Goal: Task Accomplishment & Management: Manage account settings

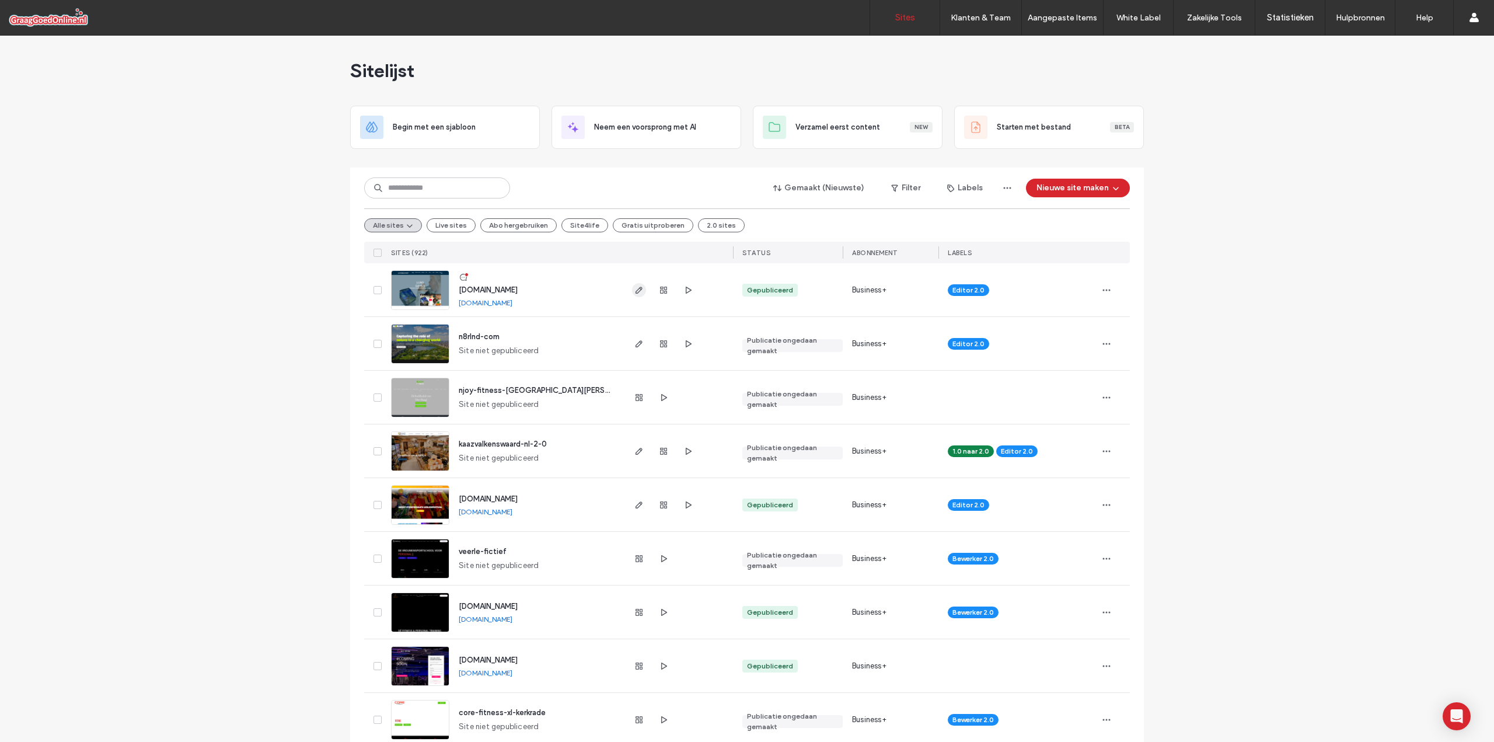
click at [636, 290] on icon "button" at bounding box center [638, 289] width 9 height 9
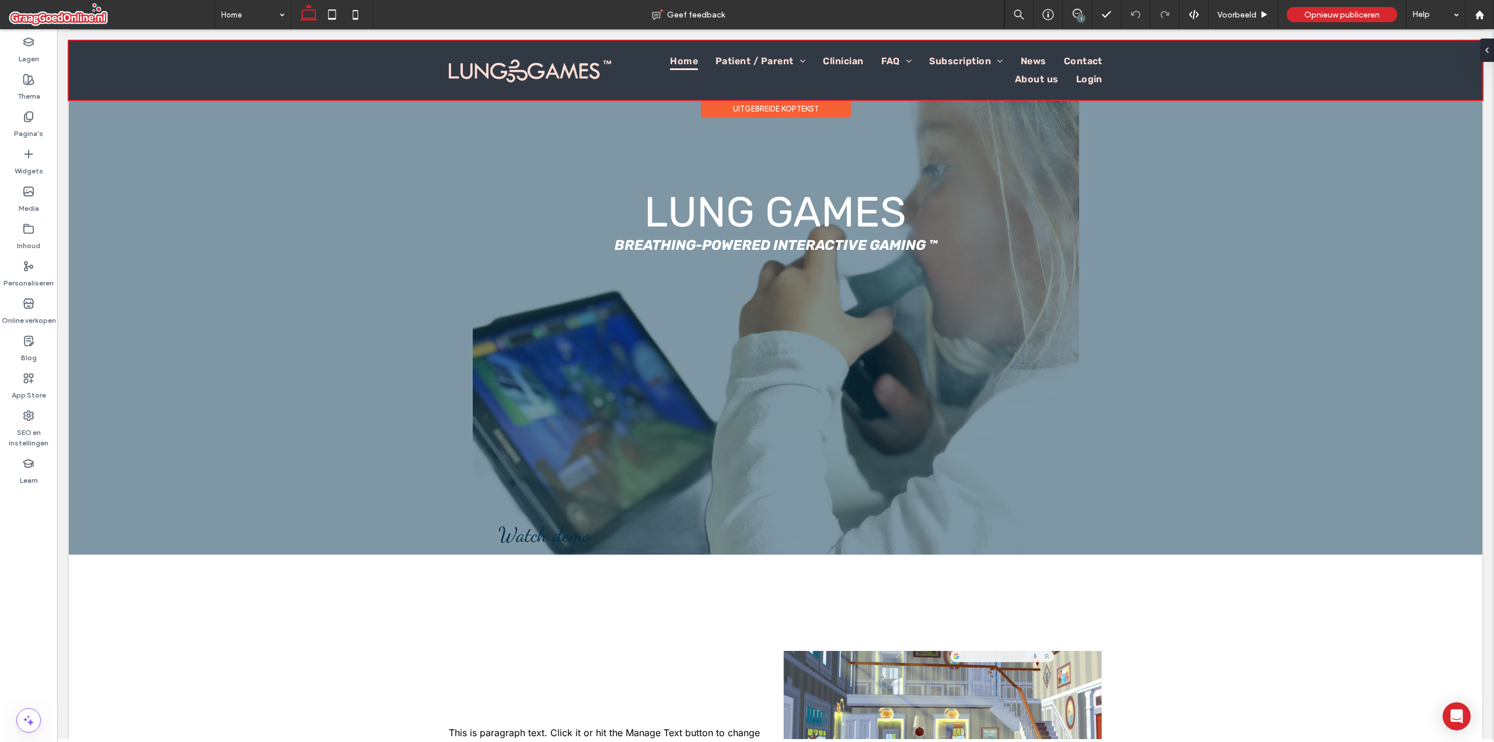
click at [130, 55] on div at bounding box center [776, 70] width 1414 height 59
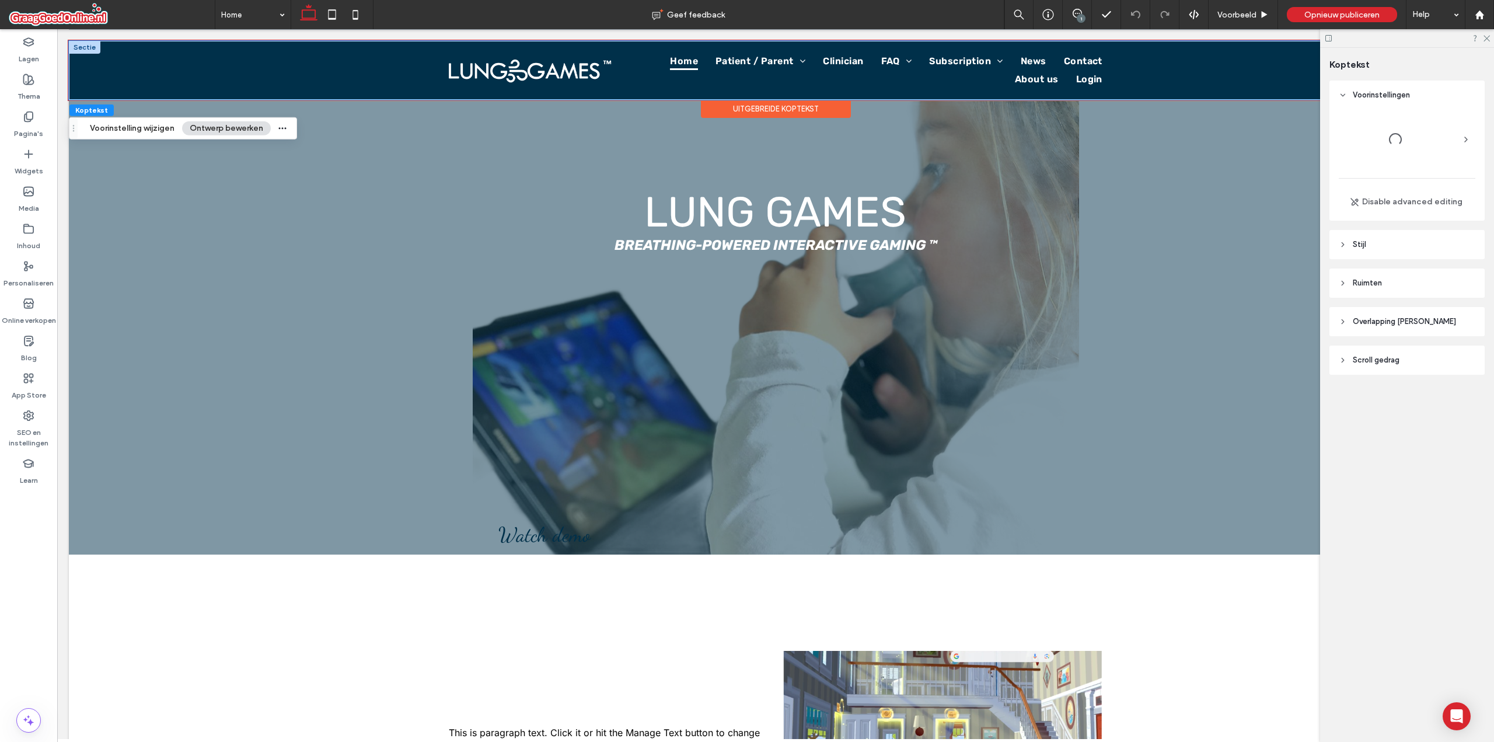
click at [107, 64] on div "Home Patient / Parent Sparky - Why Sparky - How Sparky - Dashboard Clinician FA…" at bounding box center [776, 70] width 1414 height 59
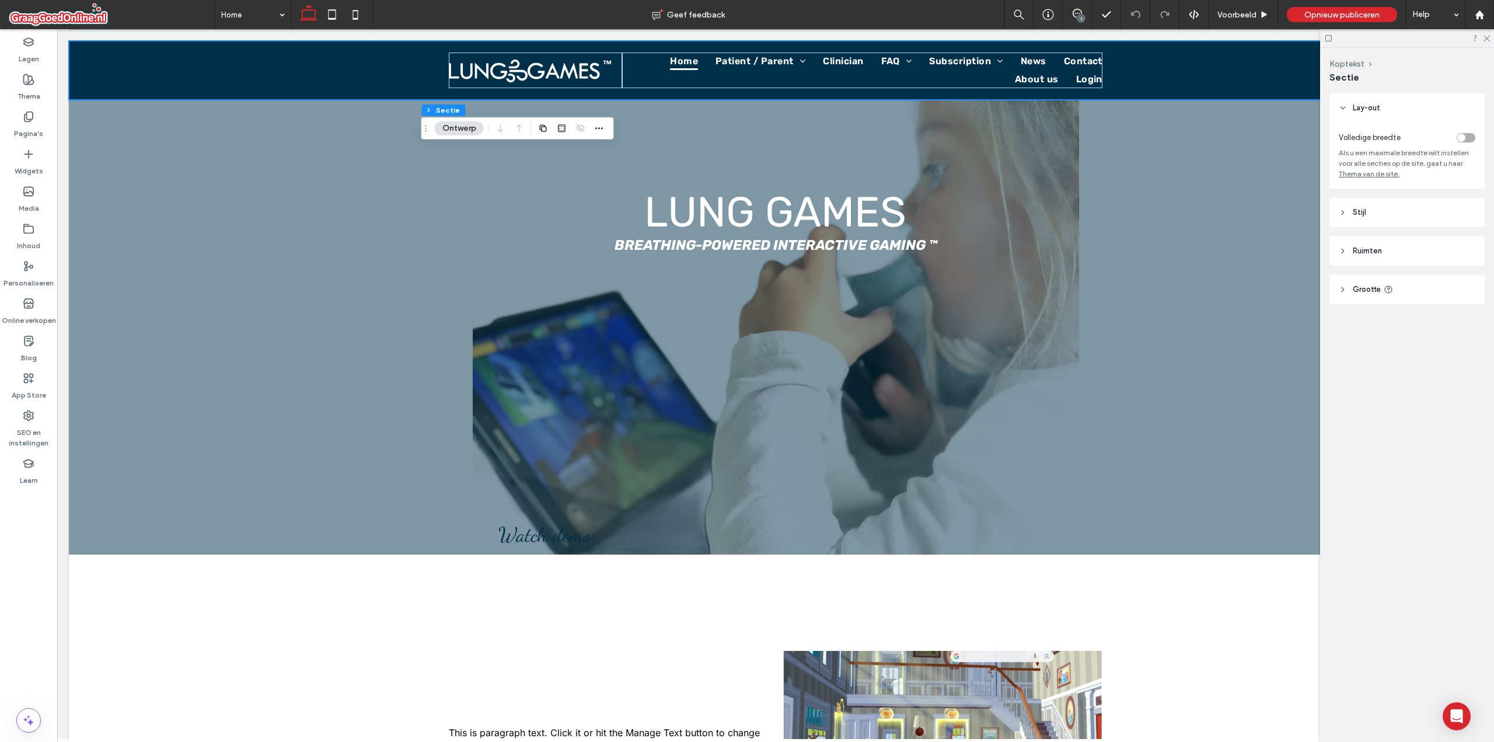
click at [1470, 134] on div "toggle" at bounding box center [1466, 137] width 19 height 9
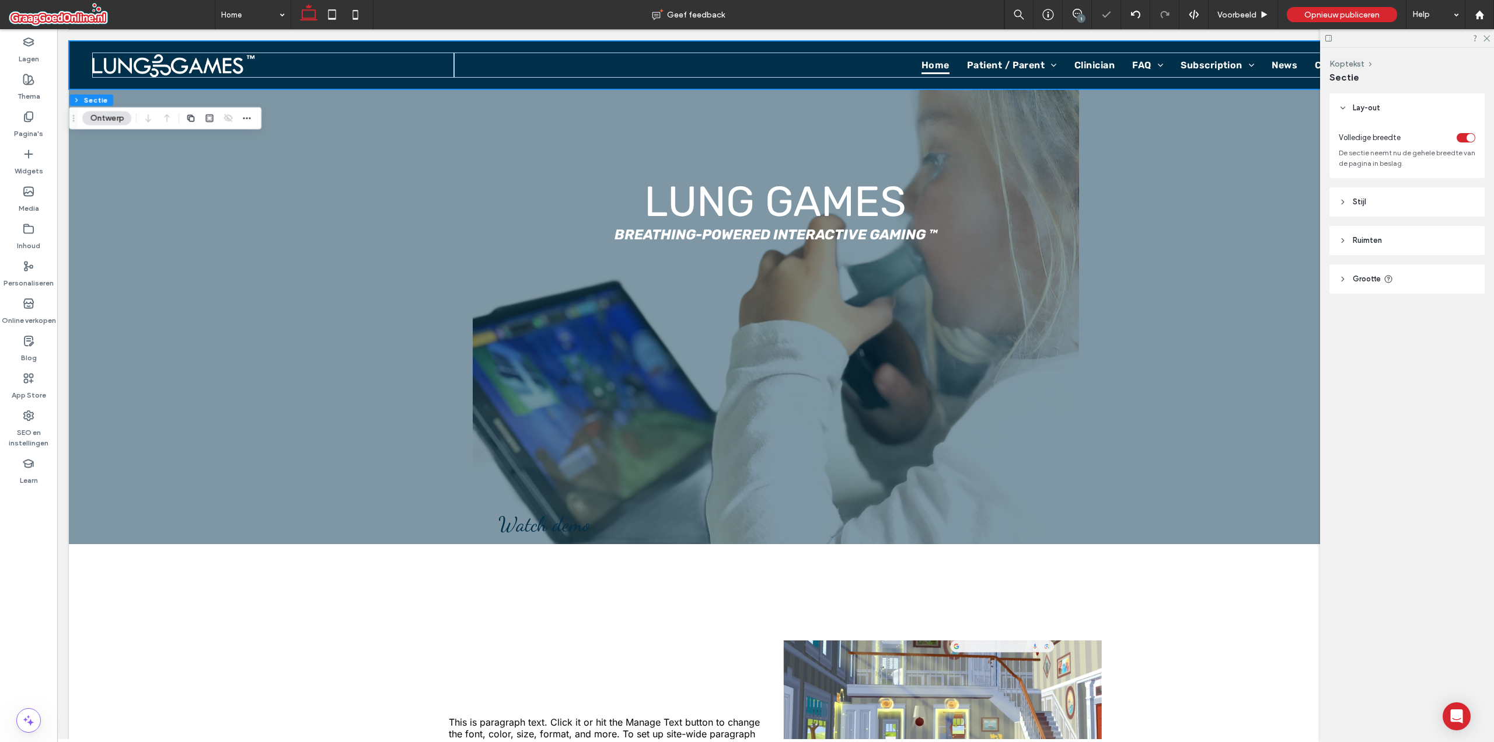
click at [1370, 232] on header "Ruimten" at bounding box center [1407, 240] width 155 height 29
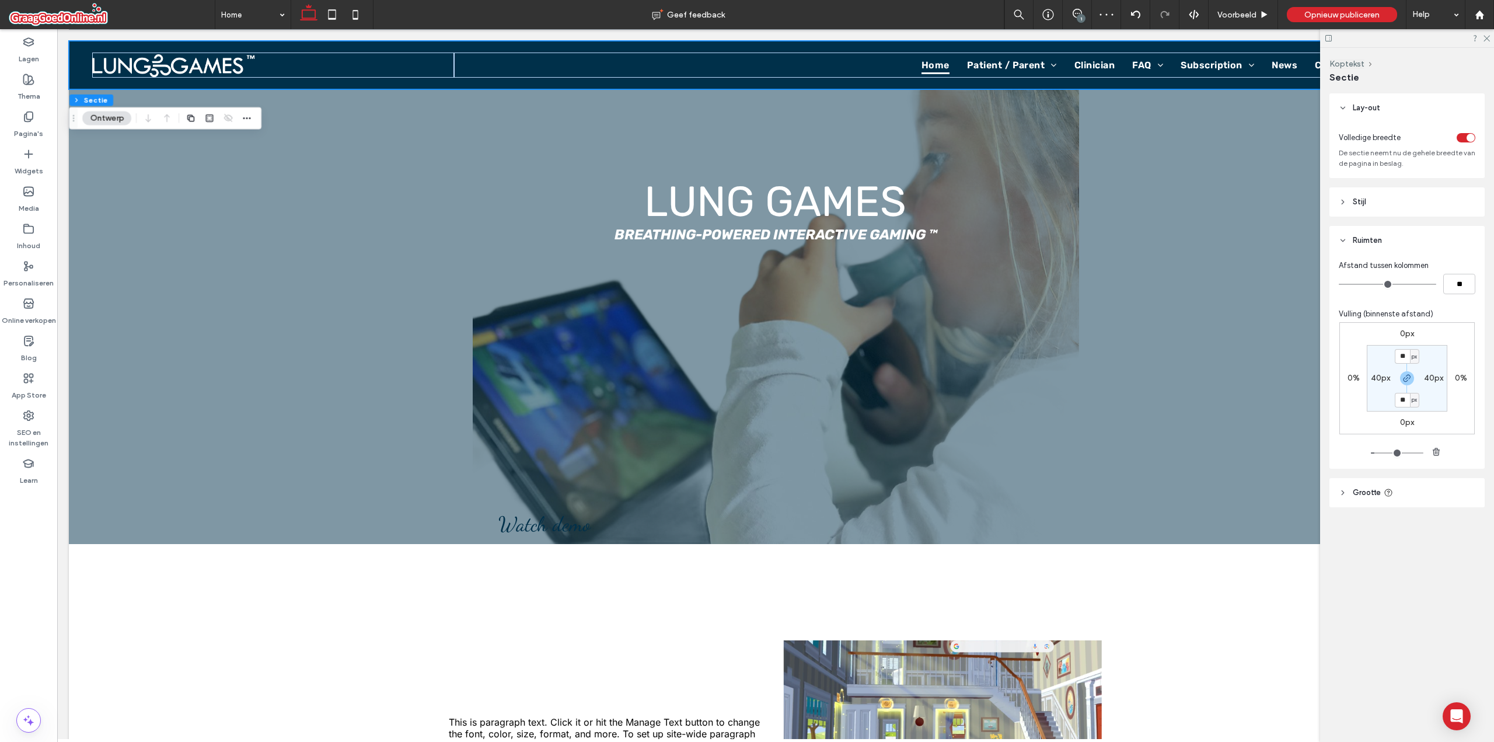
click at [1370, 232] on header "Ruimten" at bounding box center [1407, 240] width 155 height 29
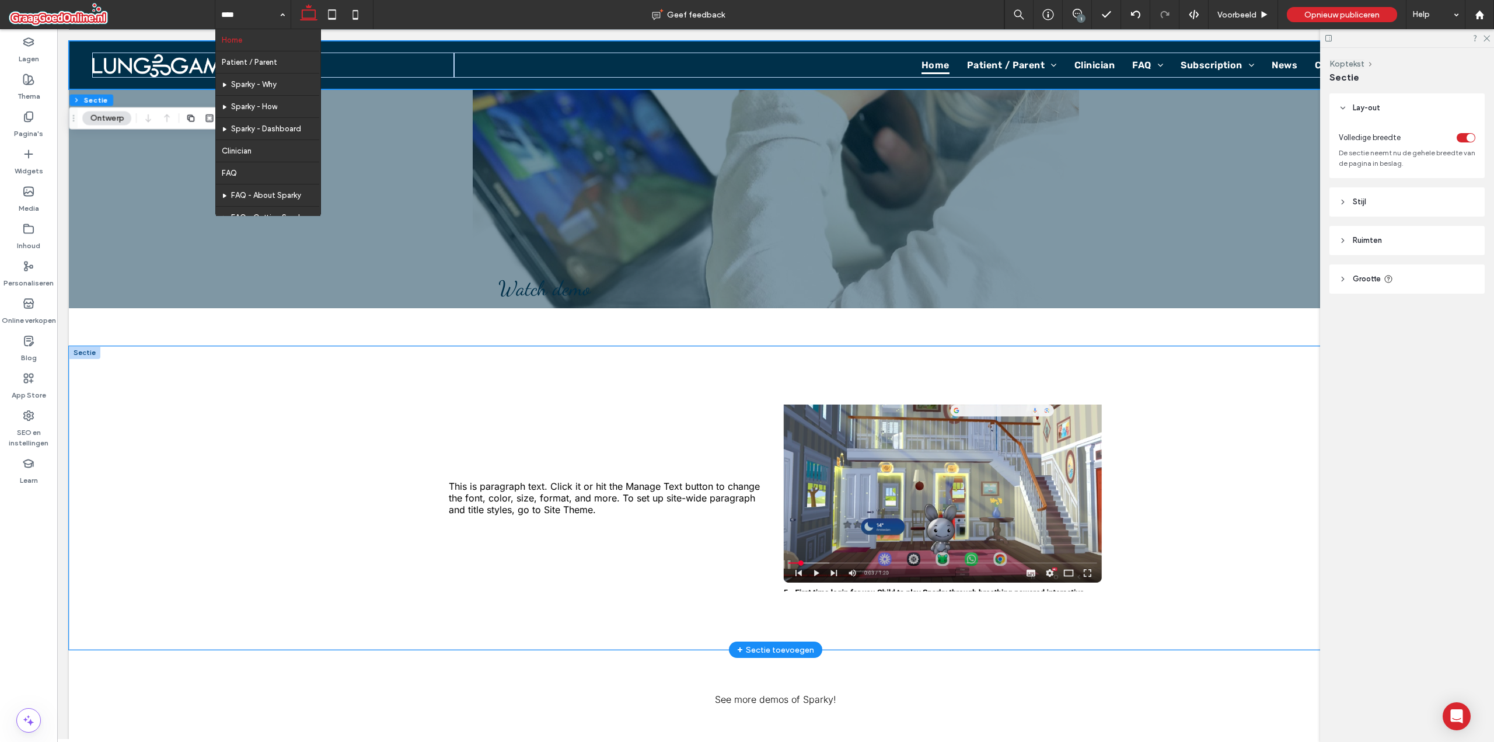
scroll to position [235, 0]
click at [303, 470] on div "This is paragraph text. Click it or hit the Manage Text button to change the fo…" at bounding box center [776, 499] width 1414 height 304
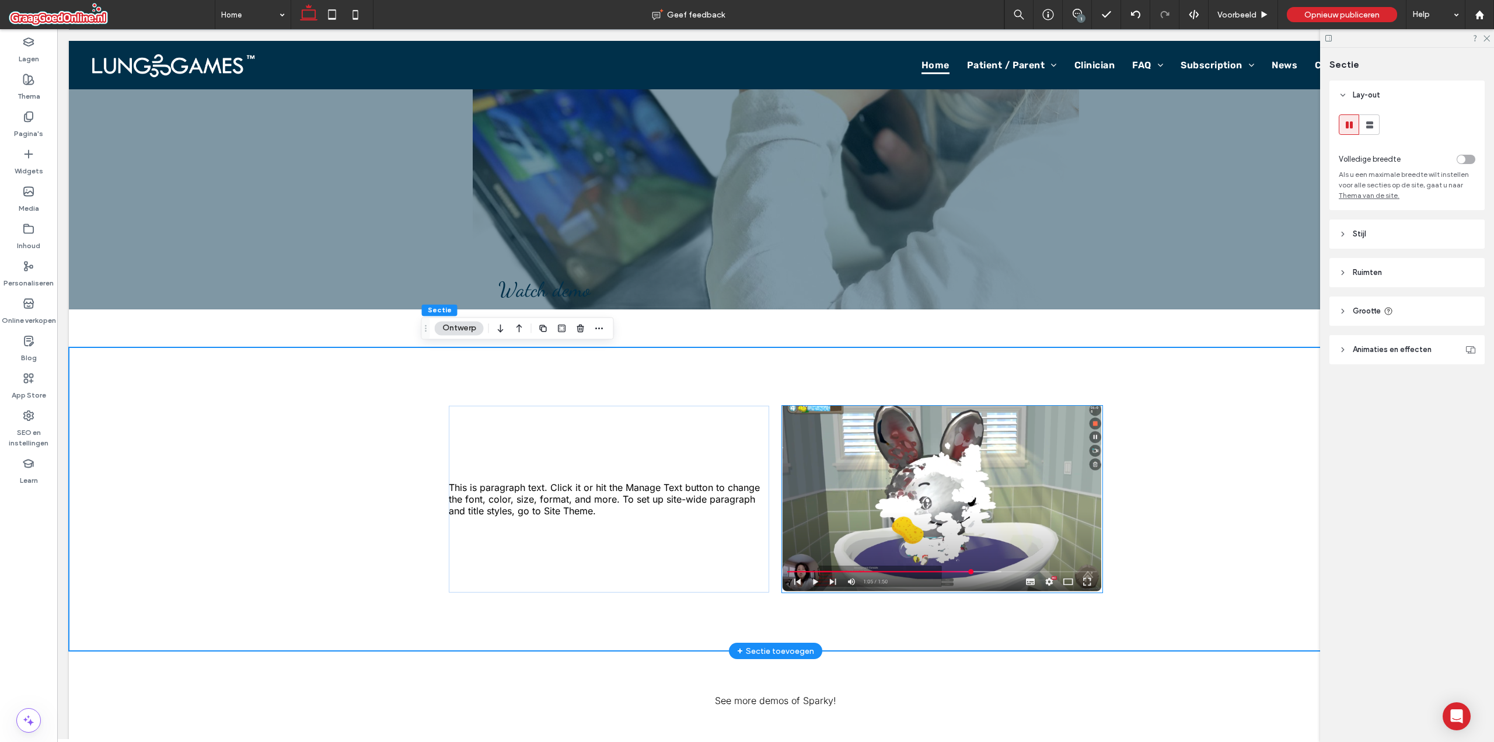
click at [873, 424] on img at bounding box center [942, 499] width 320 height 187
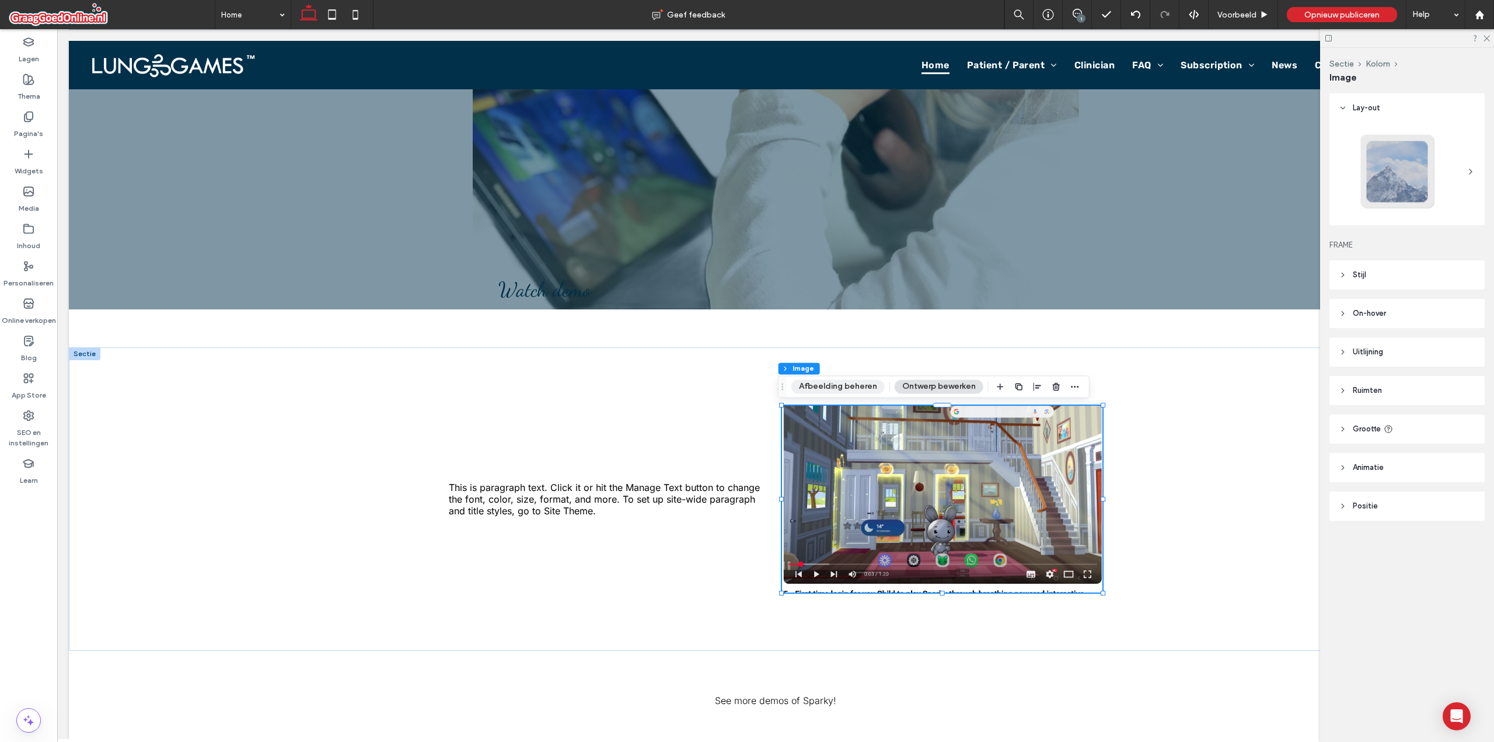
click at [839, 388] on button "Afbeelding beheren" at bounding box center [837, 386] width 93 height 14
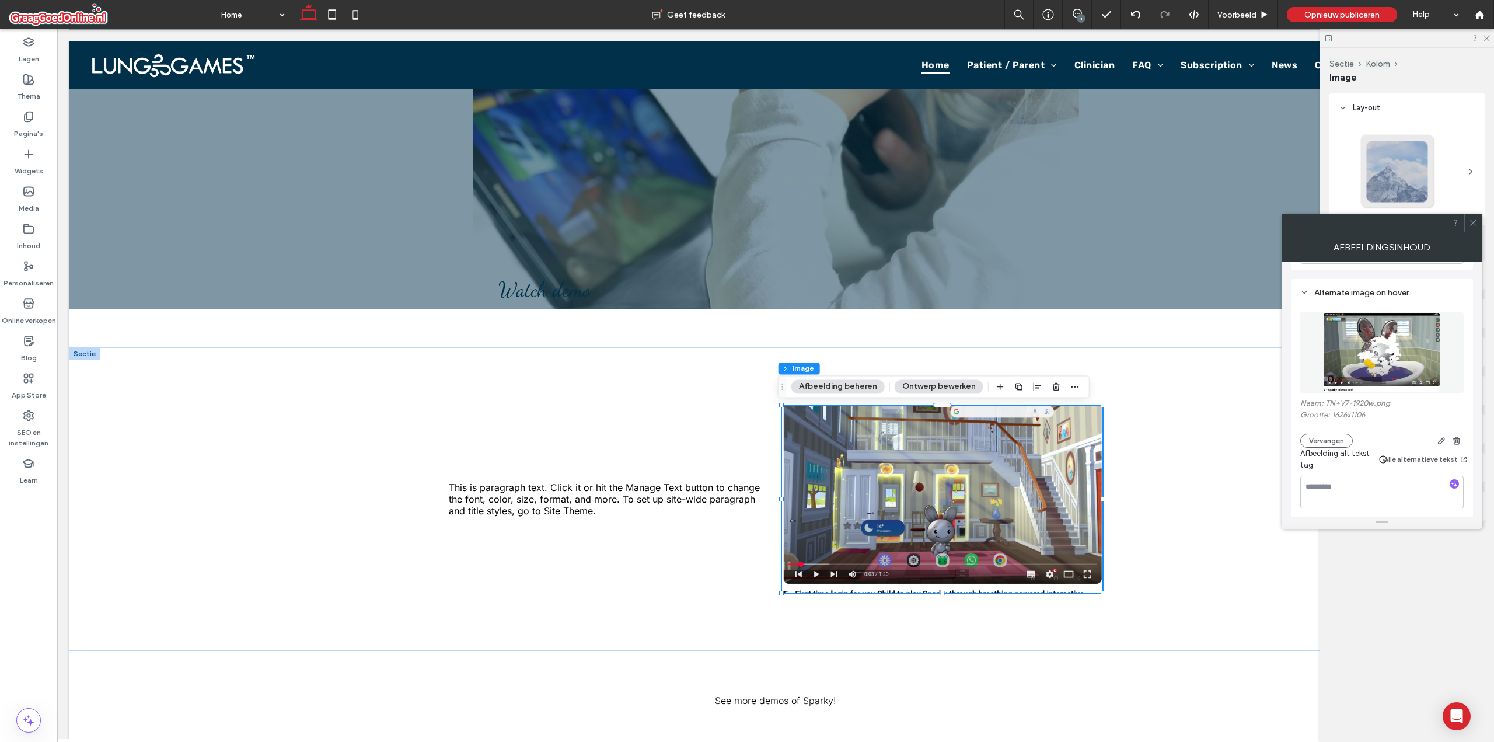
scroll to position [469, 0]
click at [1473, 224] on icon at bounding box center [1473, 222] width 9 height 9
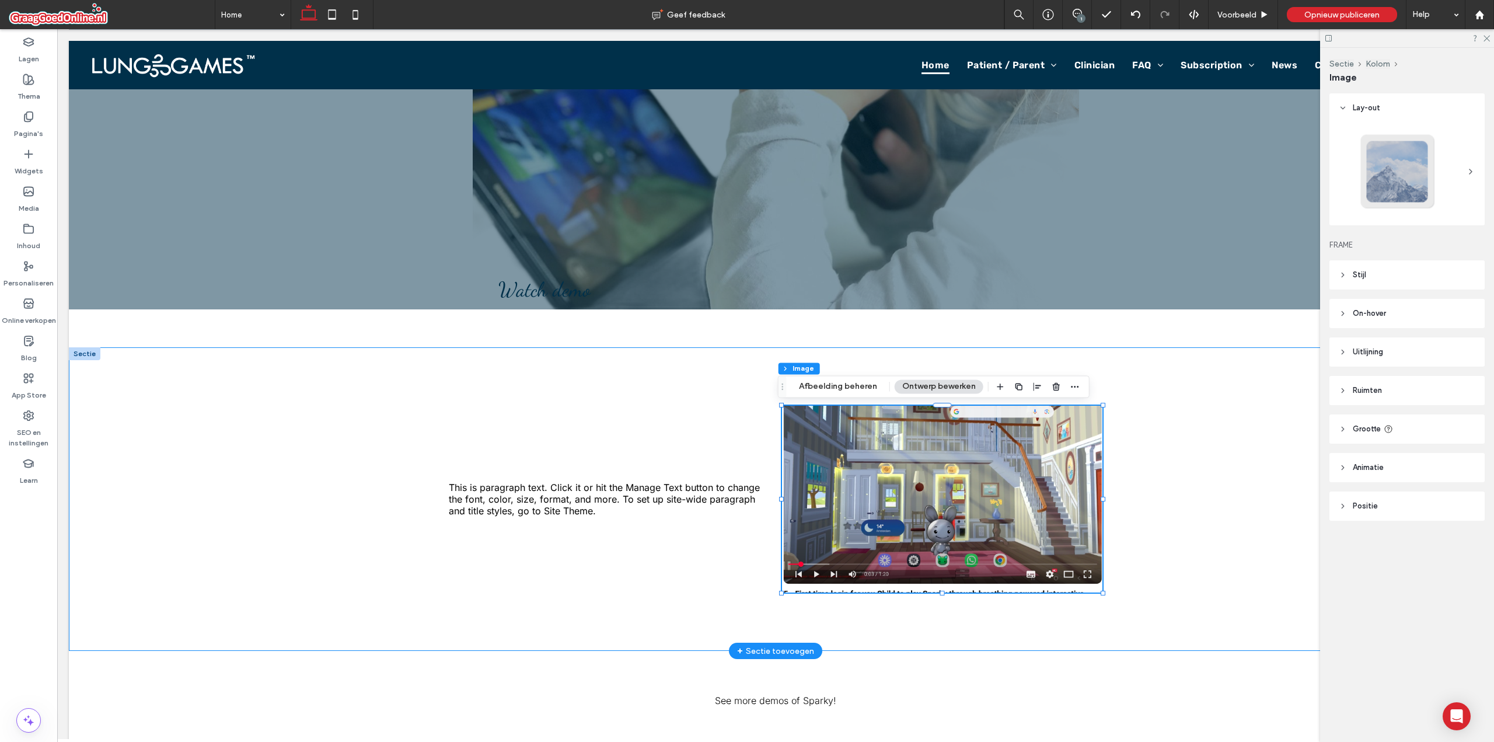
click at [1279, 499] on div "This is paragraph text. Click it or hit the Manage Text button to change the fo…" at bounding box center [776, 499] width 1414 height 304
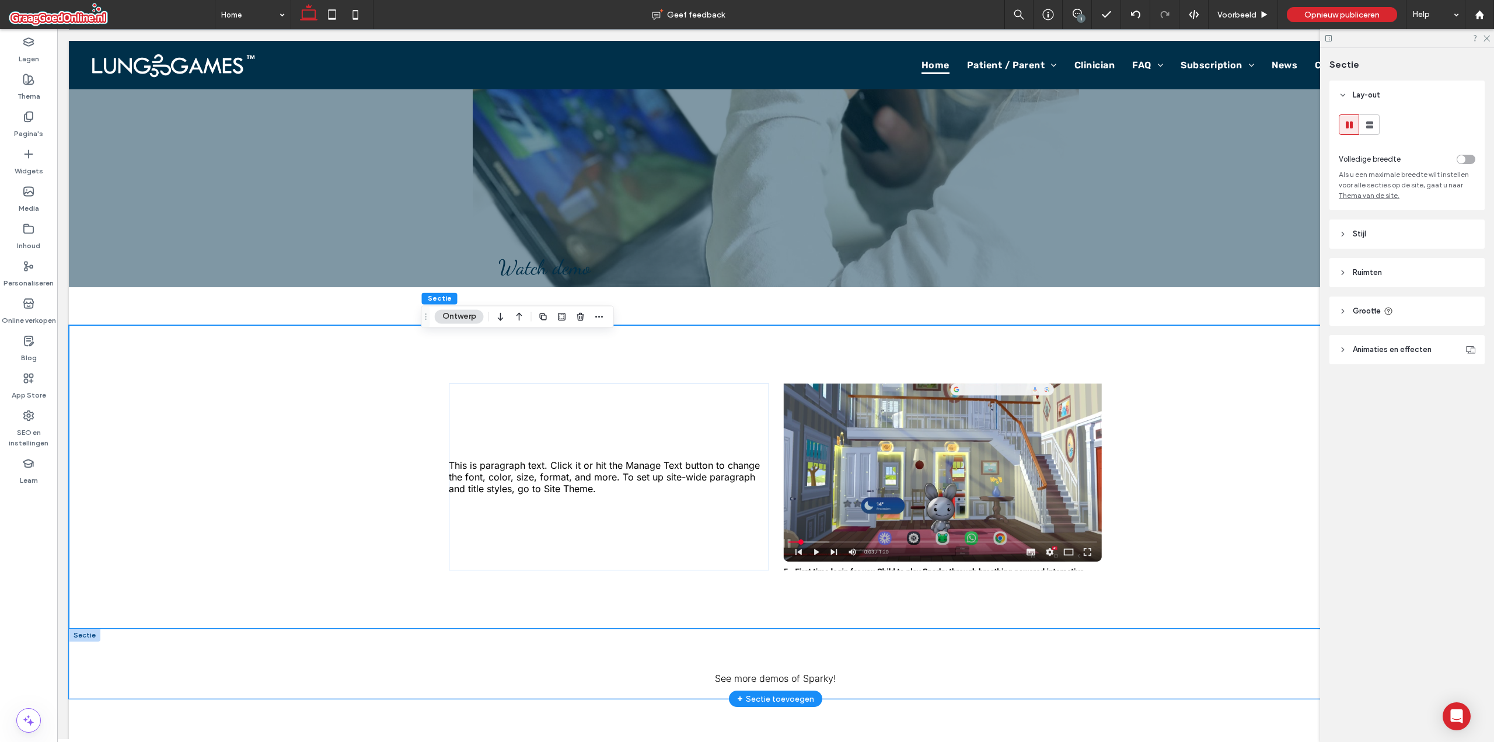
scroll to position [235, 0]
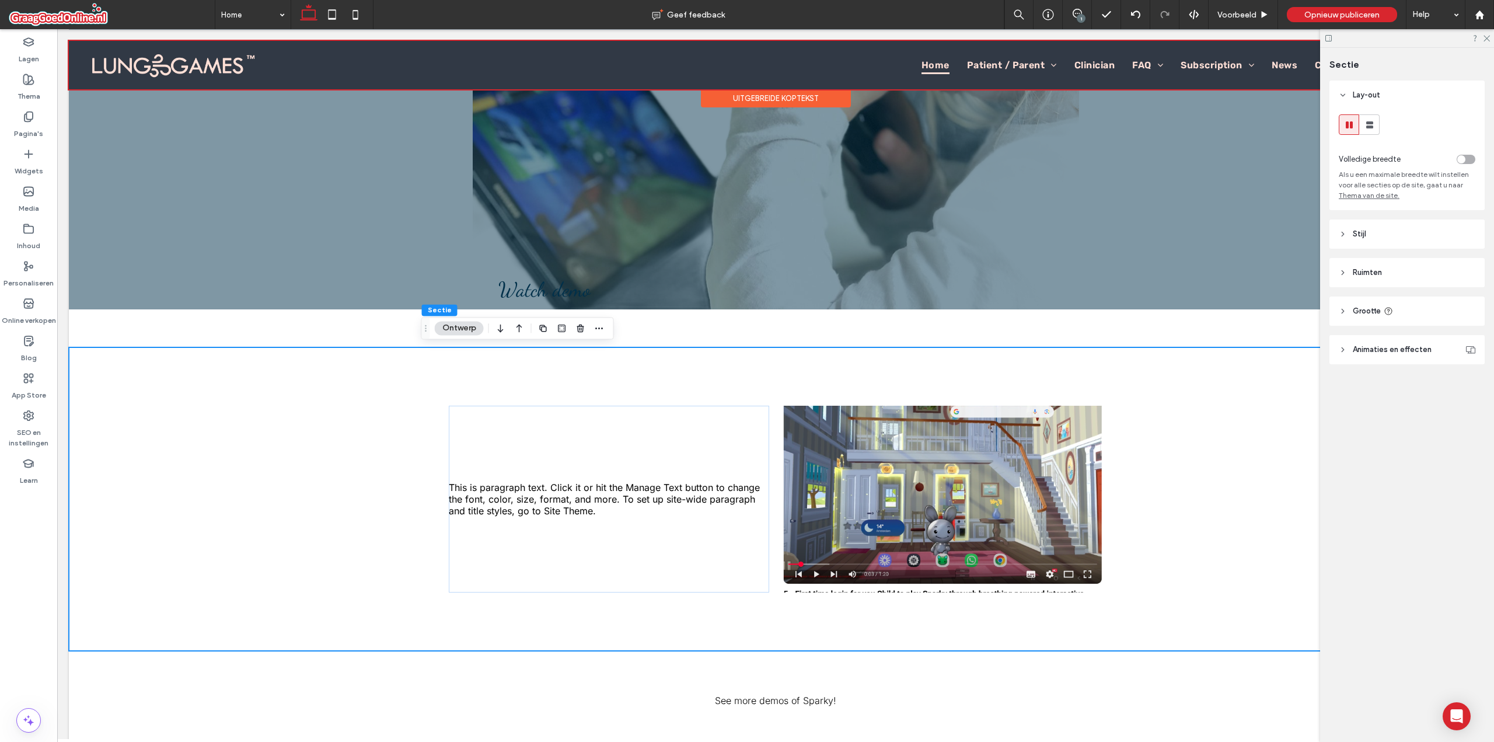
click at [985, 75] on div at bounding box center [776, 65] width 1414 height 48
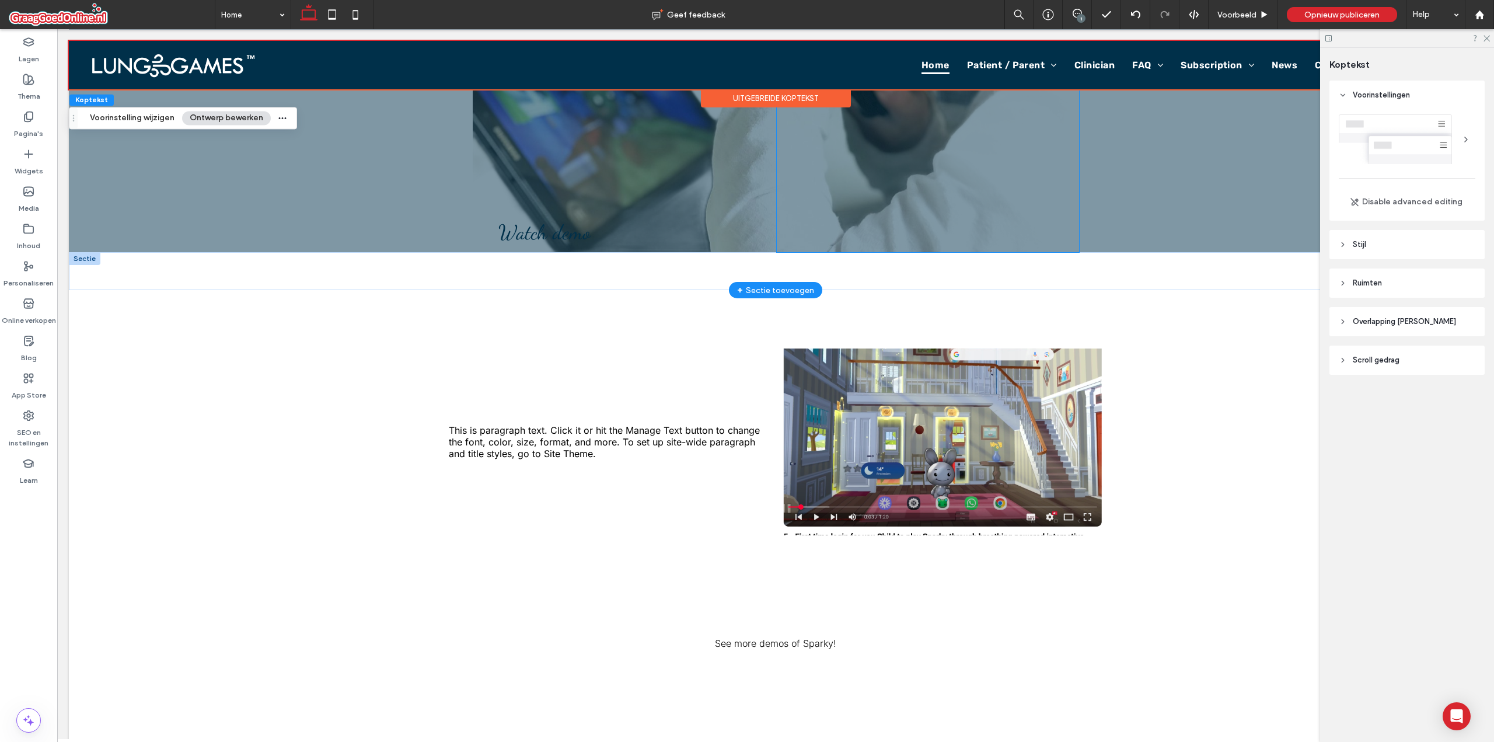
scroll to position [0, 0]
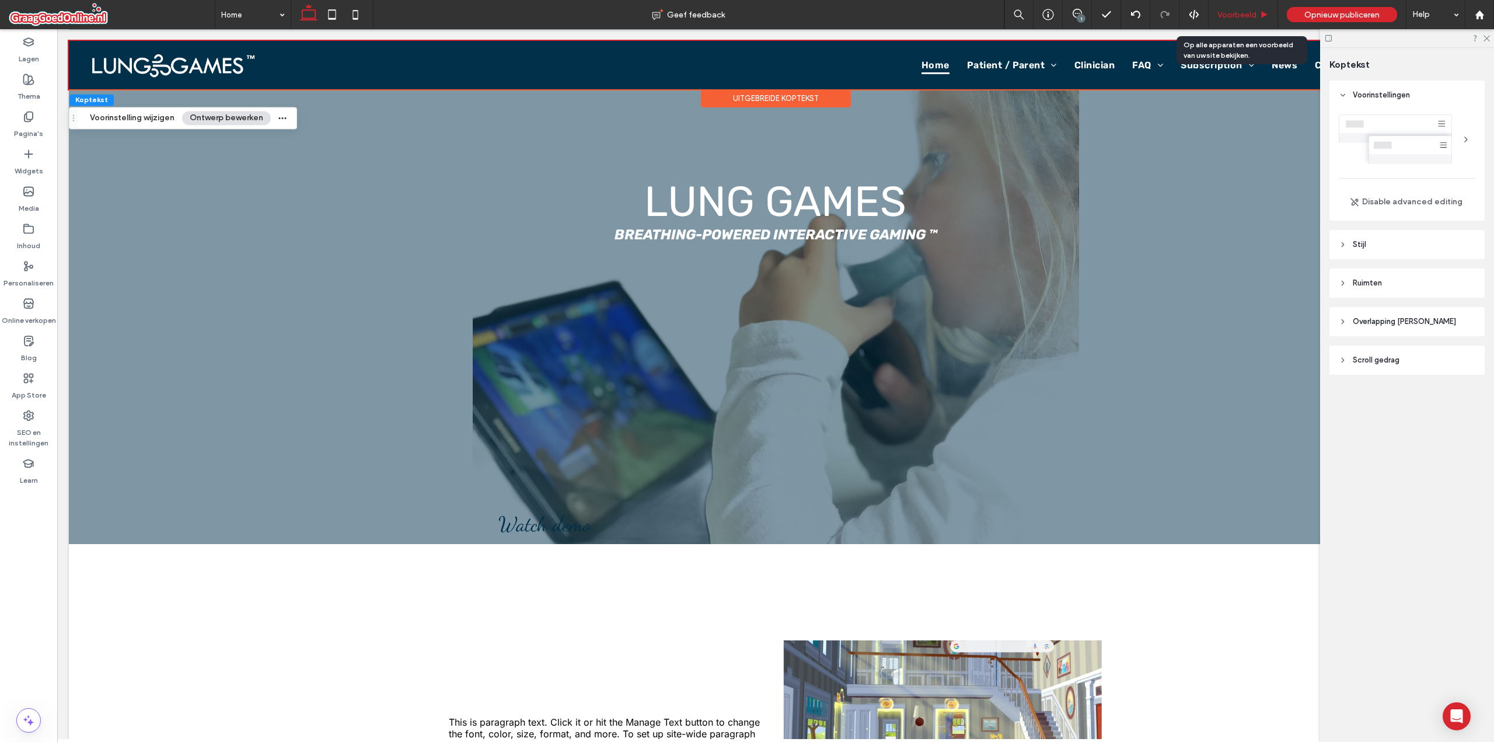
click at [1231, 8] on div "Voorbeeld" at bounding box center [1243, 14] width 69 height 29
click at [1226, 12] on span "Voorbeeld" at bounding box center [1237, 15] width 39 height 10
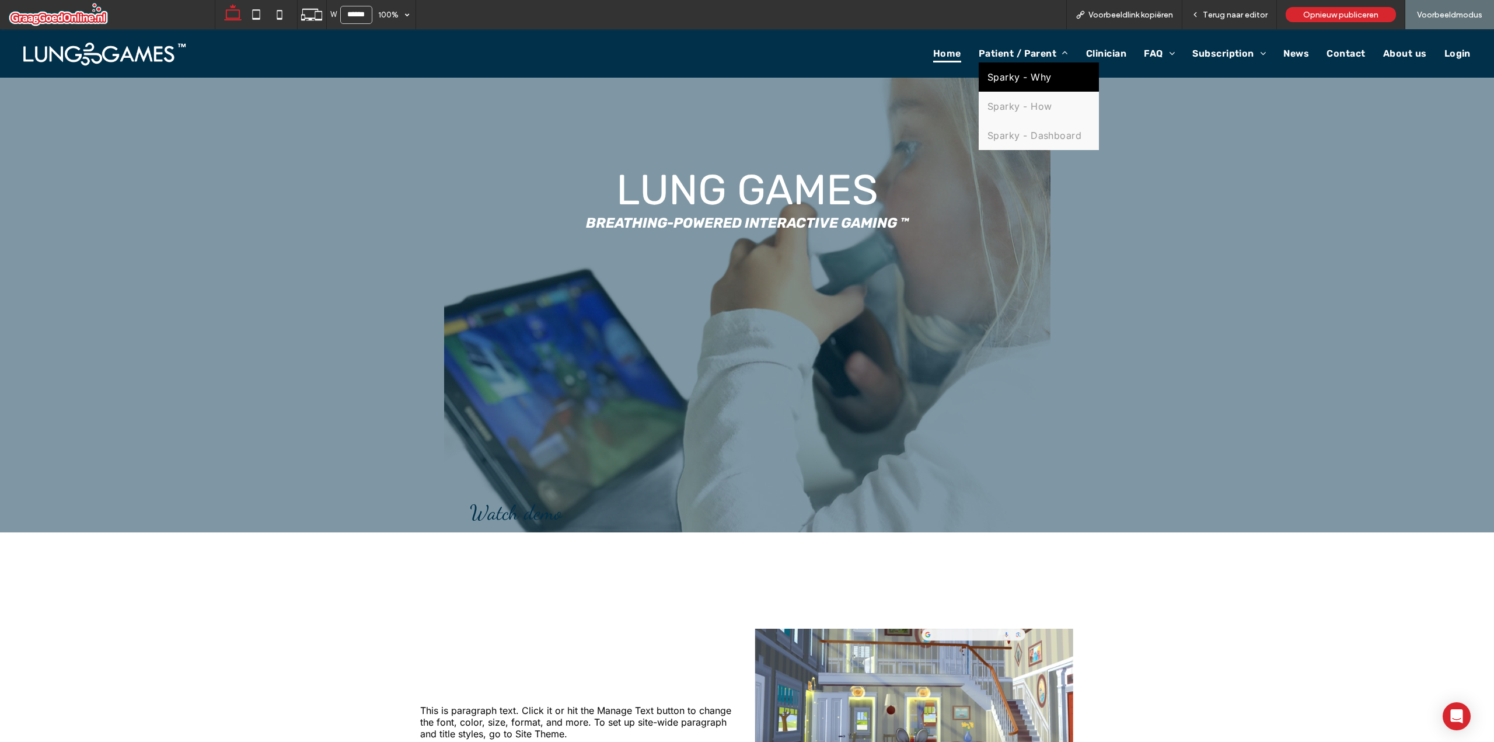
click at [1002, 88] on link "Sparky - Why" at bounding box center [1039, 76] width 121 height 29
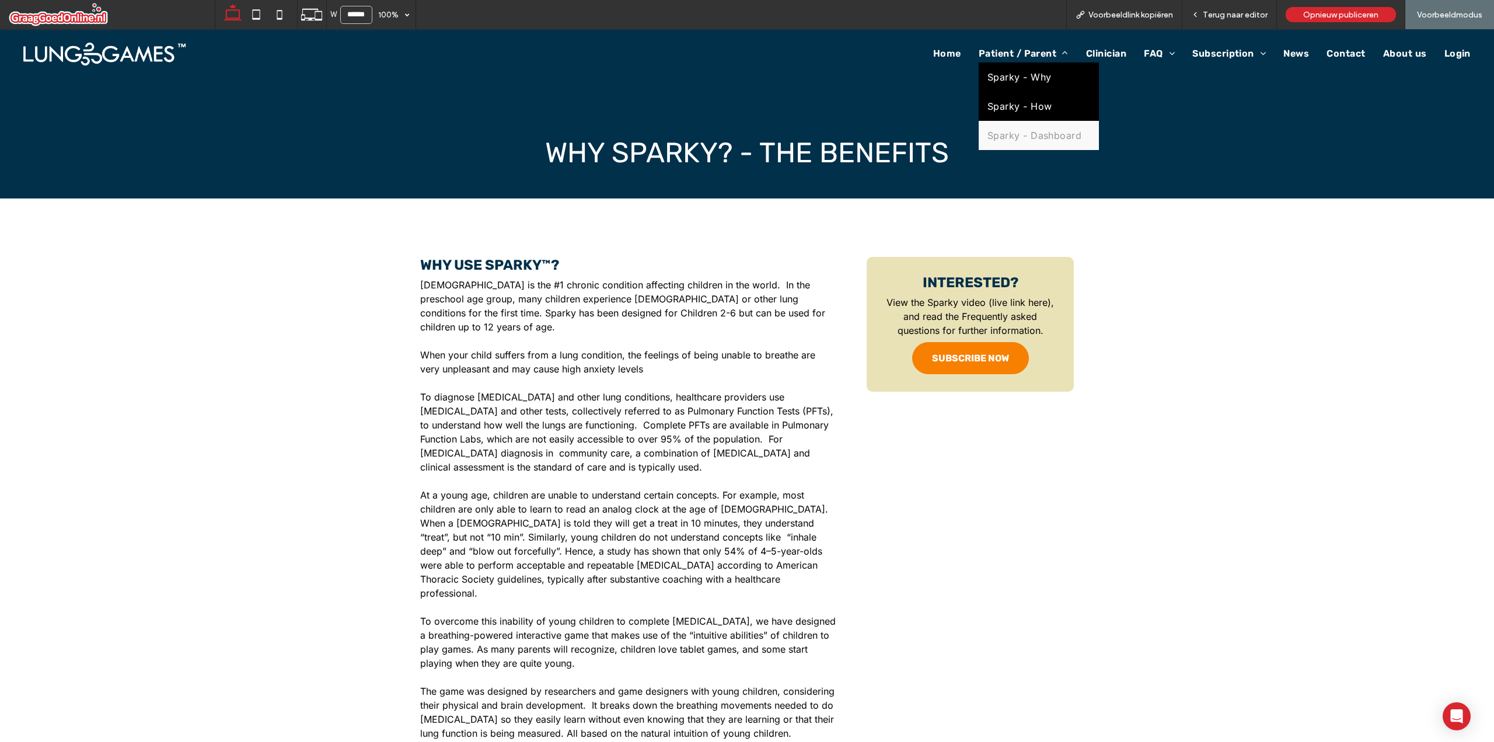
click at [999, 100] on span "Sparky - How" at bounding box center [1020, 106] width 65 height 12
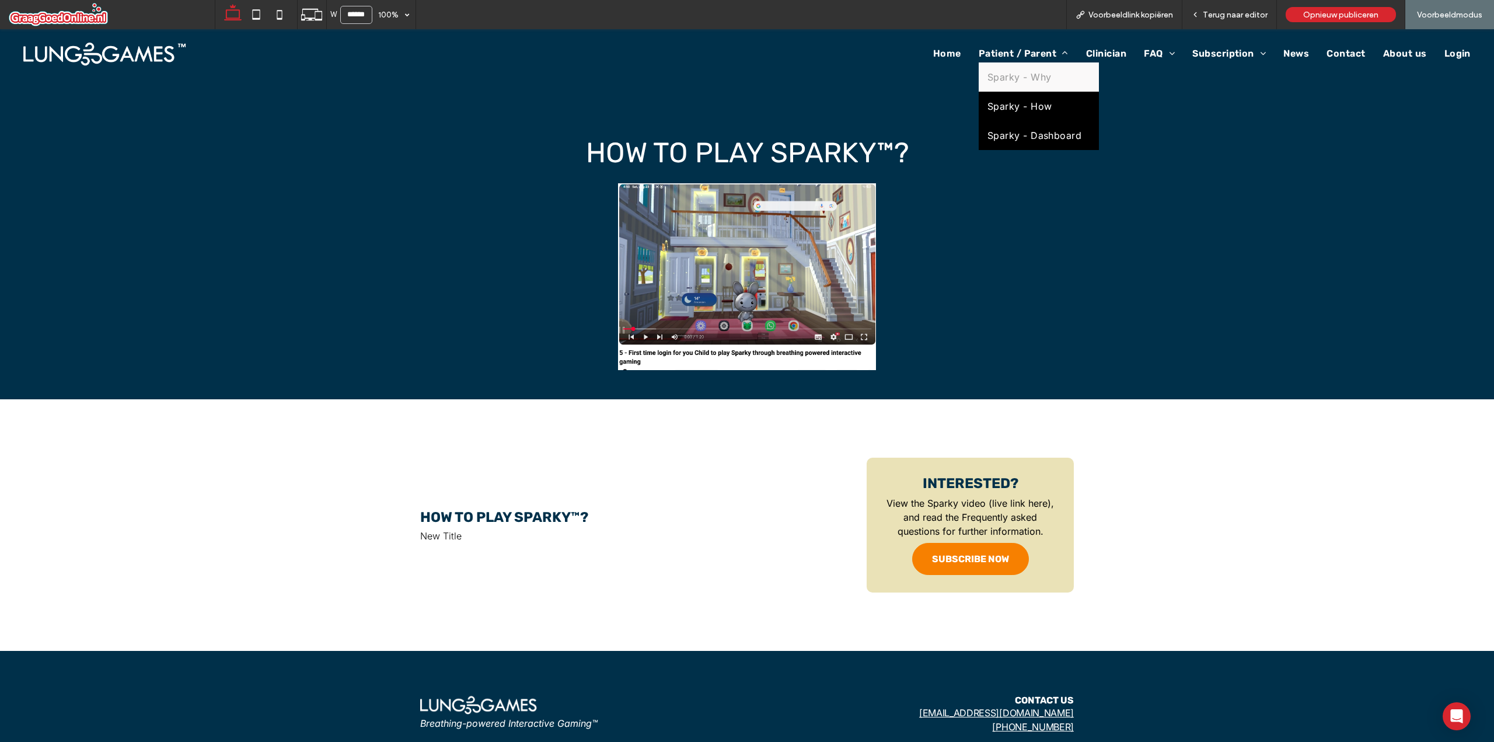
drag, startPoint x: 1010, startPoint y: 134, endPoint x: 1010, endPoint y: 165, distance: 30.9
click at [1010, 134] on span "Sparky - Dashboard" at bounding box center [1035, 136] width 95 height 12
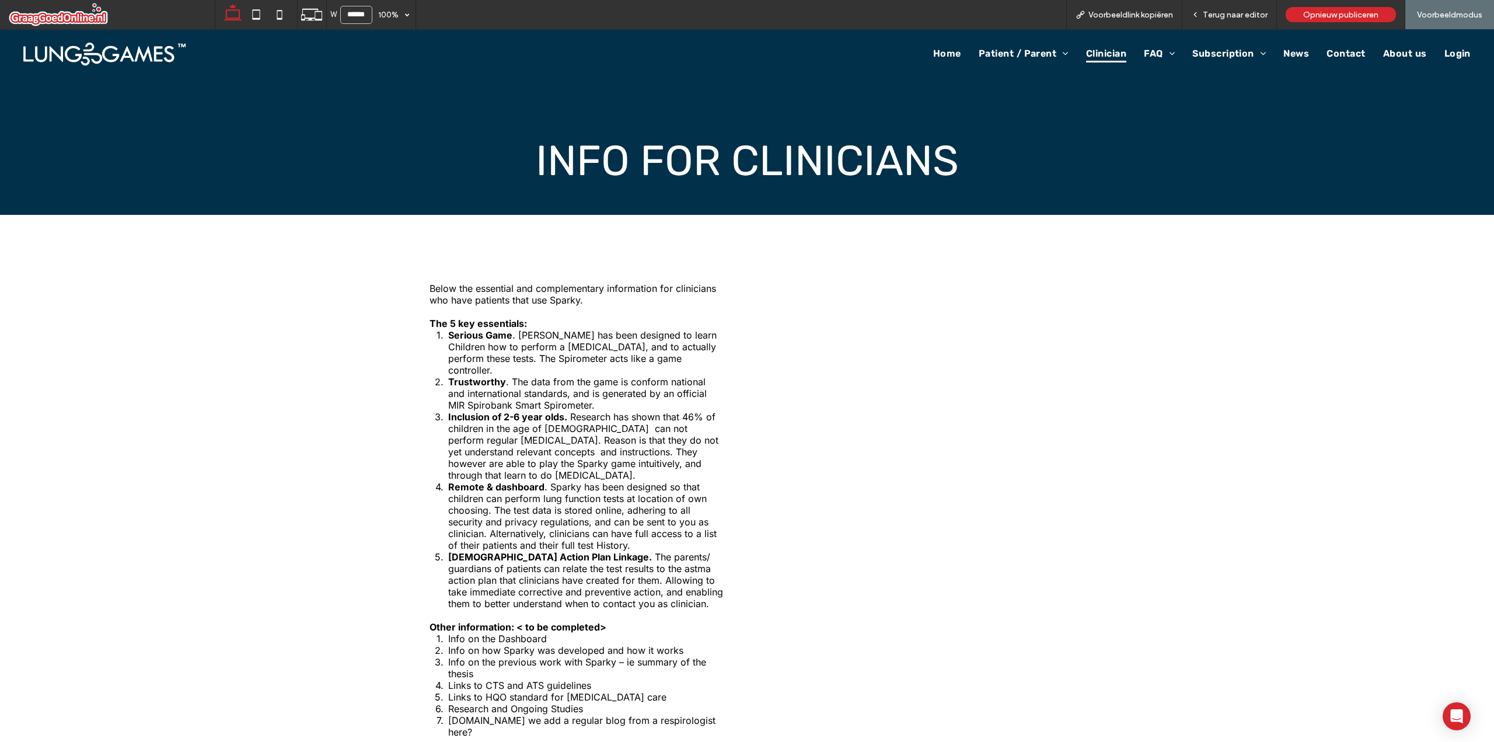
click at [680, 714] on li "7.Do we add a regular blog from a respirologist here?" at bounding box center [586, 725] width 277 height 23
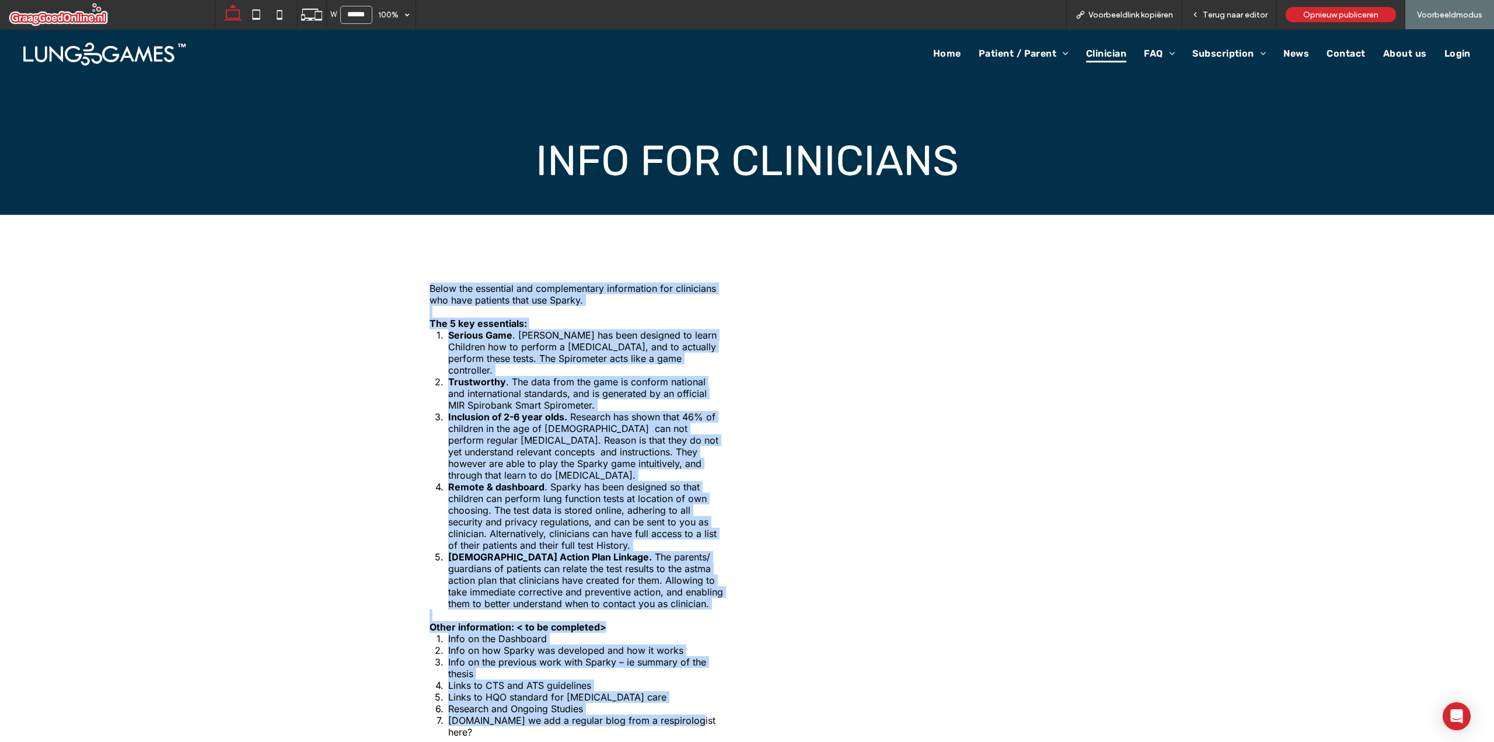
drag, startPoint x: 405, startPoint y: 286, endPoint x: 713, endPoint y: 695, distance: 511.8
click at [713, 695] on div "Below the essential and complementary information for clinicians who have patie…" at bounding box center [747, 516] width 700 height 602
click at [713, 714] on li "7.Do we add a regular blog from a respirologist here?" at bounding box center [586, 725] width 277 height 23
drag, startPoint x: 423, startPoint y: 284, endPoint x: 770, endPoint y: 680, distance: 526.9
click at [770, 680] on div "Below the essential and complementary information for clinicians who have patie…" at bounding box center [747, 516] width 700 height 602
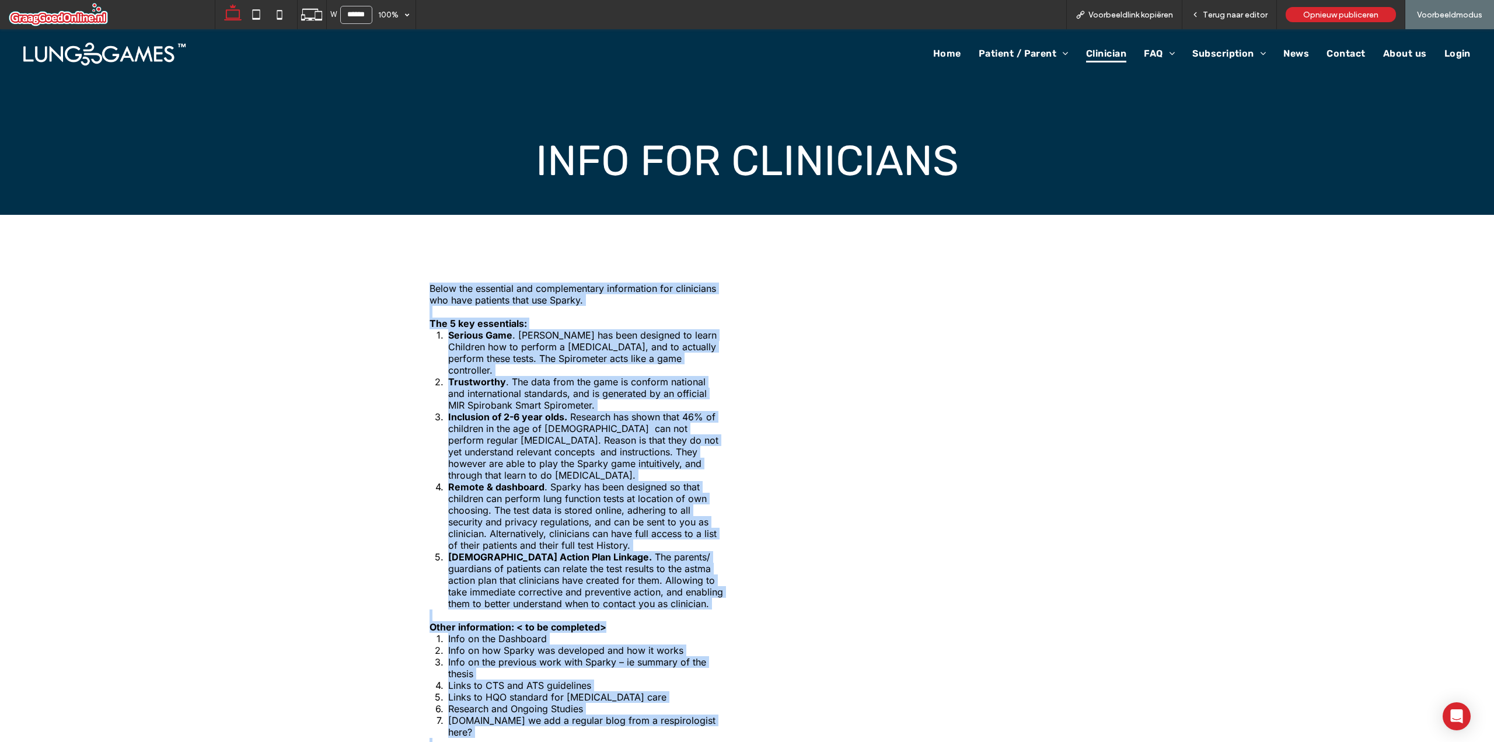
click at [770, 680] on div at bounding box center [917, 516] width 314 height 486
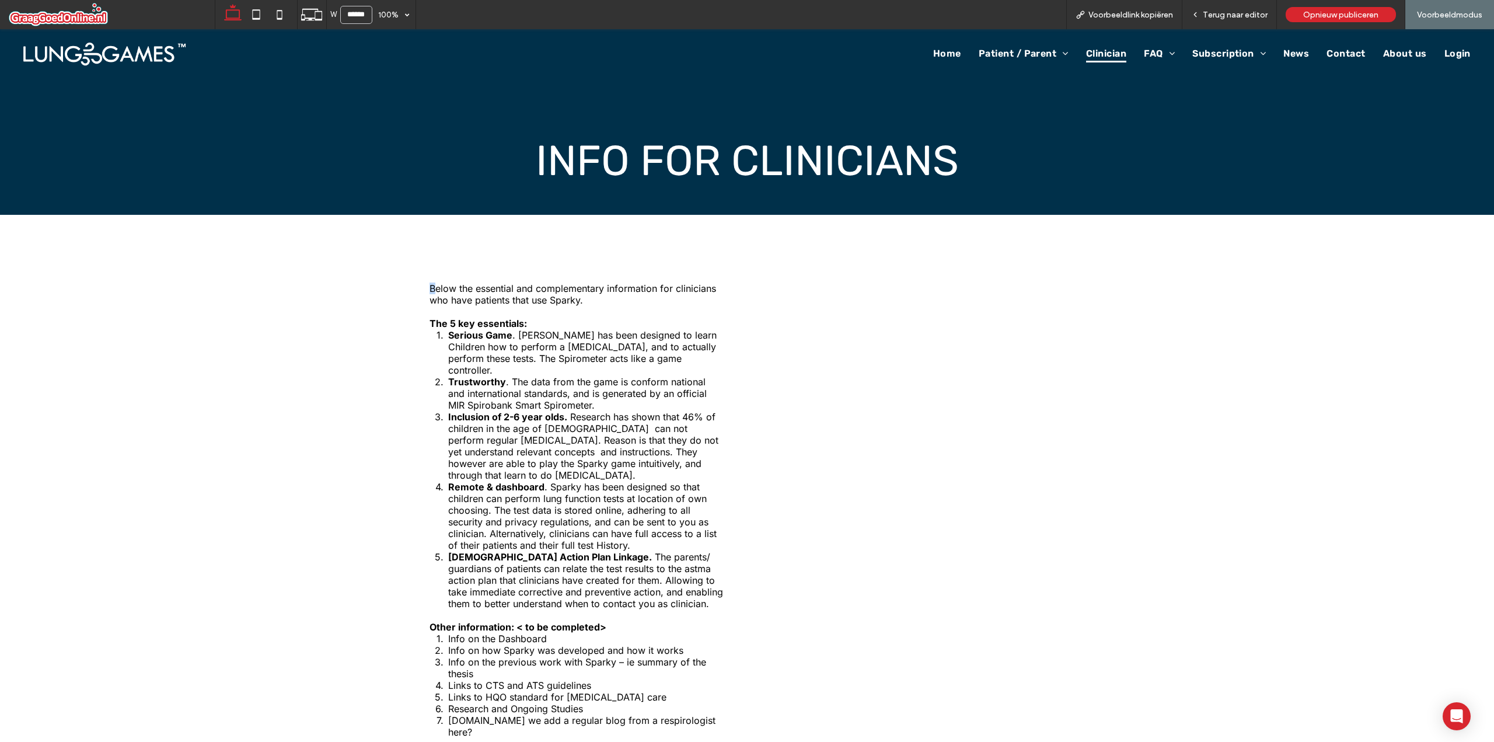
click at [430, 287] on span "Below the essential and complementary information for clinicians who have patie…" at bounding box center [573, 294] width 287 height 23
click at [545, 438] on span "Research has shown that 46% of children in the age of 2-6 can not perform regul…" at bounding box center [583, 446] width 270 height 70
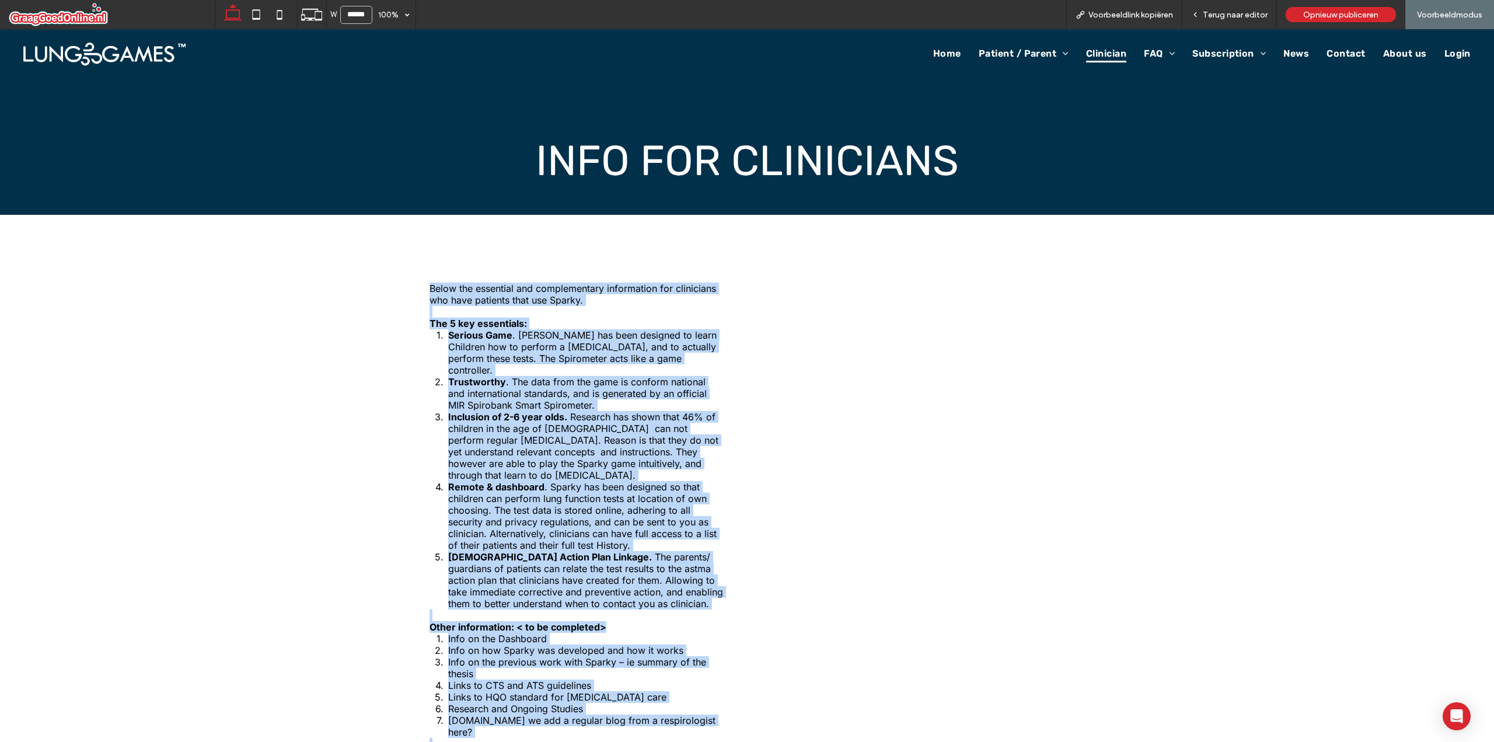
drag, startPoint x: 426, startPoint y: 284, endPoint x: 749, endPoint y: 686, distance: 515.7
click at [749, 686] on div "Below the essential and complementary information for clinicians who have patie…" at bounding box center [747, 516] width 700 height 602
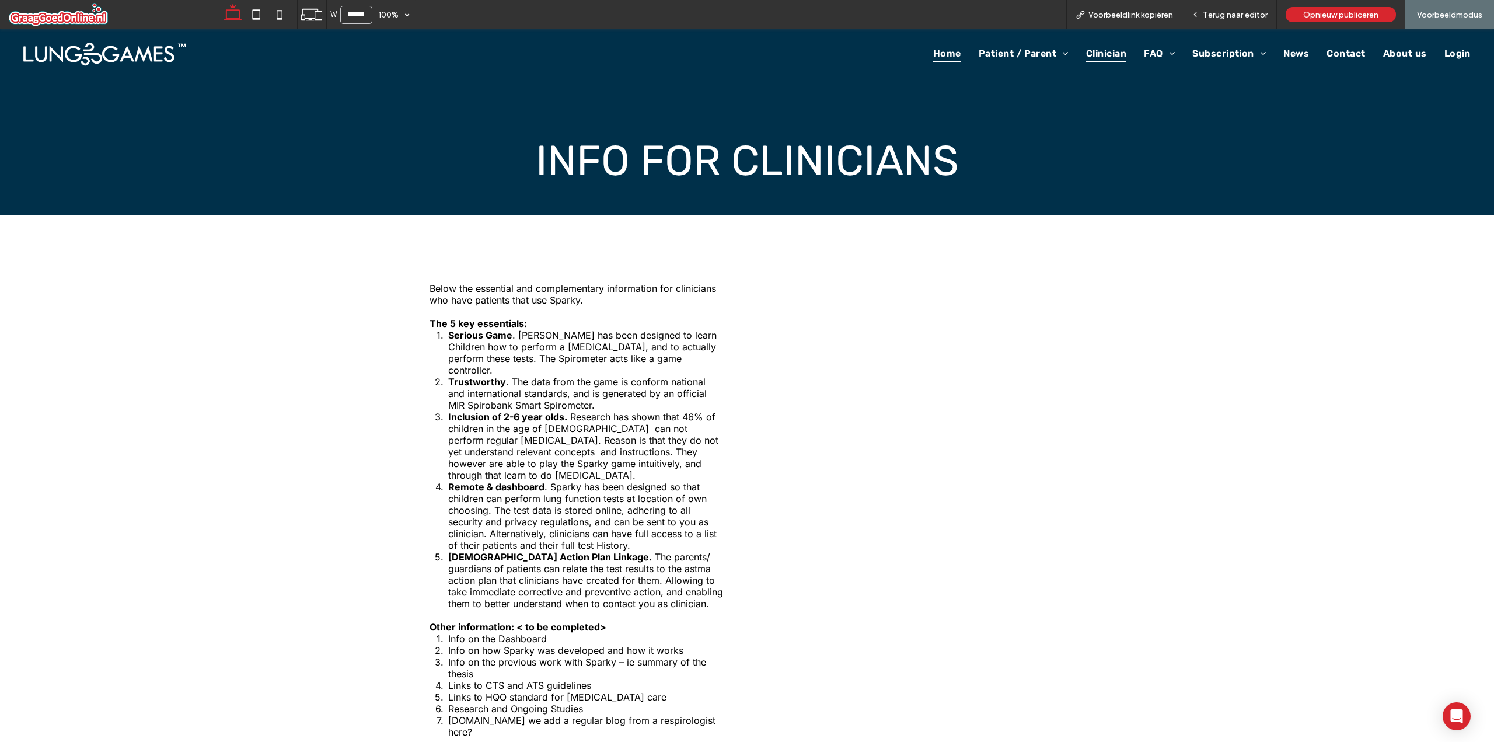
click at [935, 57] on span "Home" at bounding box center [947, 54] width 28 height 18
click at [1219, 11] on span "Terug naar editor" at bounding box center [1235, 15] width 65 height 10
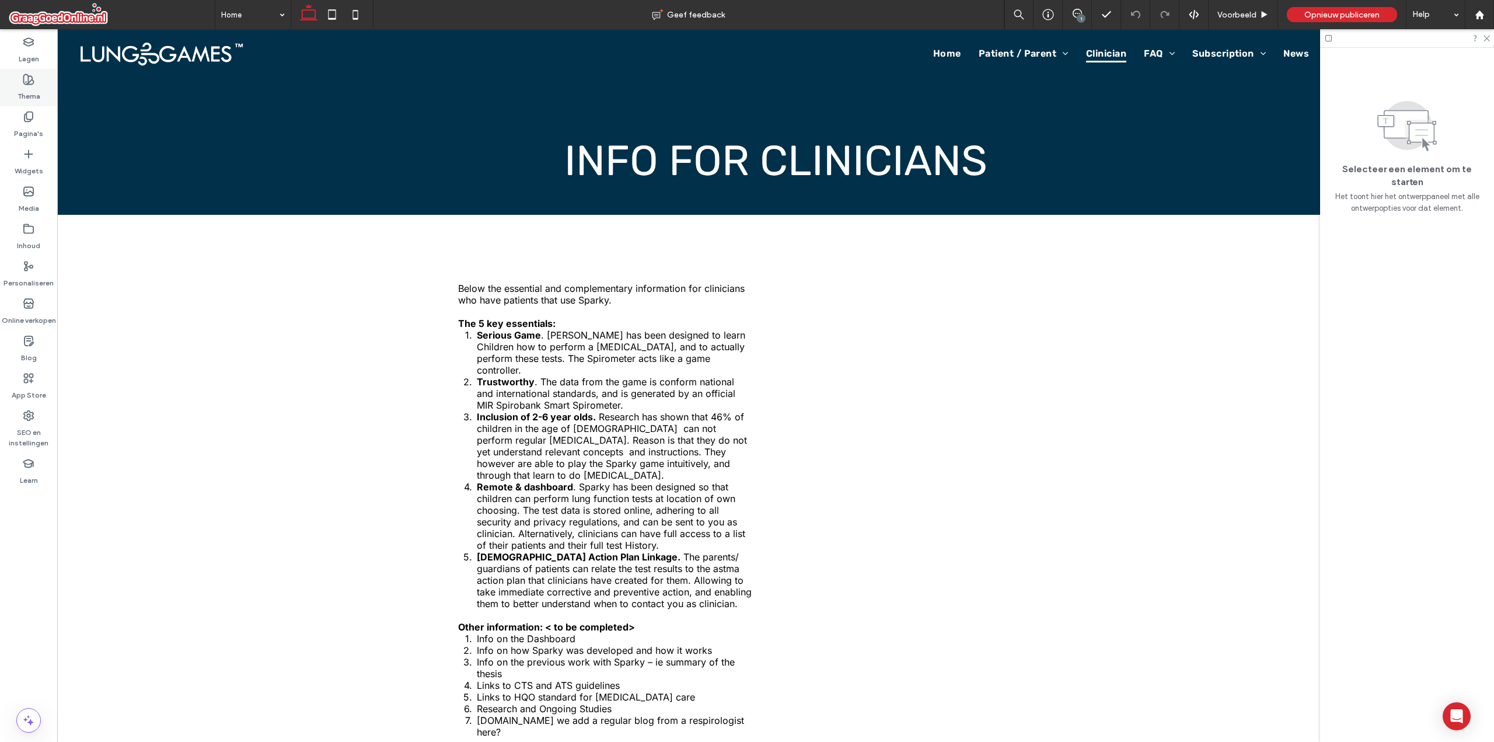
click at [13, 92] on div "Thema" at bounding box center [28, 87] width 57 height 37
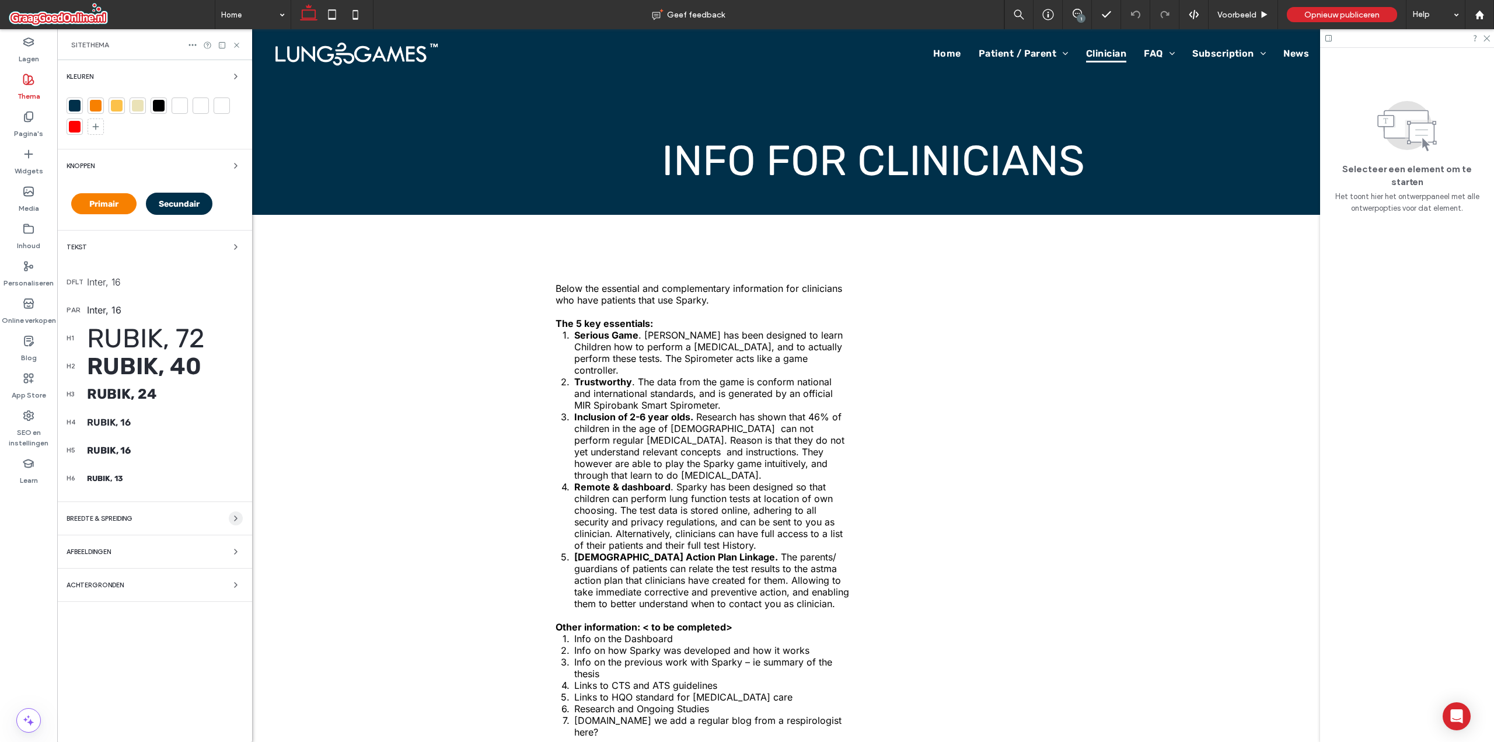
click at [233, 520] on icon "button" at bounding box center [235, 518] width 9 height 9
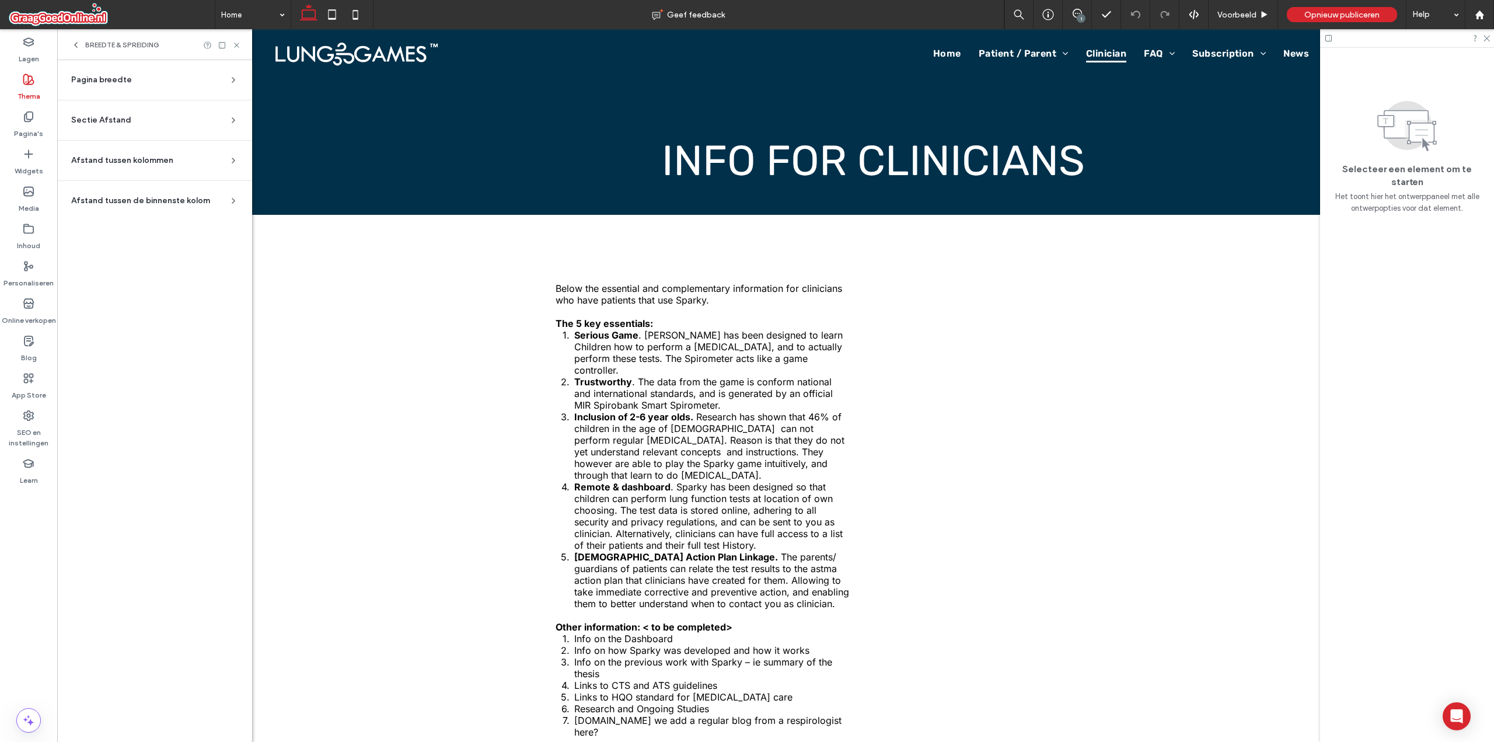
click at [233, 78] on use at bounding box center [233, 80] width 2 height 5
click at [233, 78] on icon at bounding box center [233, 79] width 9 height 9
click at [231, 121] on icon at bounding box center [233, 120] width 9 height 9
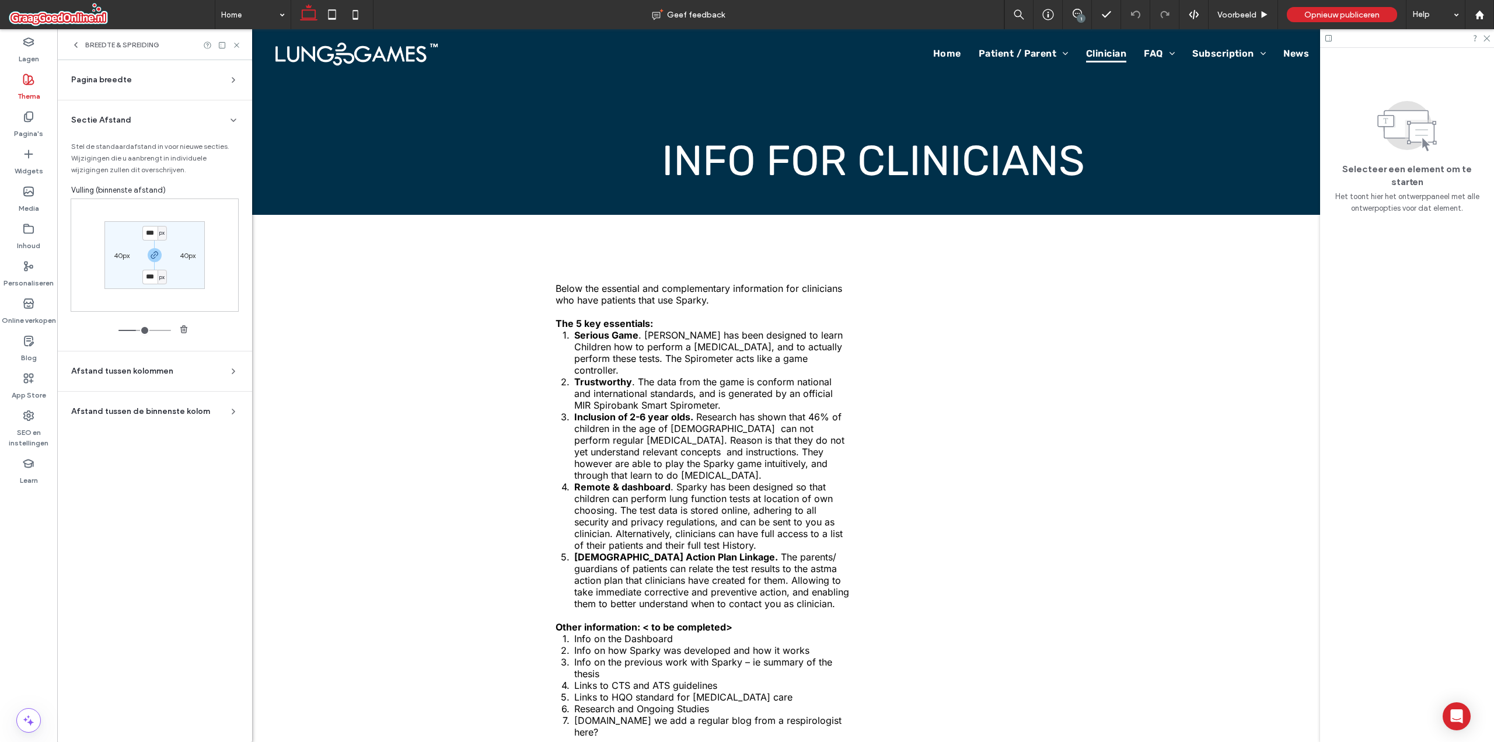
click at [231, 120] on icon at bounding box center [233, 120] width 9 height 9
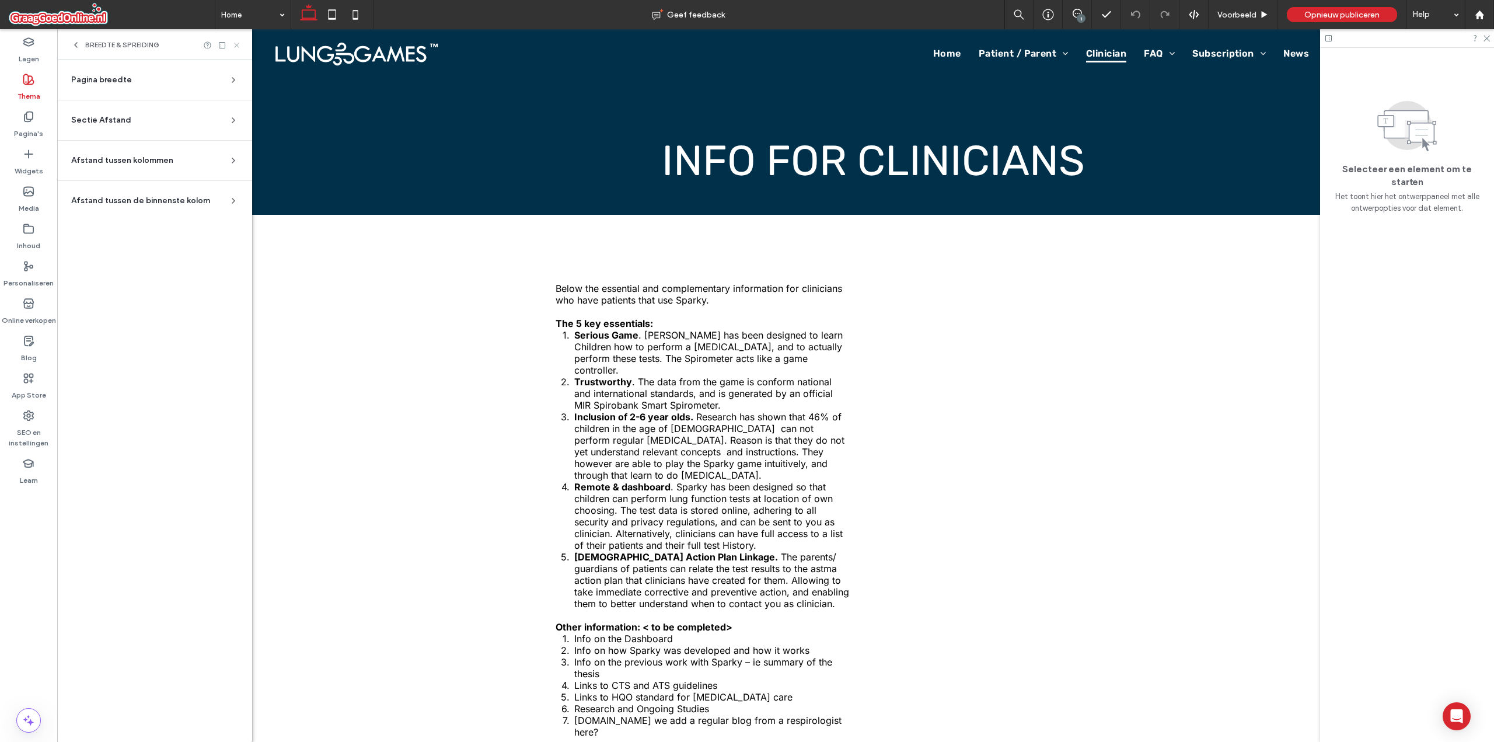
click at [234, 49] on icon at bounding box center [236, 45] width 9 height 9
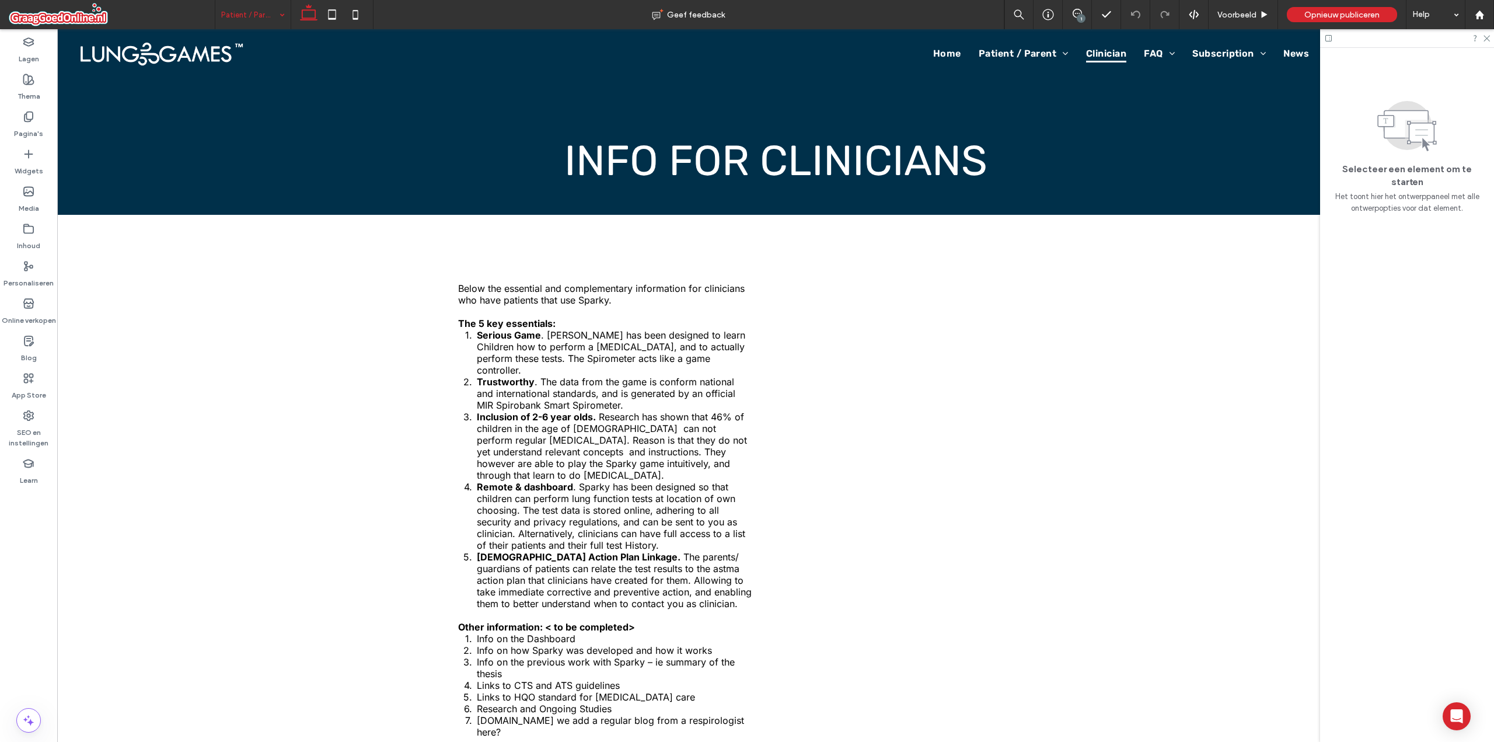
click at [54, 578] on div "Lagen Thema Pagina's Widgets Media Inhoud Personaliseren Online verkopen Blog A…" at bounding box center [28, 385] width 57 height 713
click at [27, 426] on label "SEO en instellingen" at bounding box center [28, 434] width 57 height 27
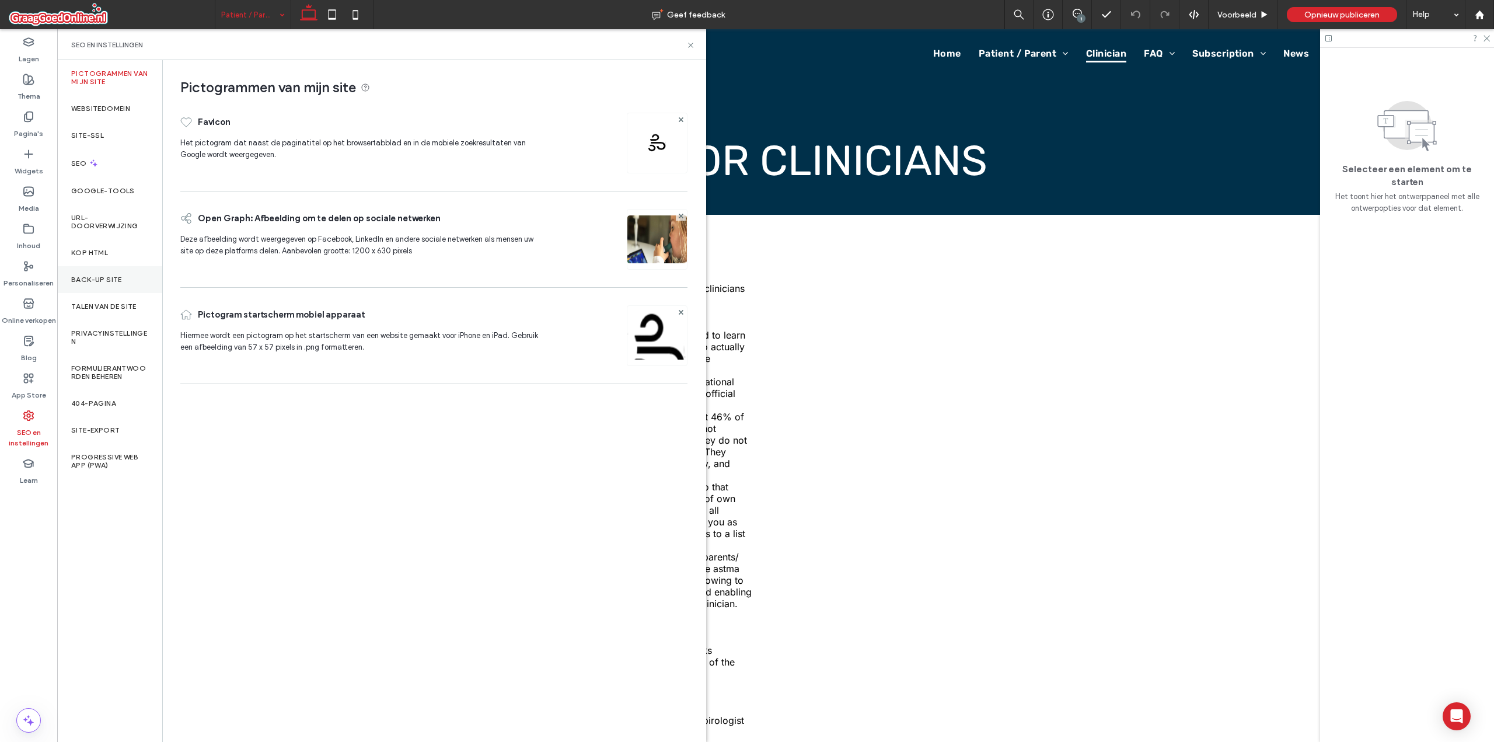
click at [128, 283] on div "Back-up site" at bounding box center [109, 279] width 105 height 27
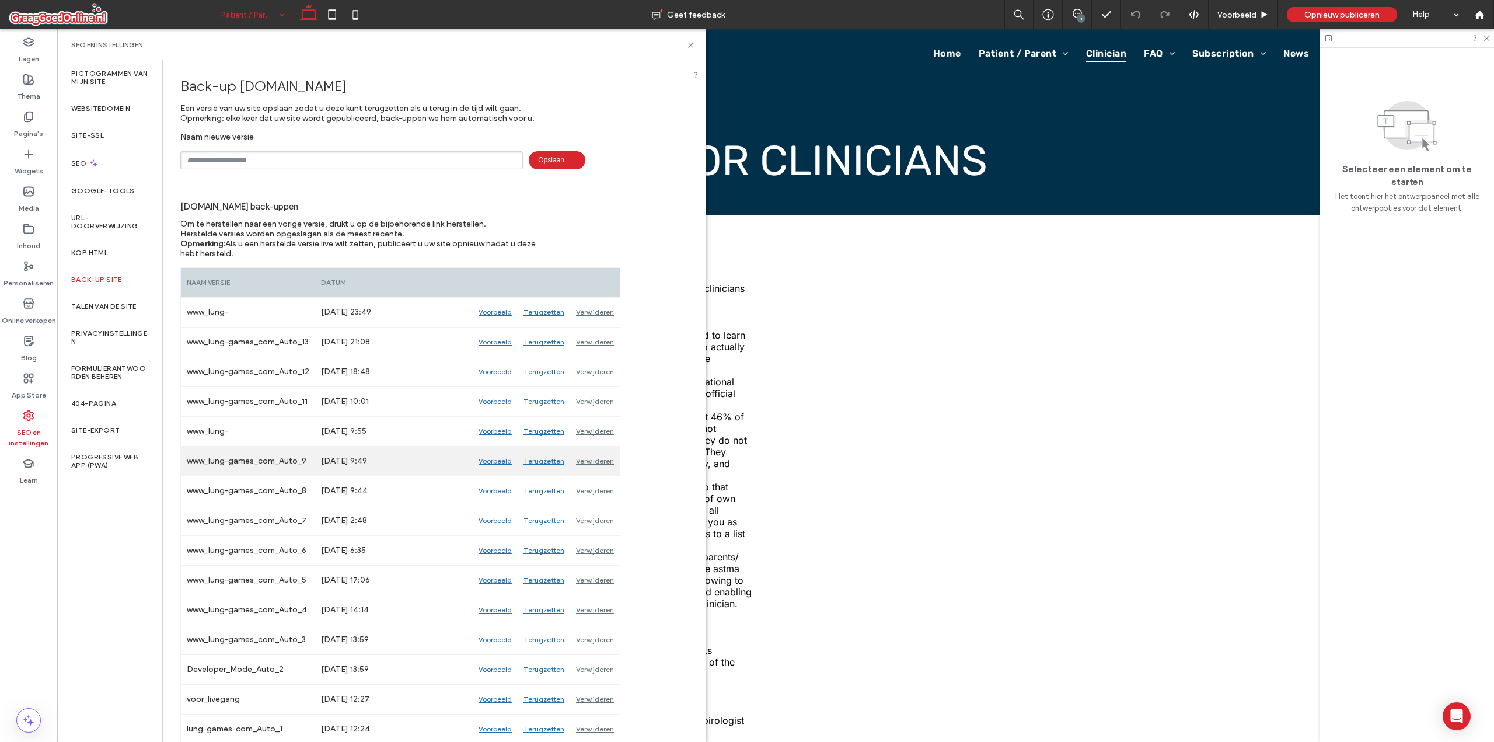
scroll to position [32, 0]
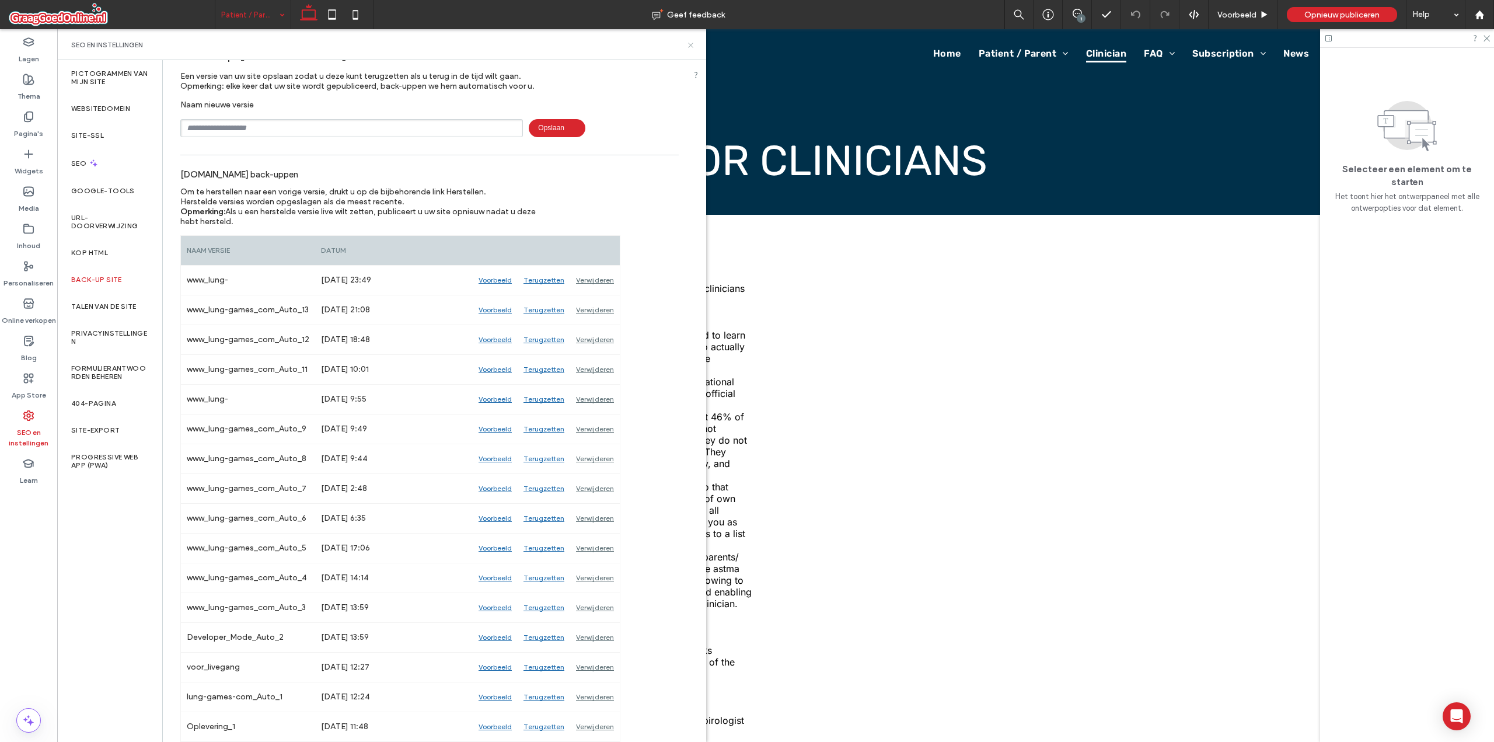
click at [691, 46] on use at bounding box center [690, 45] width 5 height 5
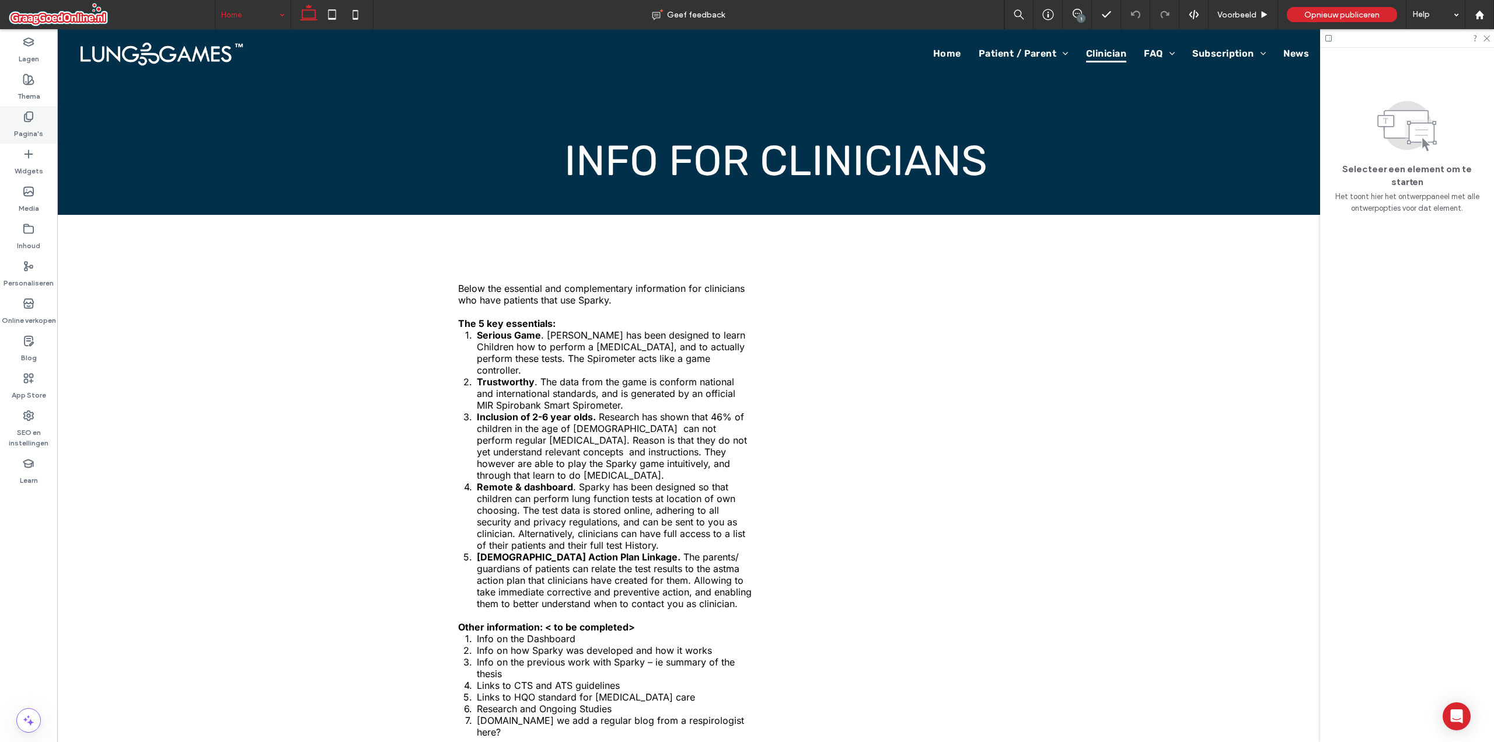
click at [39, 130] on label "Pagina's" at bounding box center [28, 131] width 29 height 16
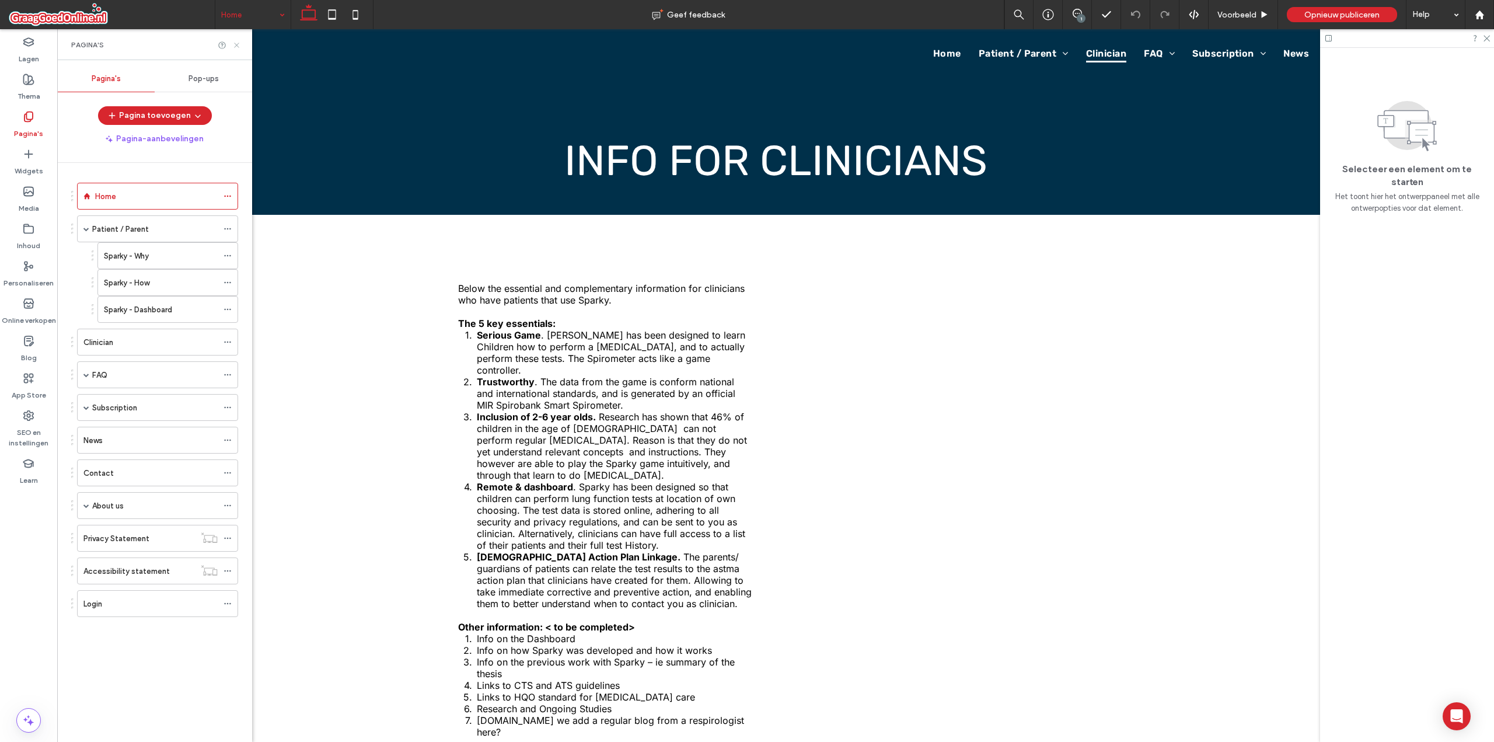
click at [236, 48] on icon at bounding box center [236, 45] width 9 height 9
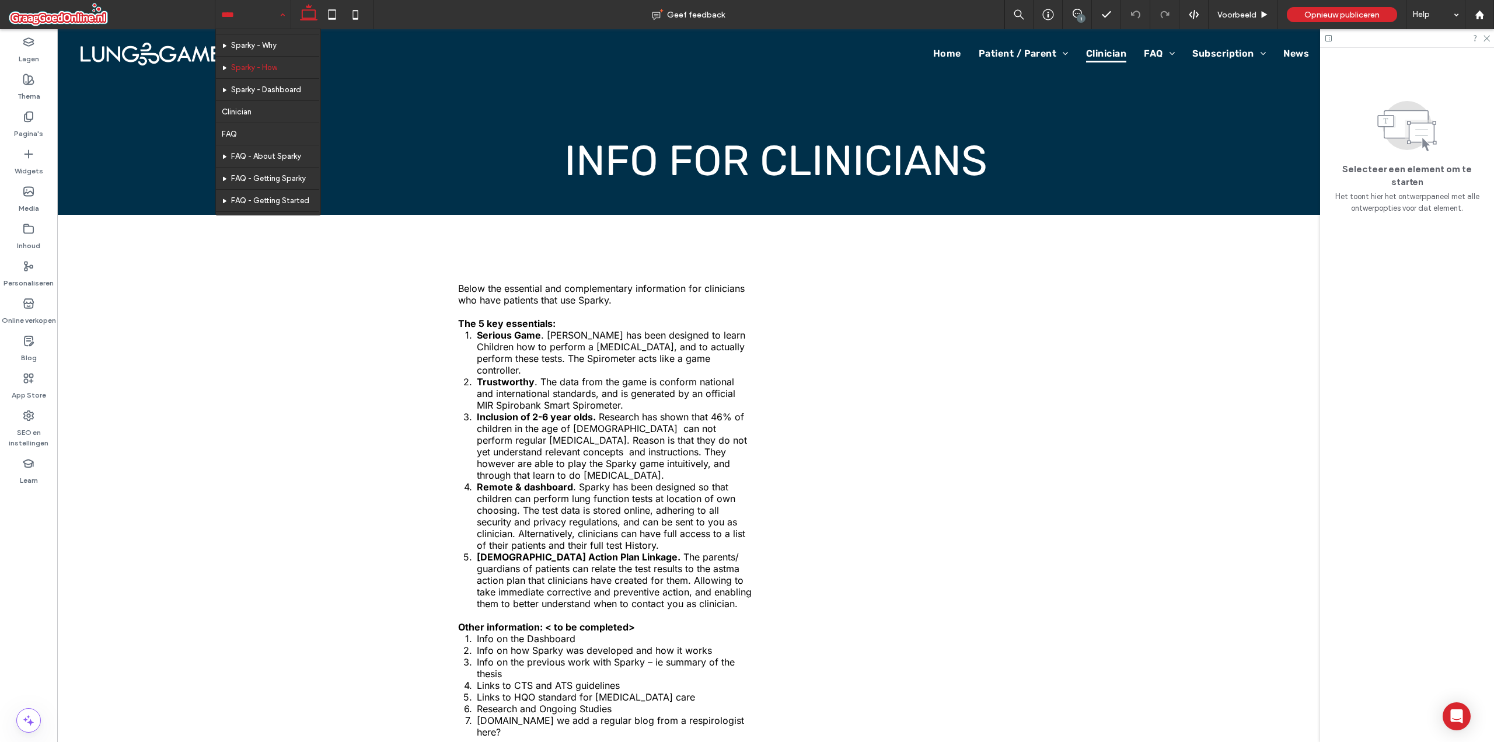
scroll to position [58, 0]
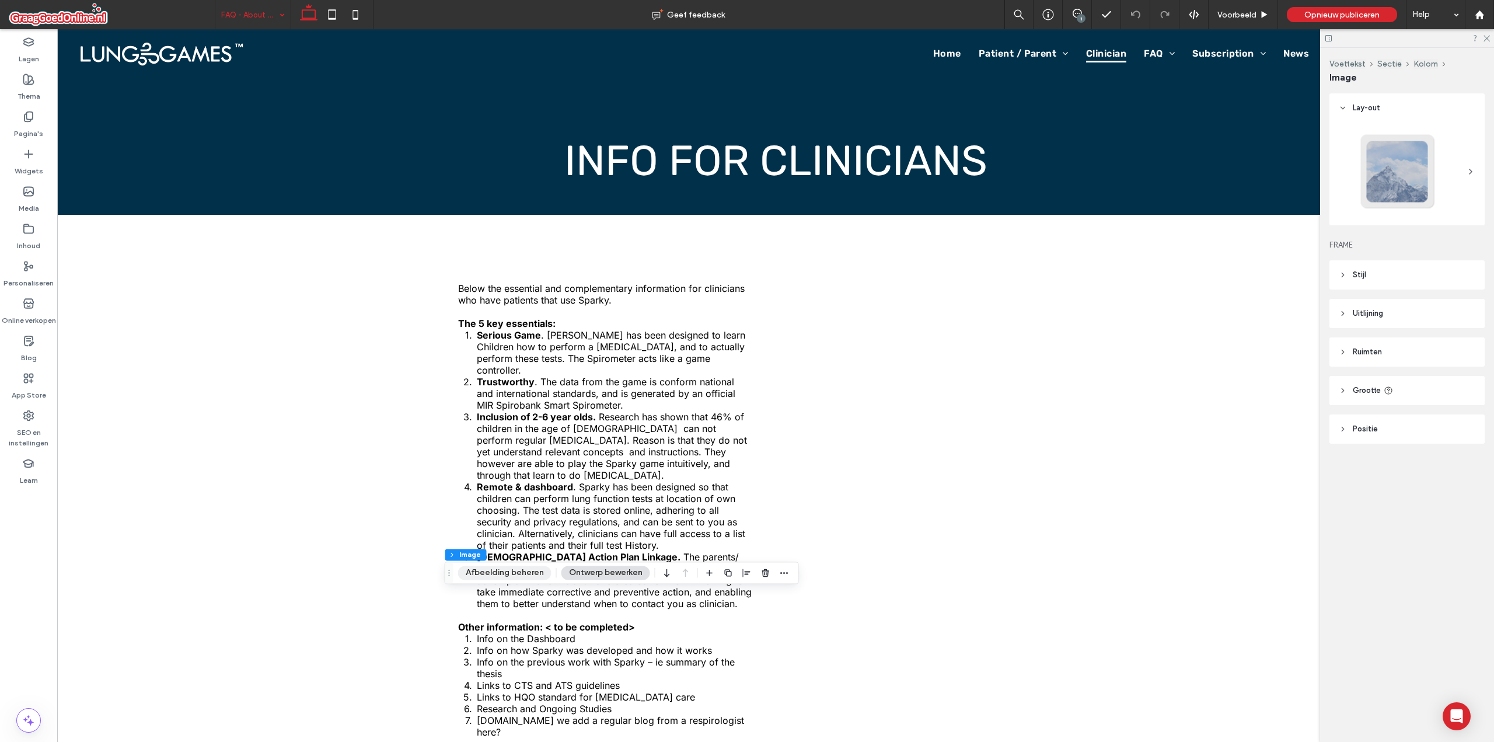
click at [487, 571] on button "Afbeelding beheren" at bounding box center [504, 573] width 93 height 14
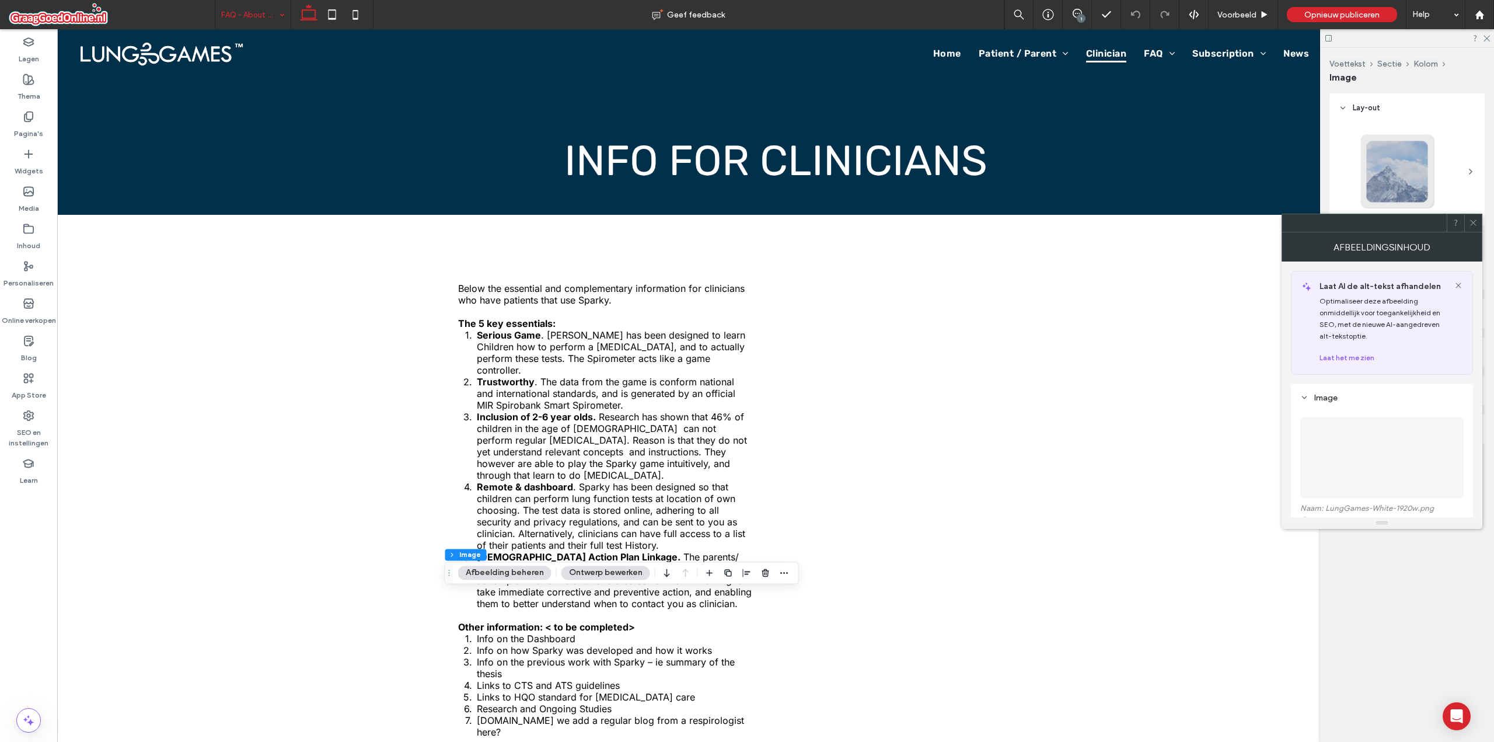
scroll to position [58, 0]
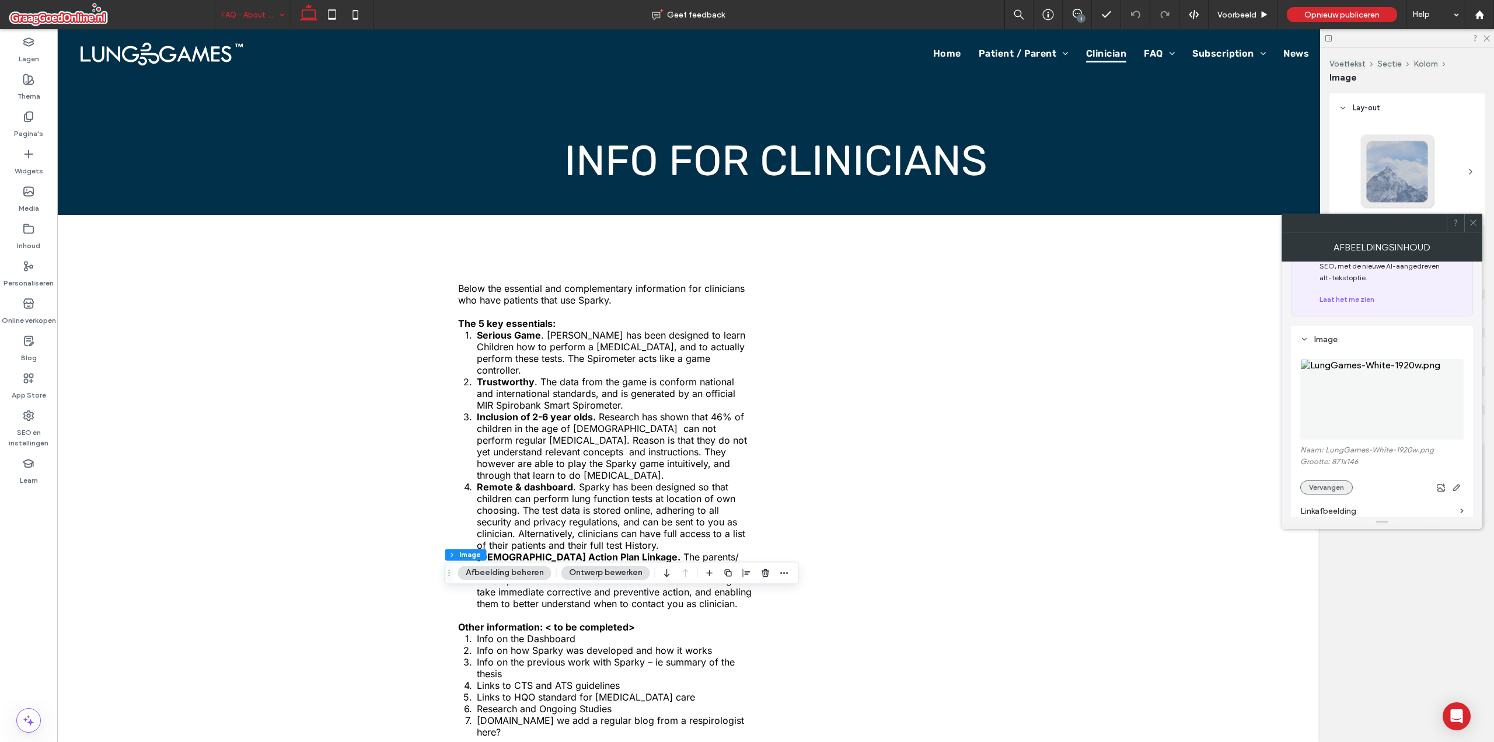
click at [1321, 485] on button "Vervangen" at bounding box center [1326, 487] width 53 height 14
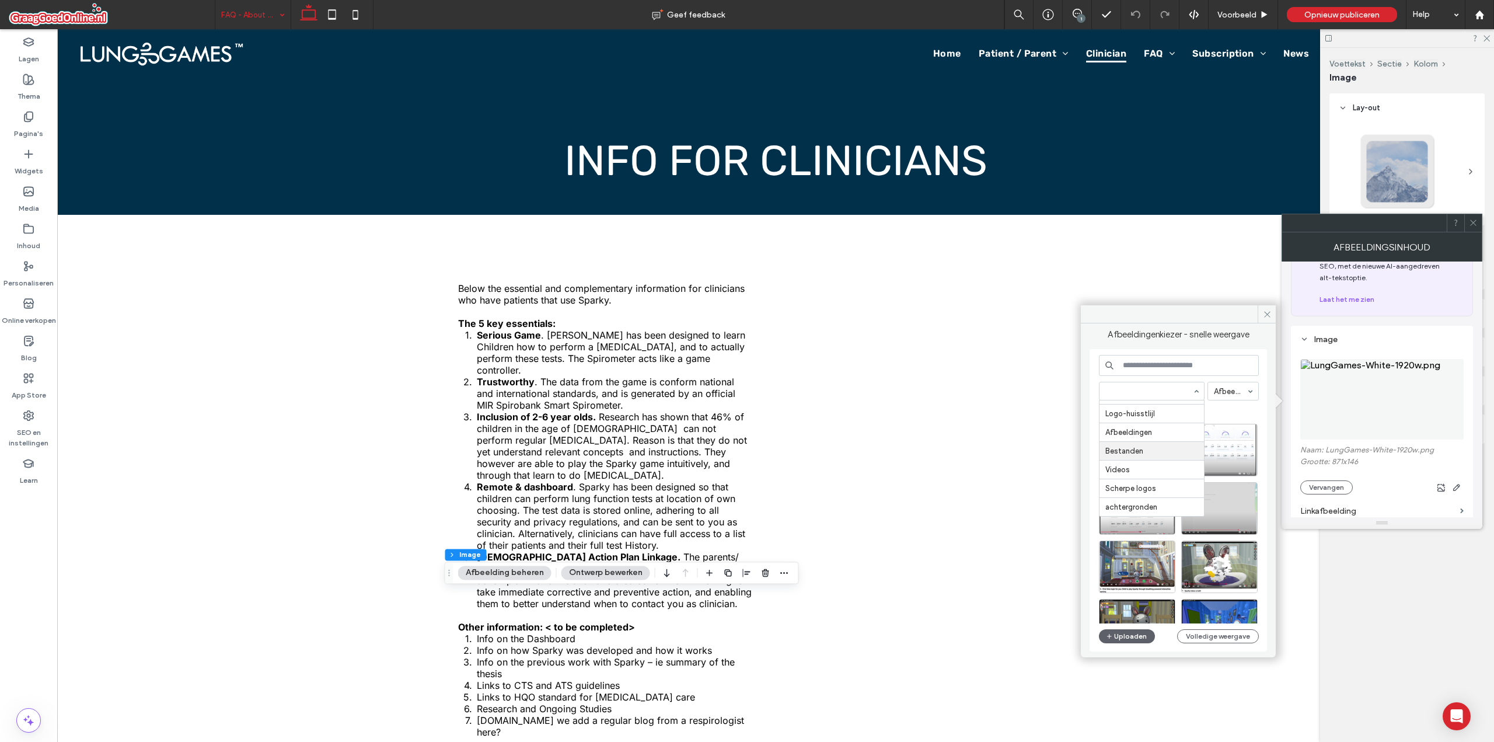
scroll to position [31, 0]
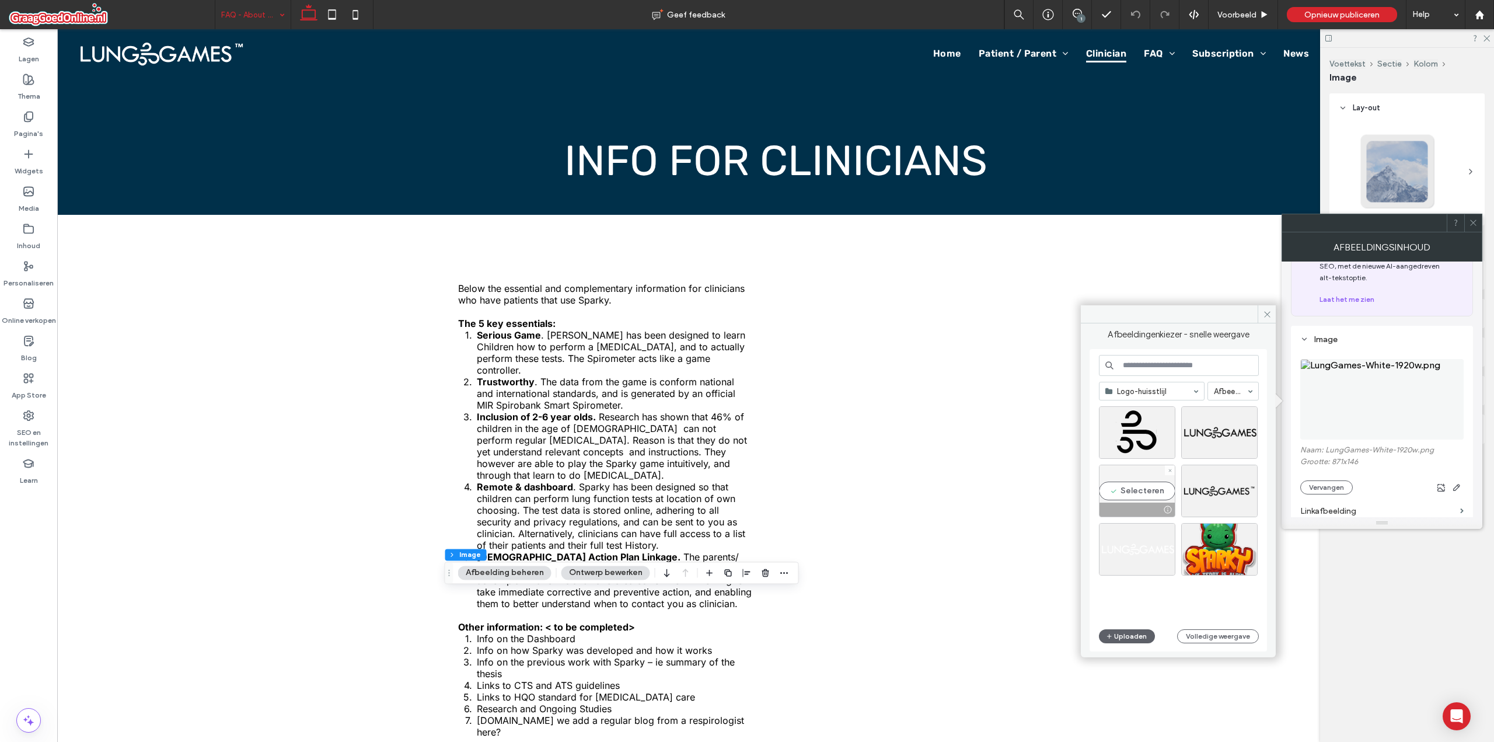
click at [1146, 496] on div "Selecteren" at bounding box center [1137, 491] width 76 height 53
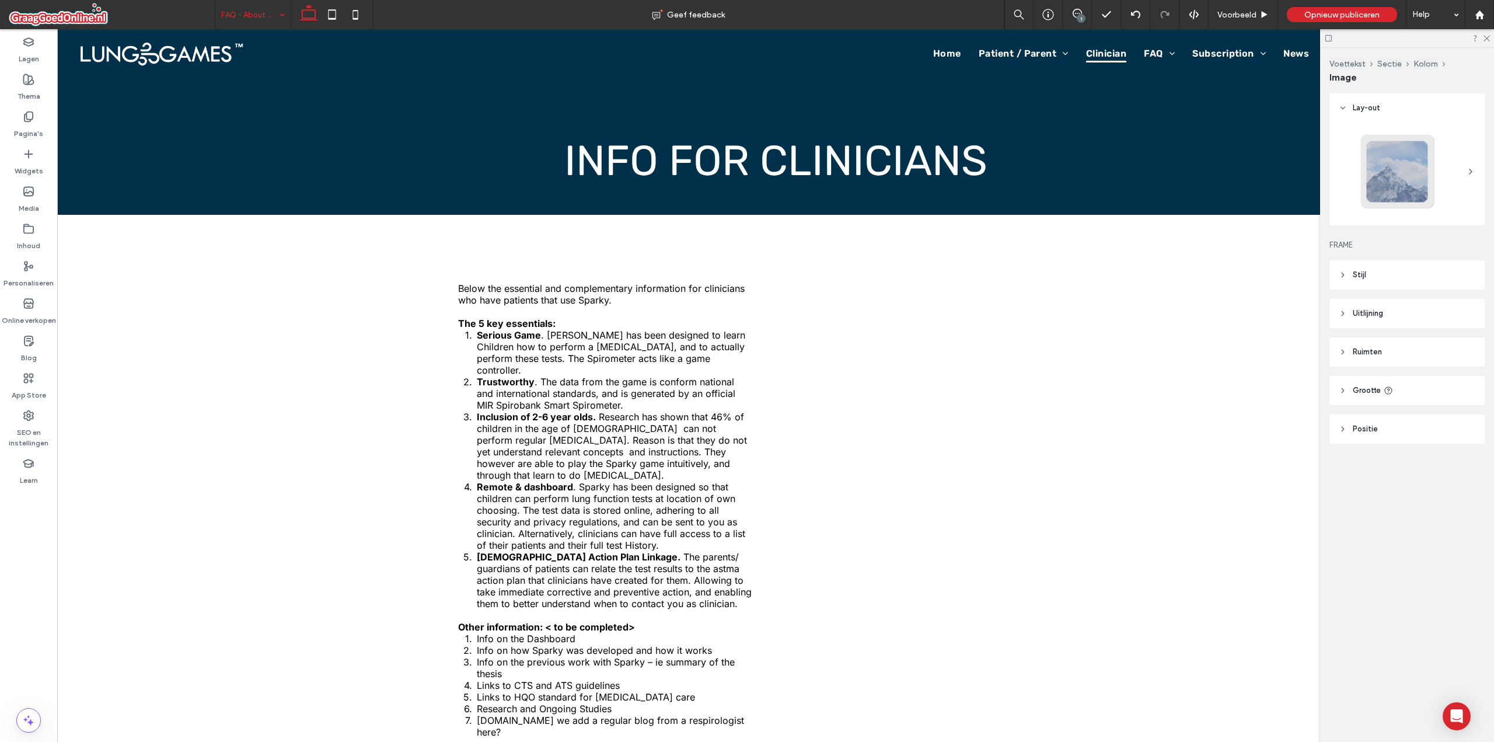
type input "***"
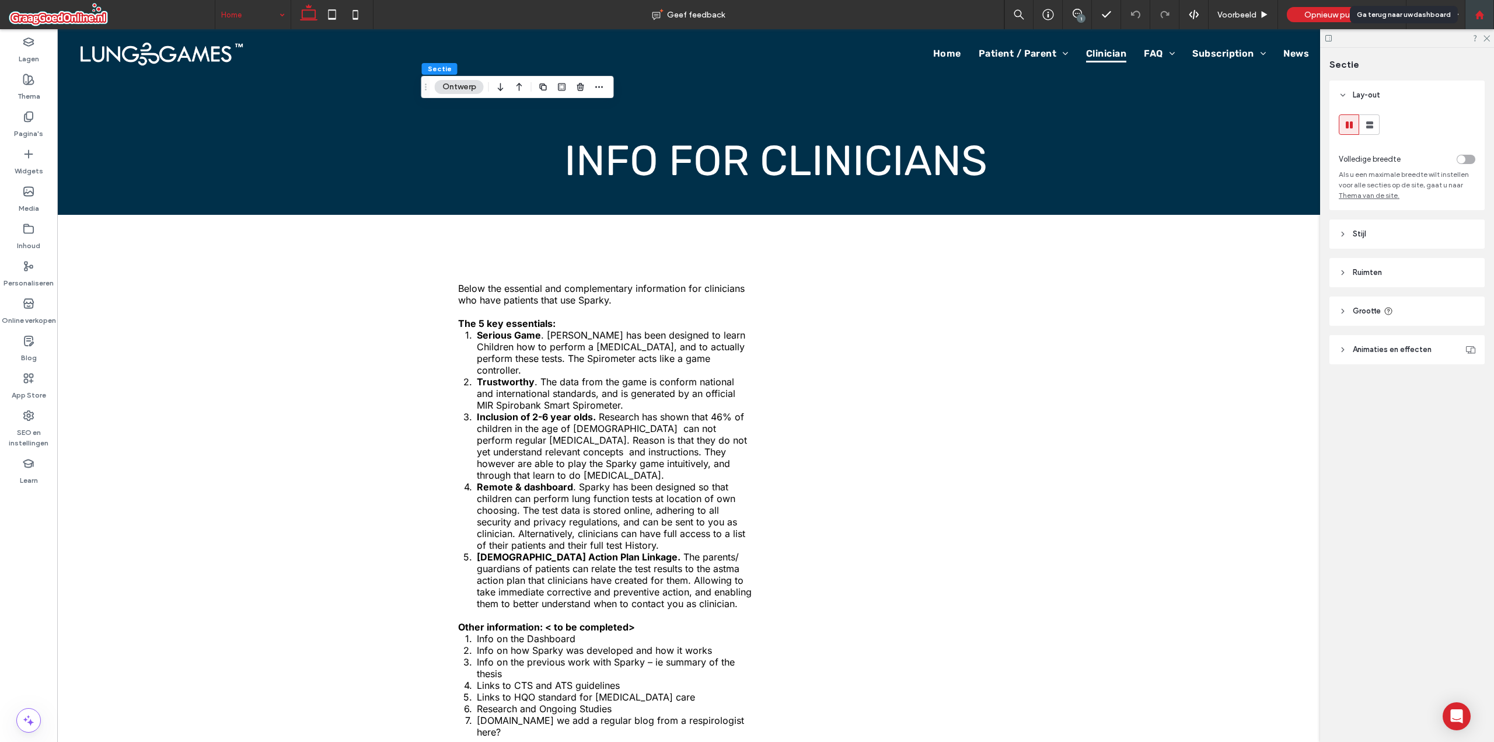
click at [1475, 11] on icon at bounding box center [1480, 15] width 10 height 10
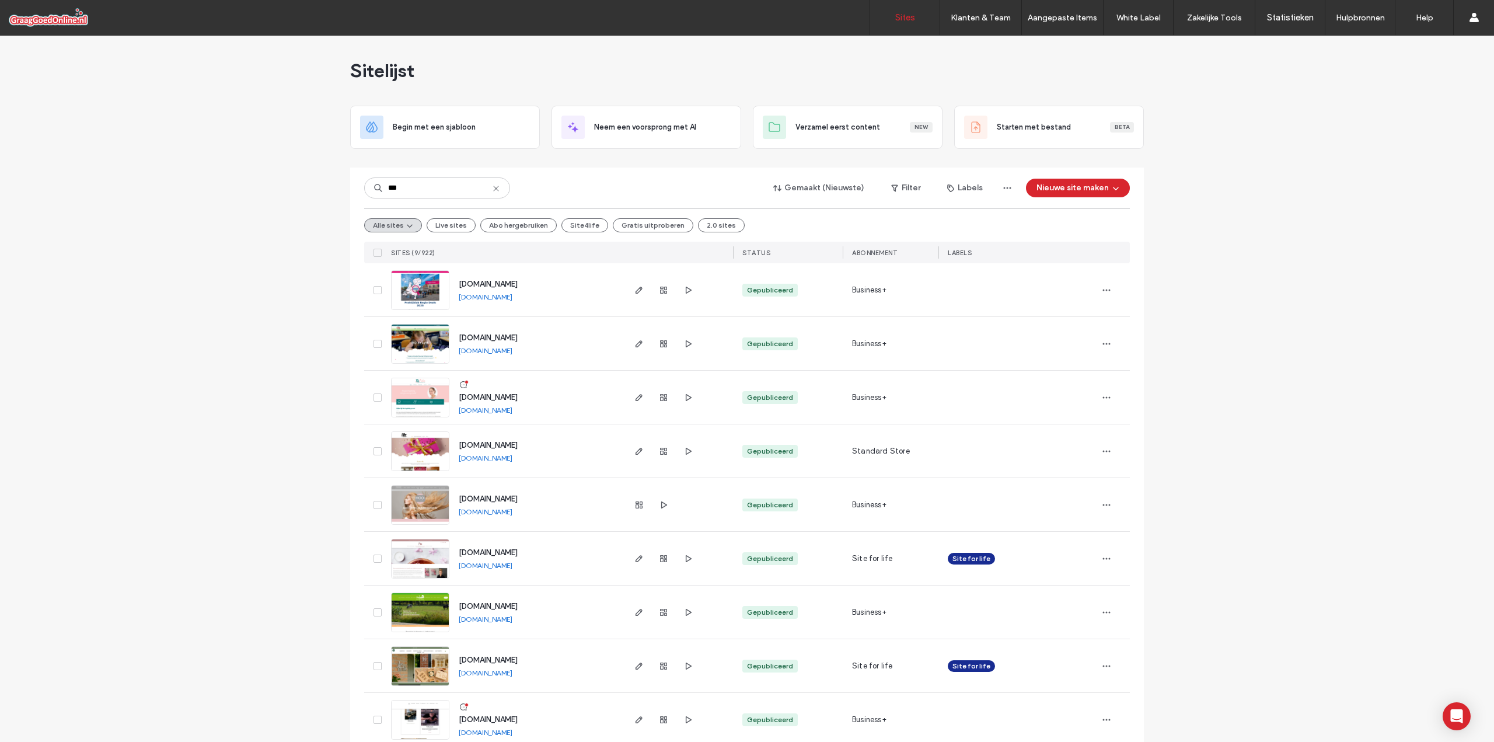
click at [429, 188] on input "***" at bounding box center [437, 187] width 146 height 21
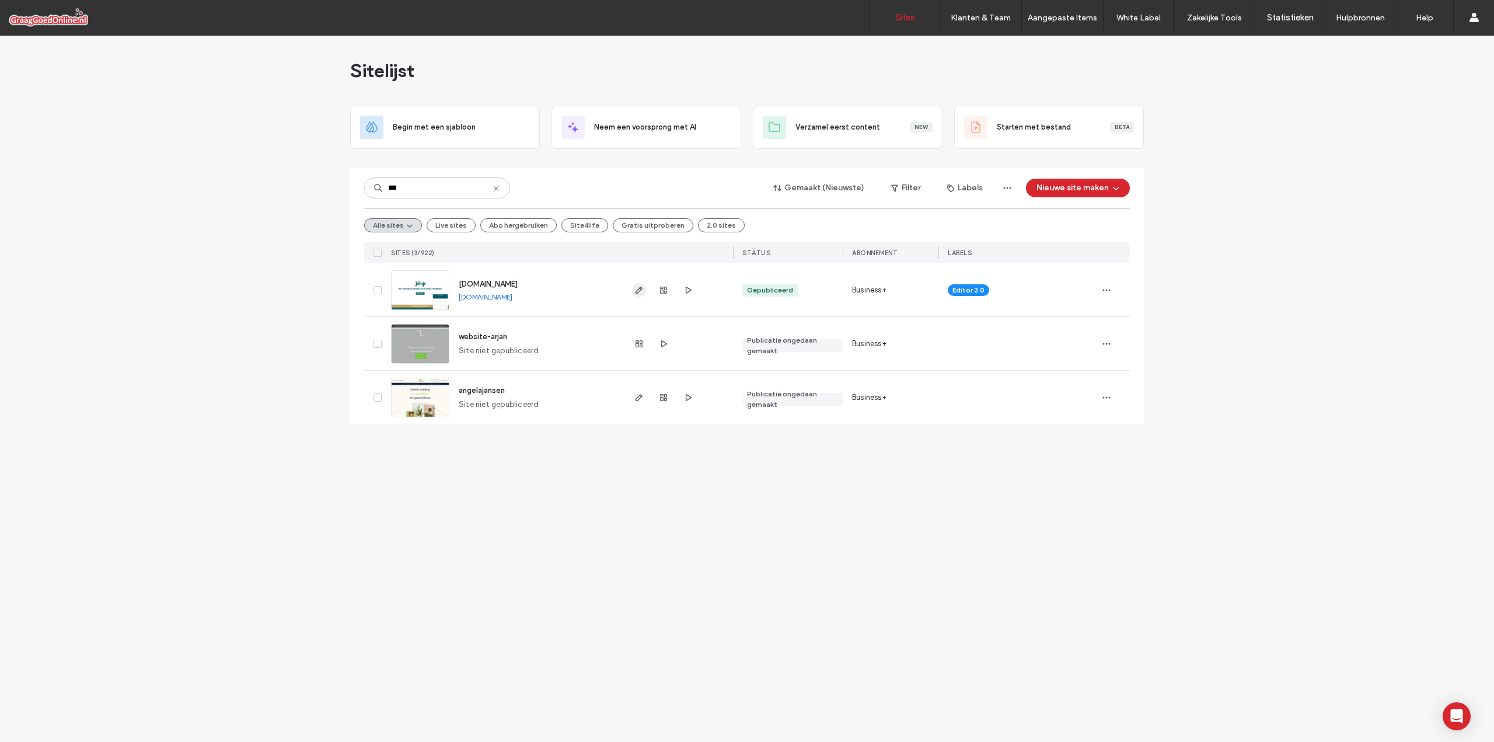
type input "***"
click at [635, 287] on icon "button" at bounding box center [638, 289] width 9 height 9
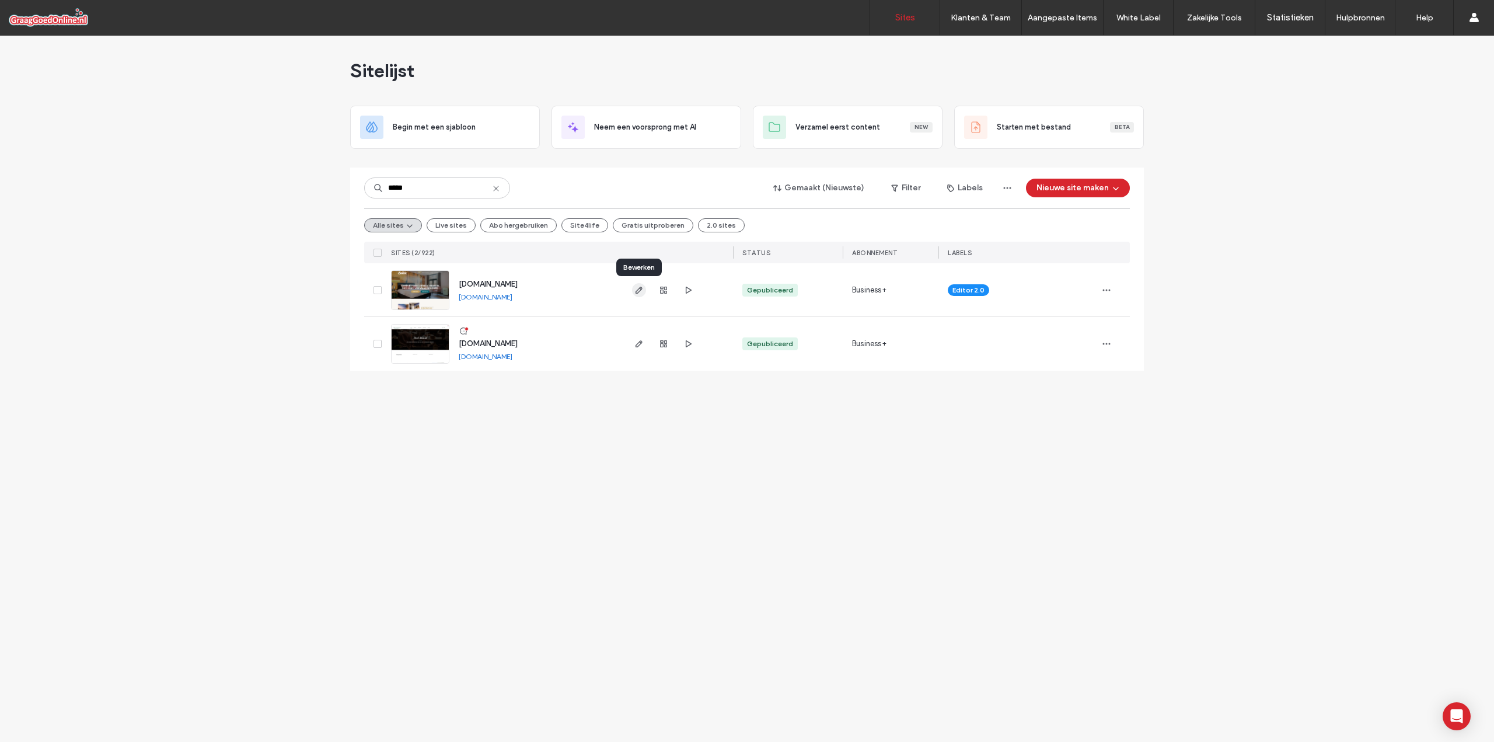
type input "*****"
click at [634, 288] on icon "button" at bounding box center [638, 289] width 9 height 9
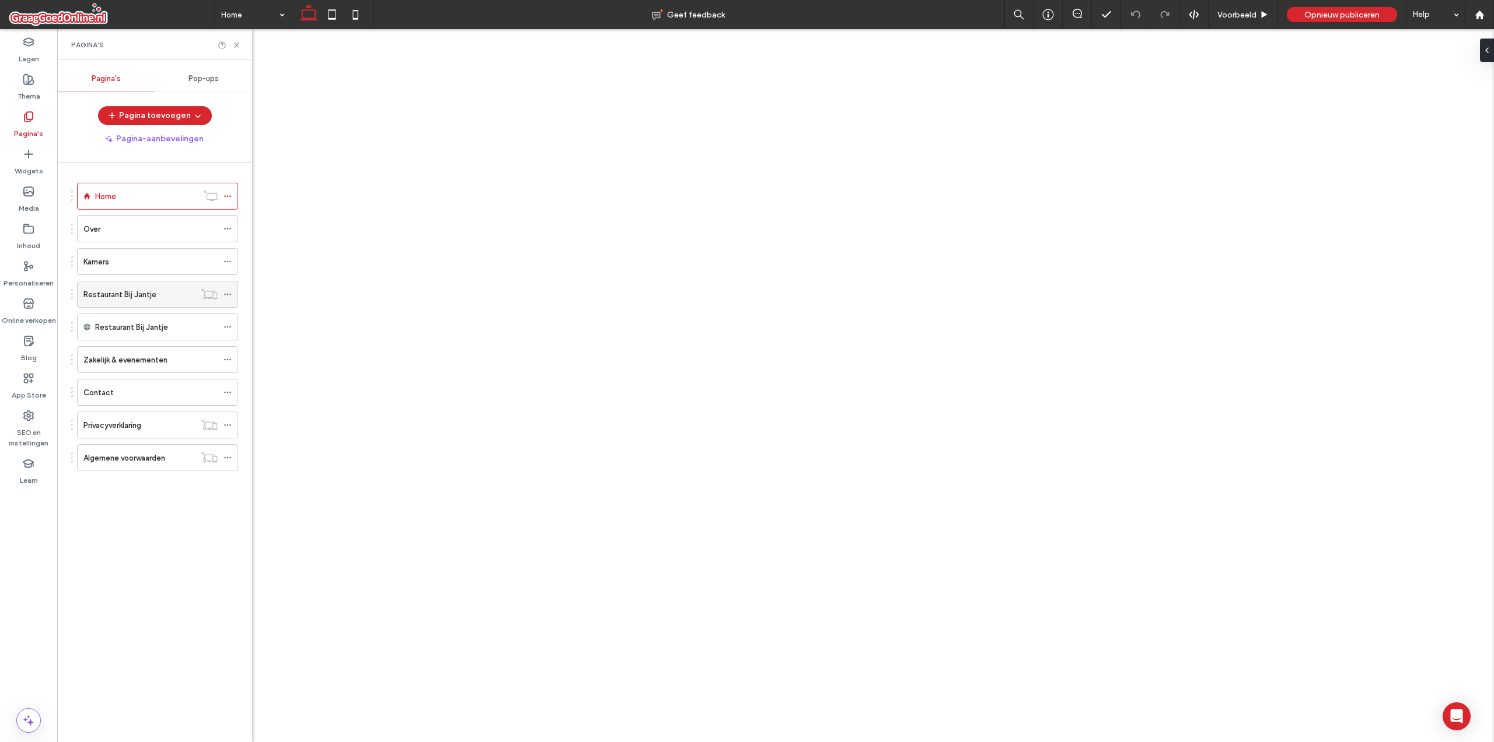
click at [228, 295] on icon at bounding box center [228, 294] width 8 height 8
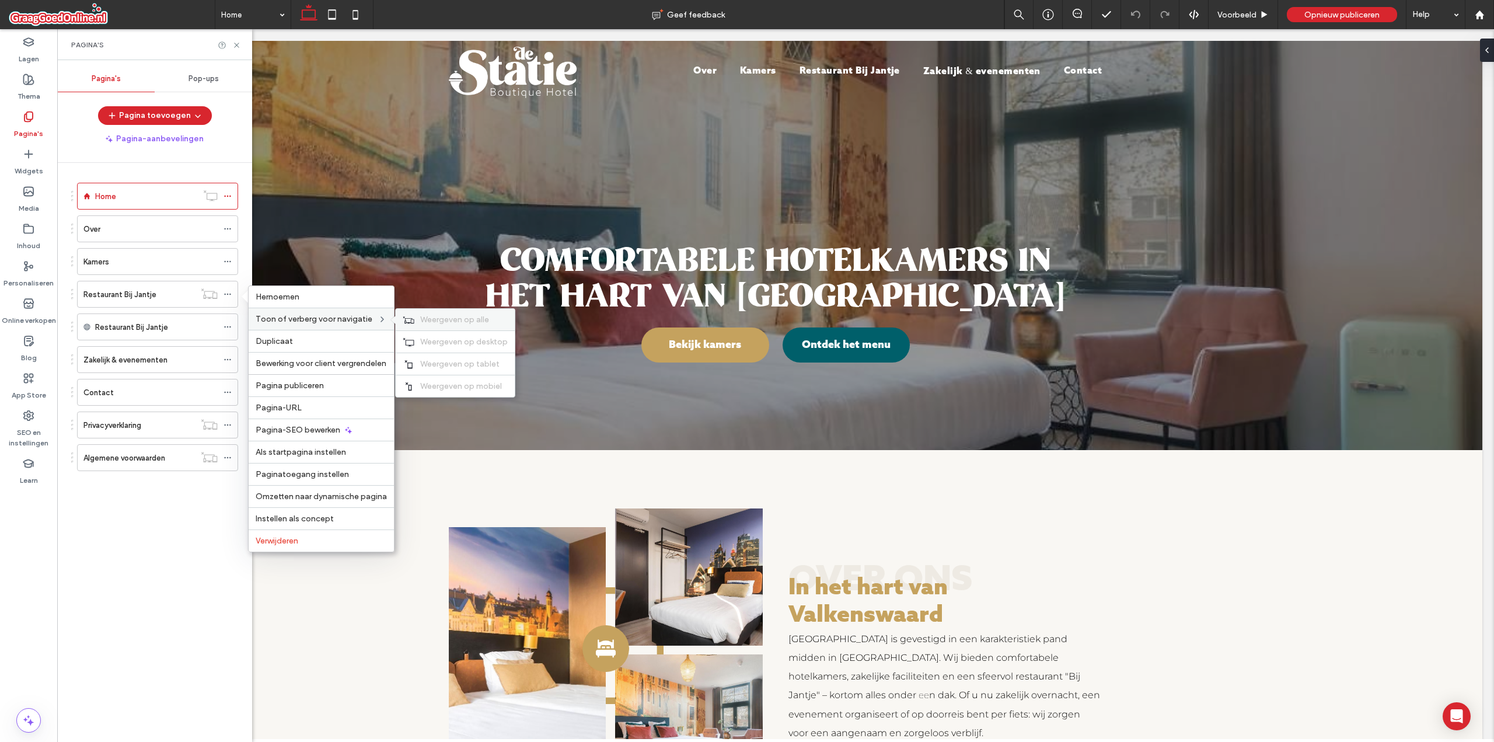
click at [439, 323] on span "Weergeven op alle" at bounding box center [454, 320] width 69 height 10
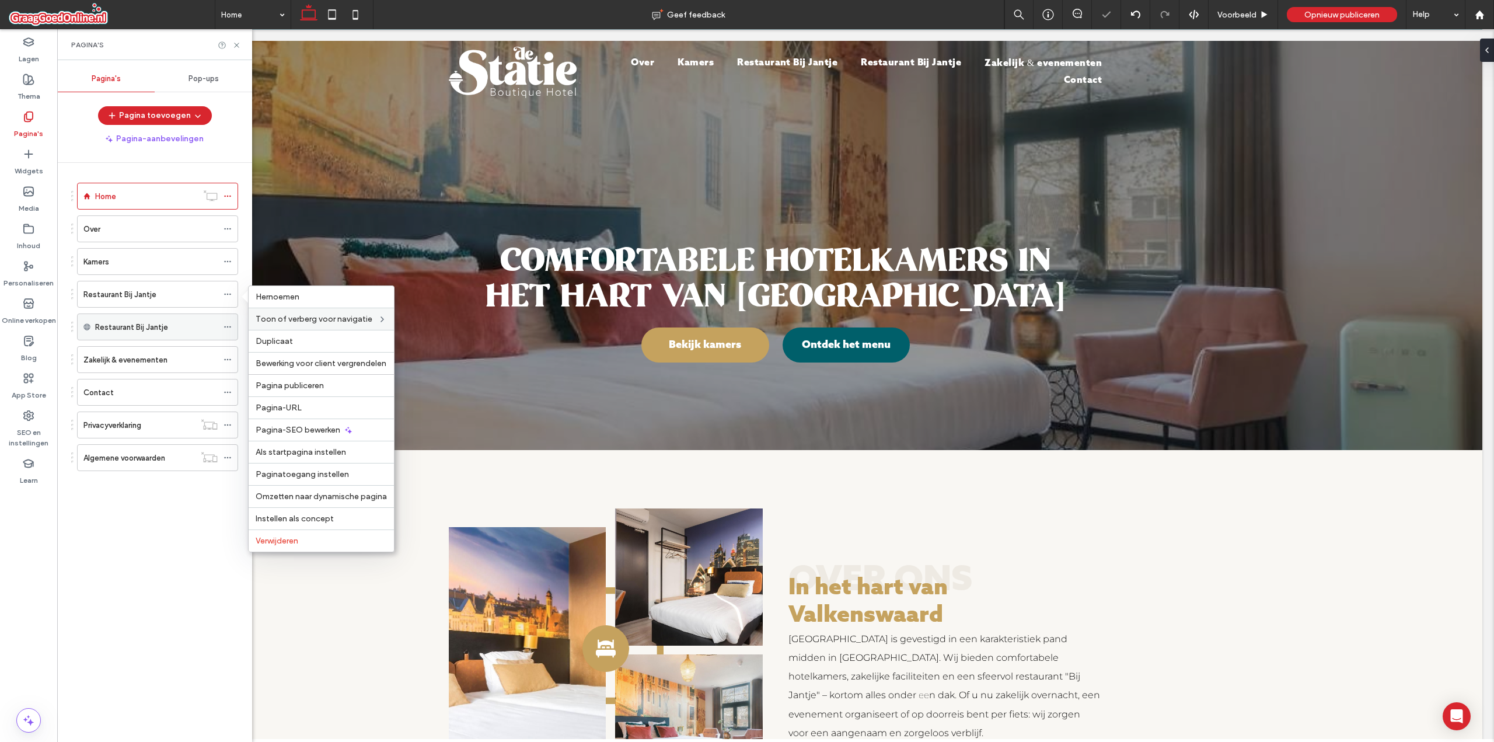
click at [230, 326] on icon at bounding box center [228, 327] width 8 height 8
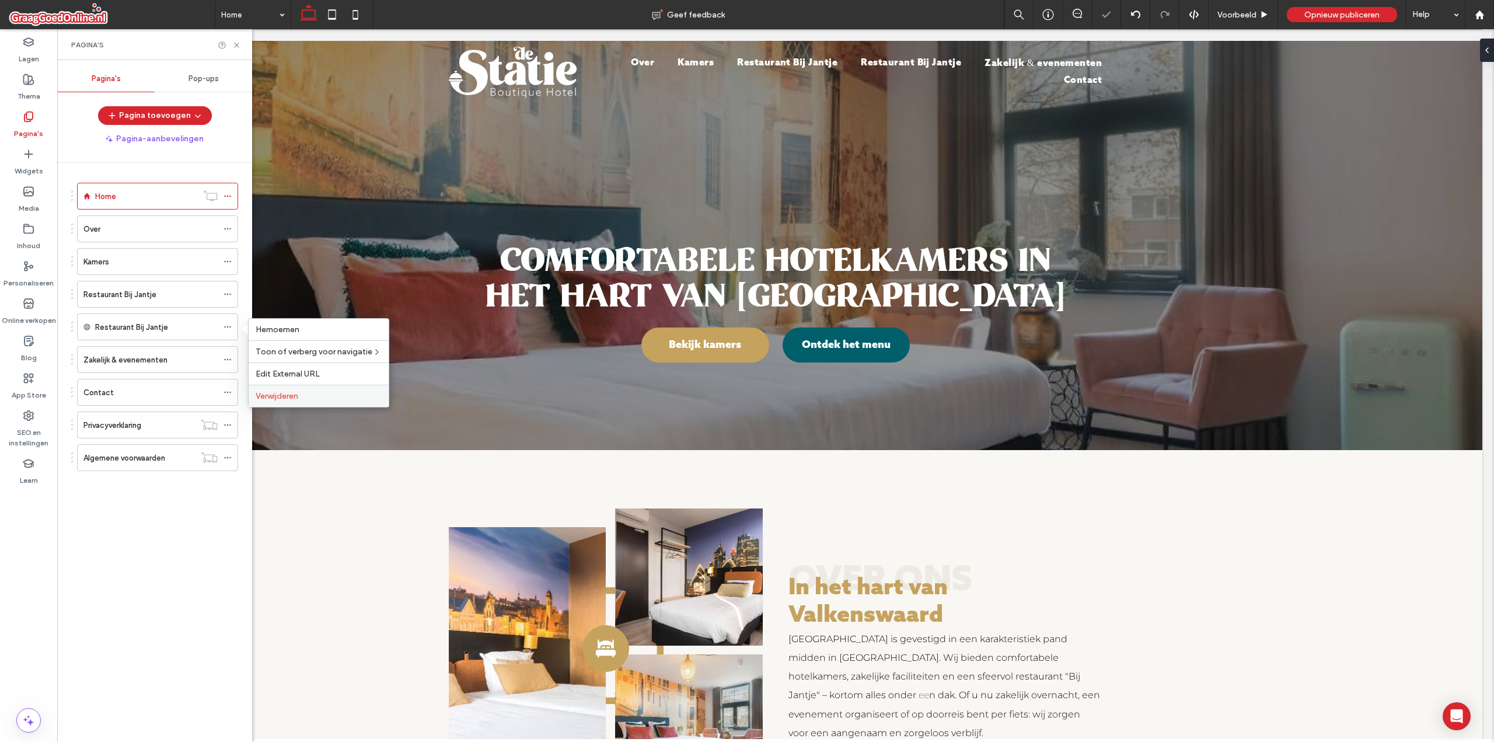
click at [296, 392] on span "Verwijderen" at bounding box center [277, 396] width 43 height 10
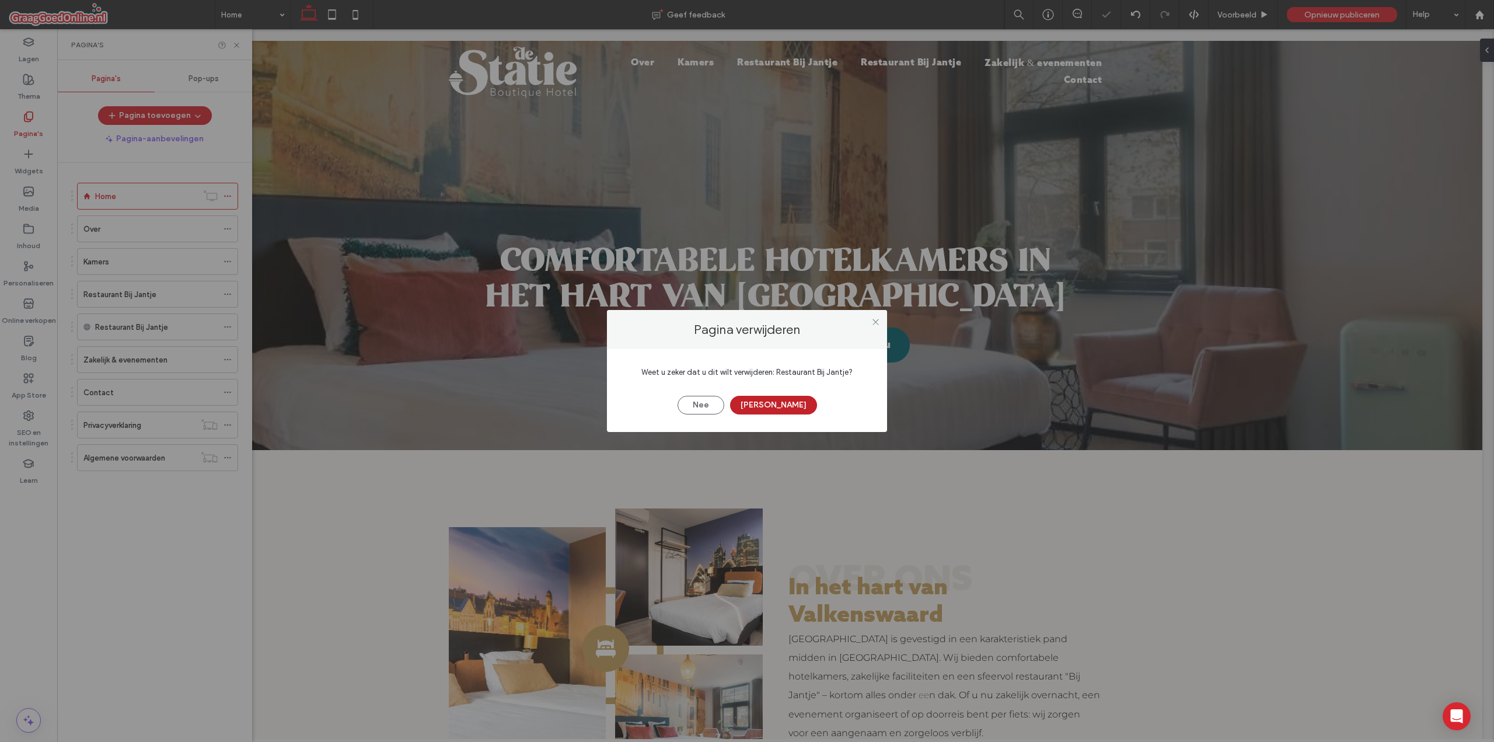
click at [761, 400] on button "[PERSON_NAME]" at bounding box center [773, 405] width 87 height 19
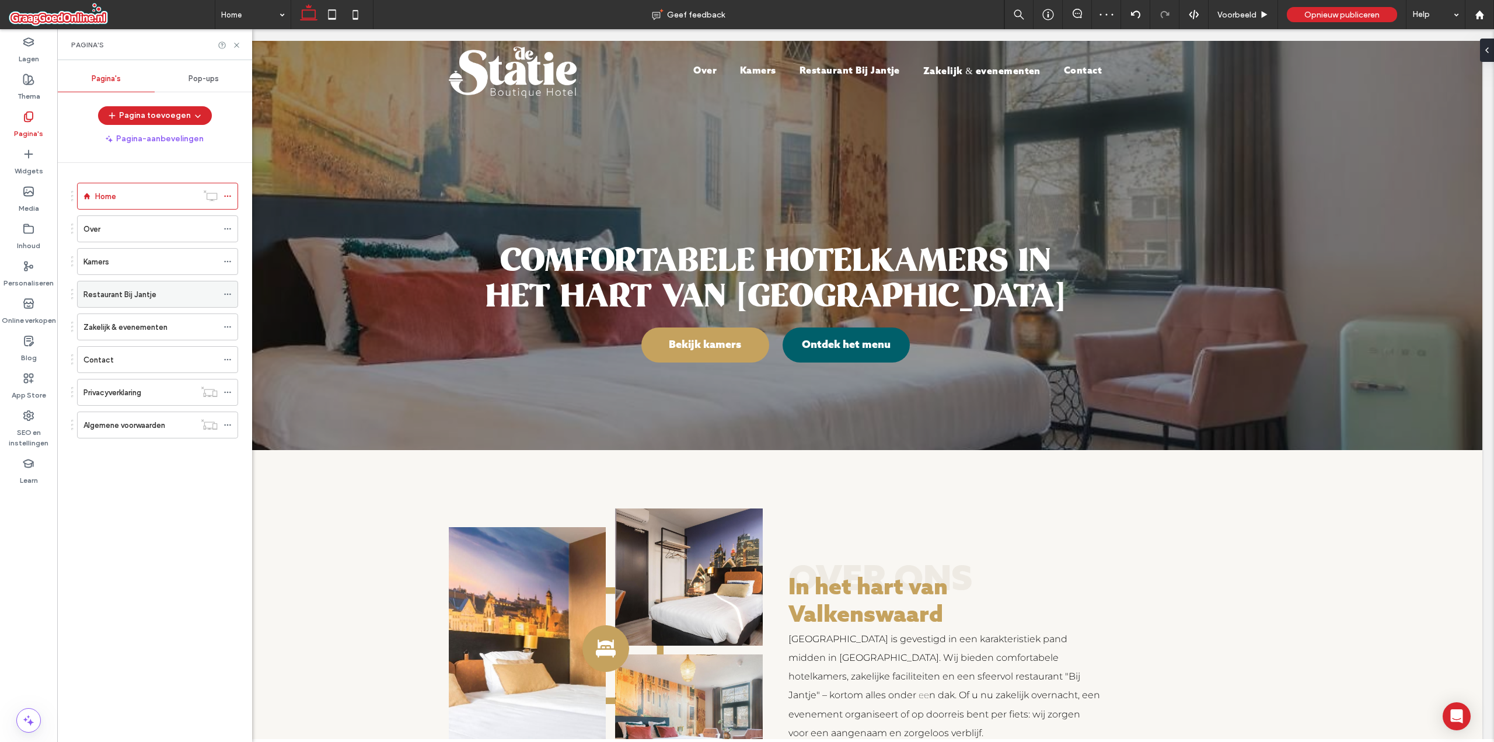
click at [138, 292] on label "Restaurant Bij Jantje" at bounding box center [119, 294] width 73 height 20
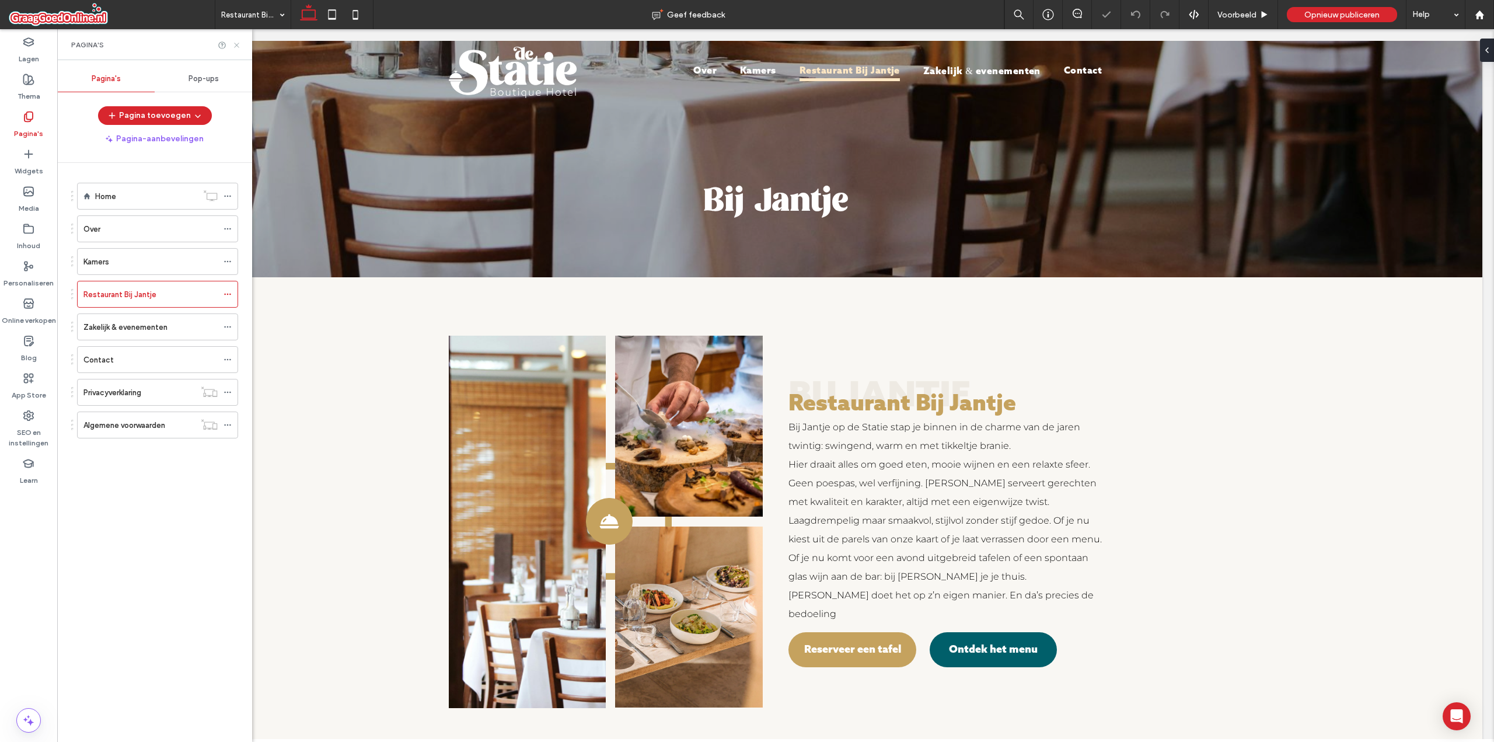
click at [236, 46] on use at bounding box center [236, 45] width 5 height 5
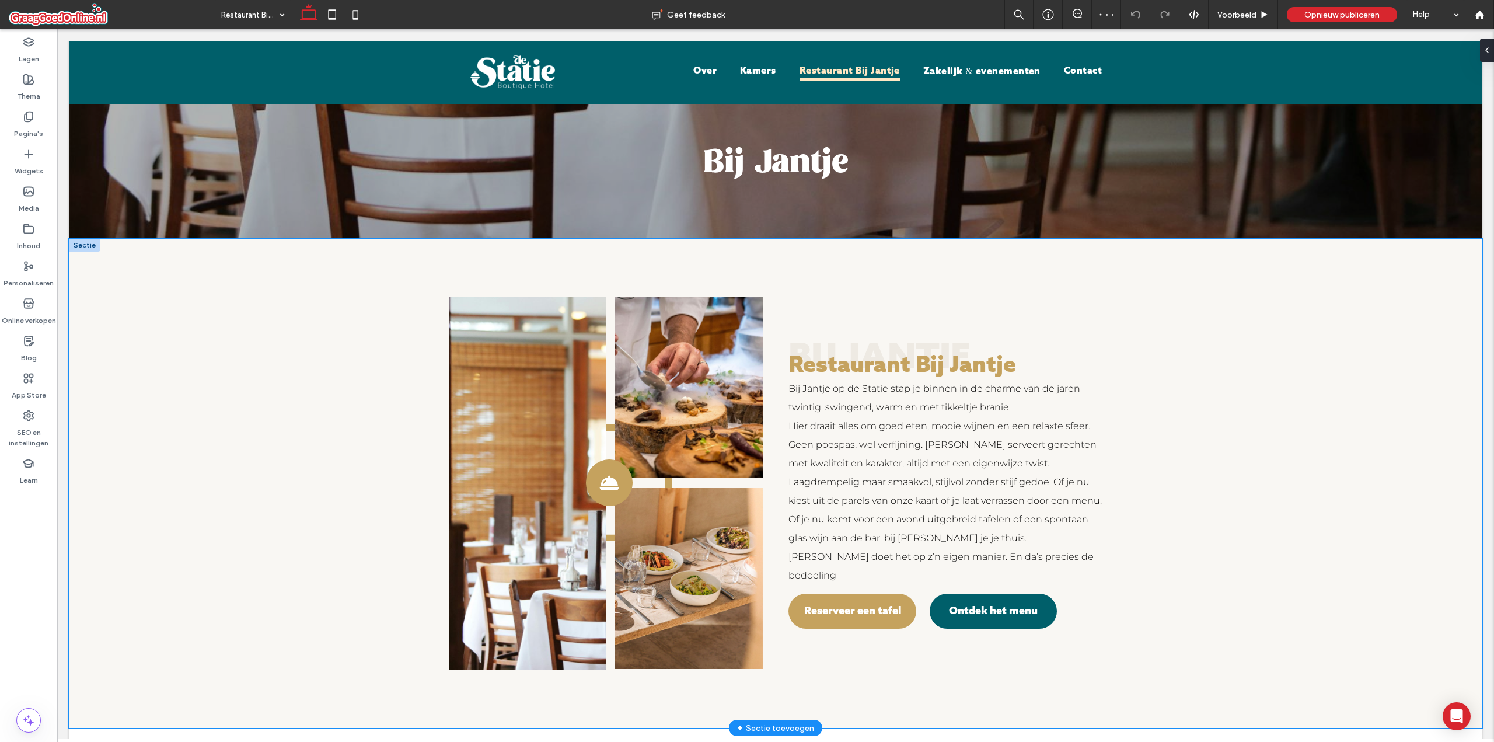
scroll to position [350, 0]
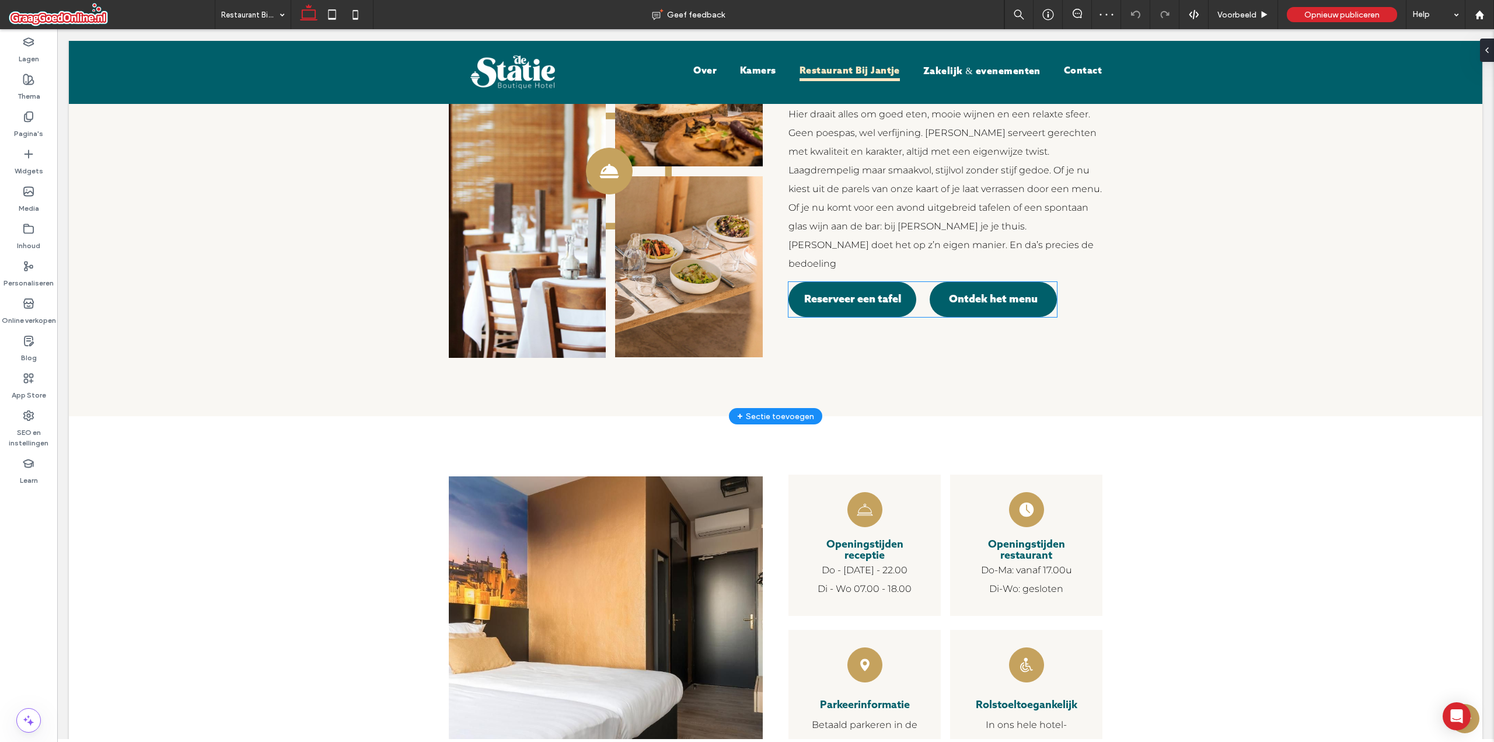
click at [849, 282] on link "Reserveer een tafel" at bounding box center [853, 299] width 128 height 35
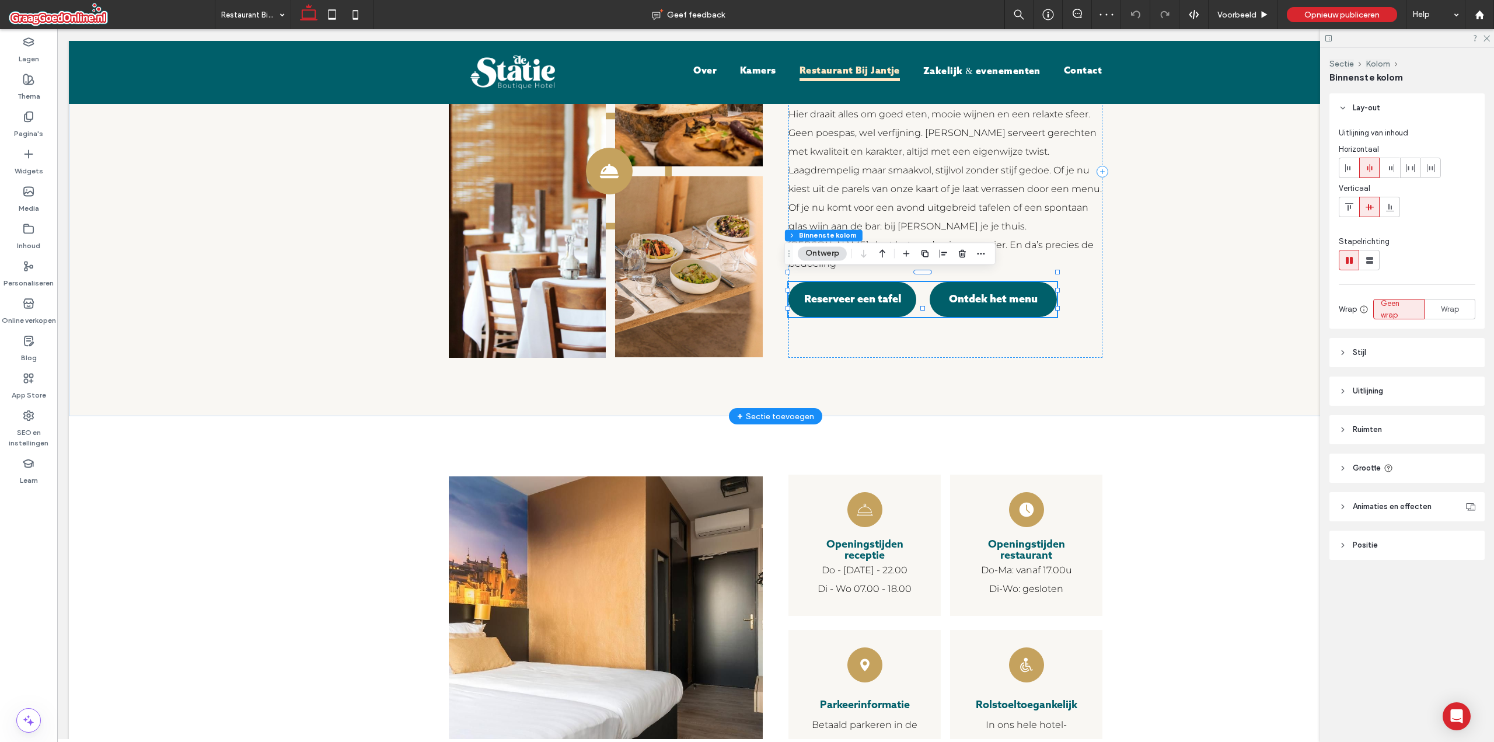
click at [843, 284] on link "Reserveer een tafel" at bounding box center [853, 299] width 128 height 35
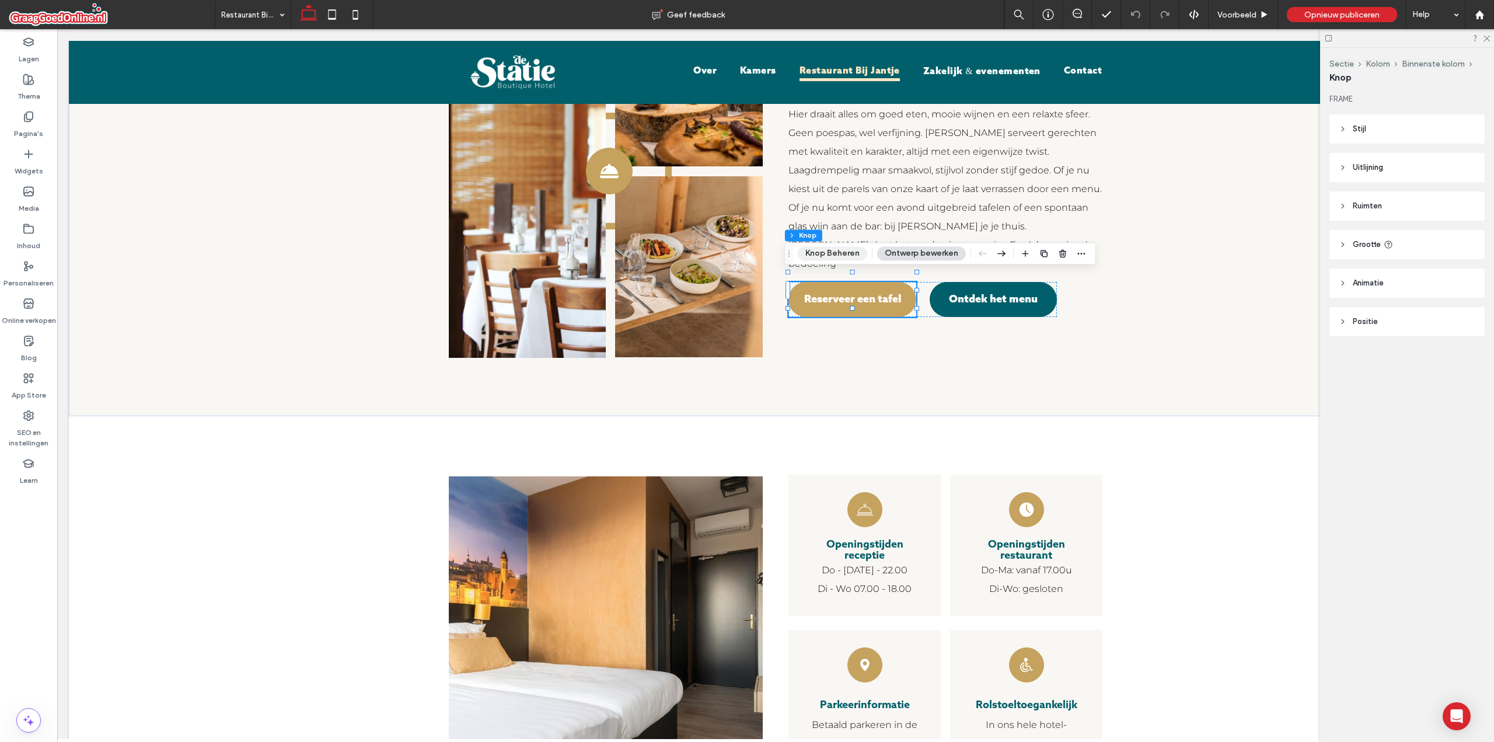
click at [852, 254] on button "Knop Beheren" at bounding box center [832, 253] width 69 height 14
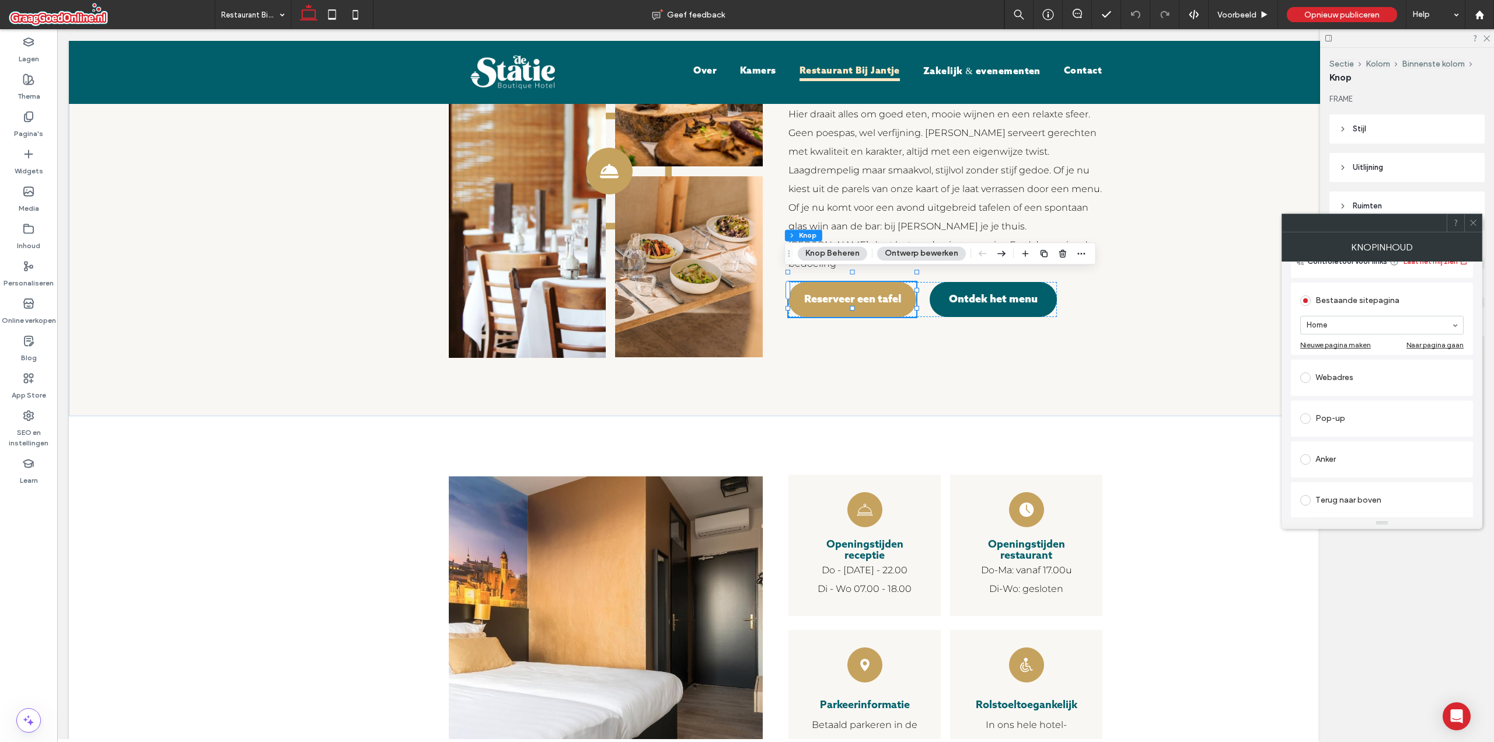
scroll to position [117, 0]
click at [1473, 221] on icon at bounding box center [1473, 222] width 9 height 9
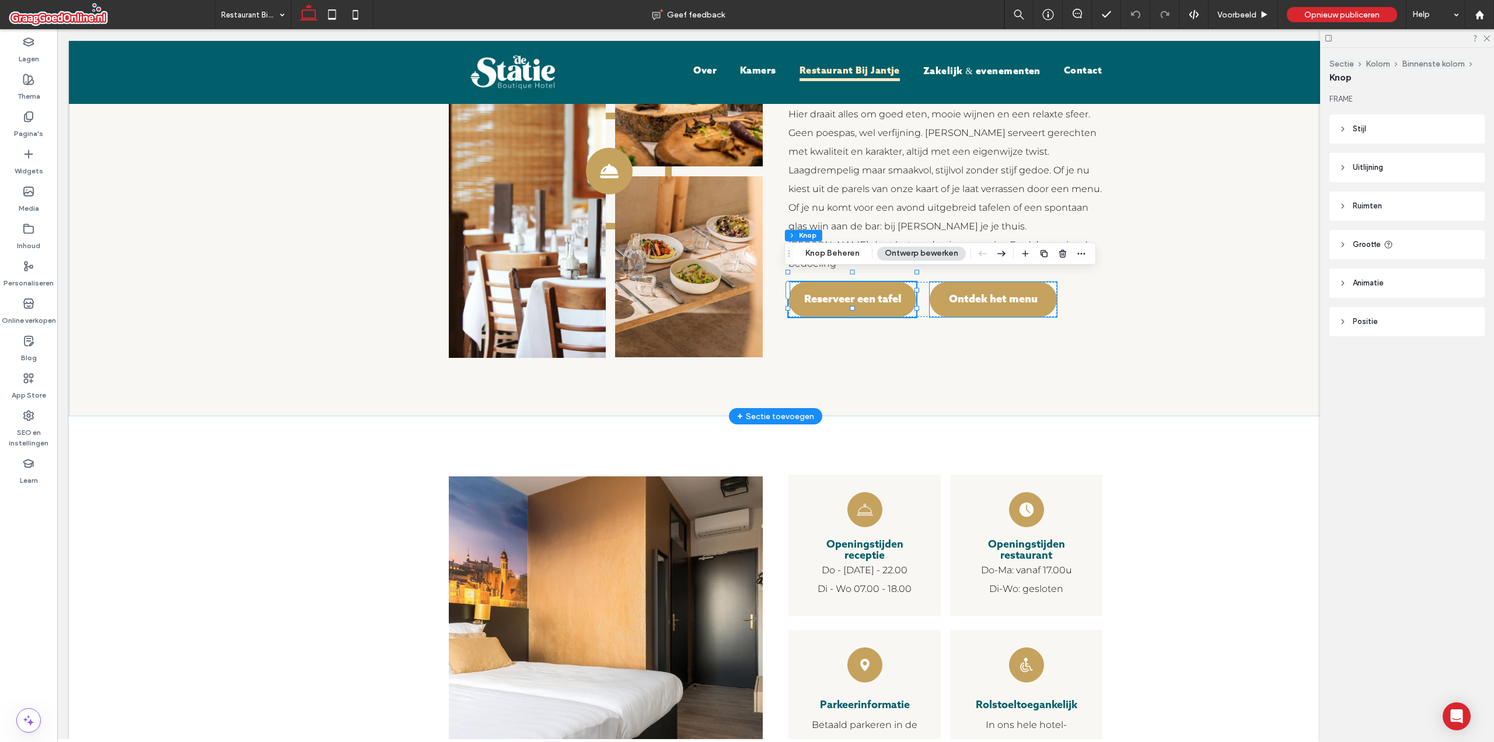
click at [988, 298] on link "Ontdek het menu" at bounding box center [994, 299] width 128 height 35
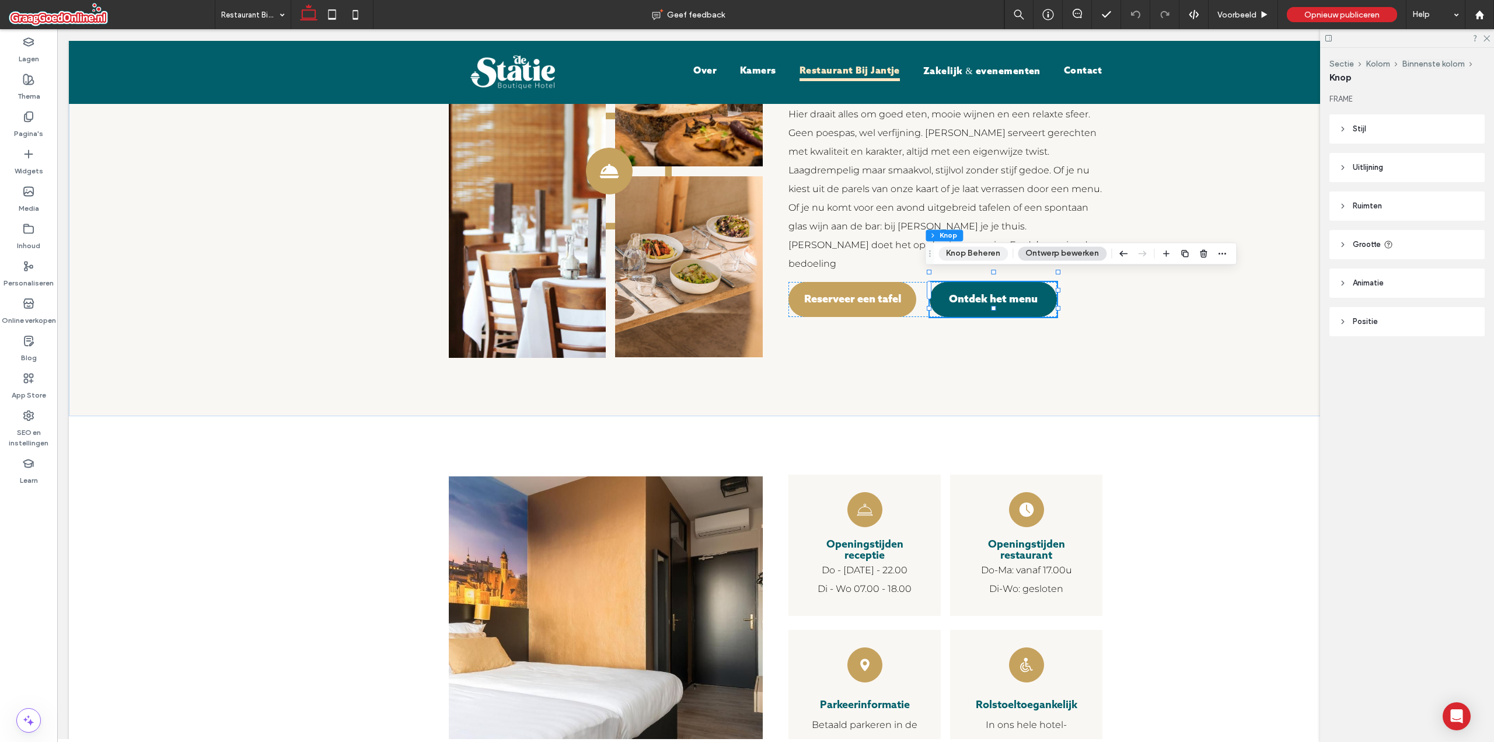
click at [975, 254] on button "Knop Beheren" at bounding box center [973, 253] width 69 height 14
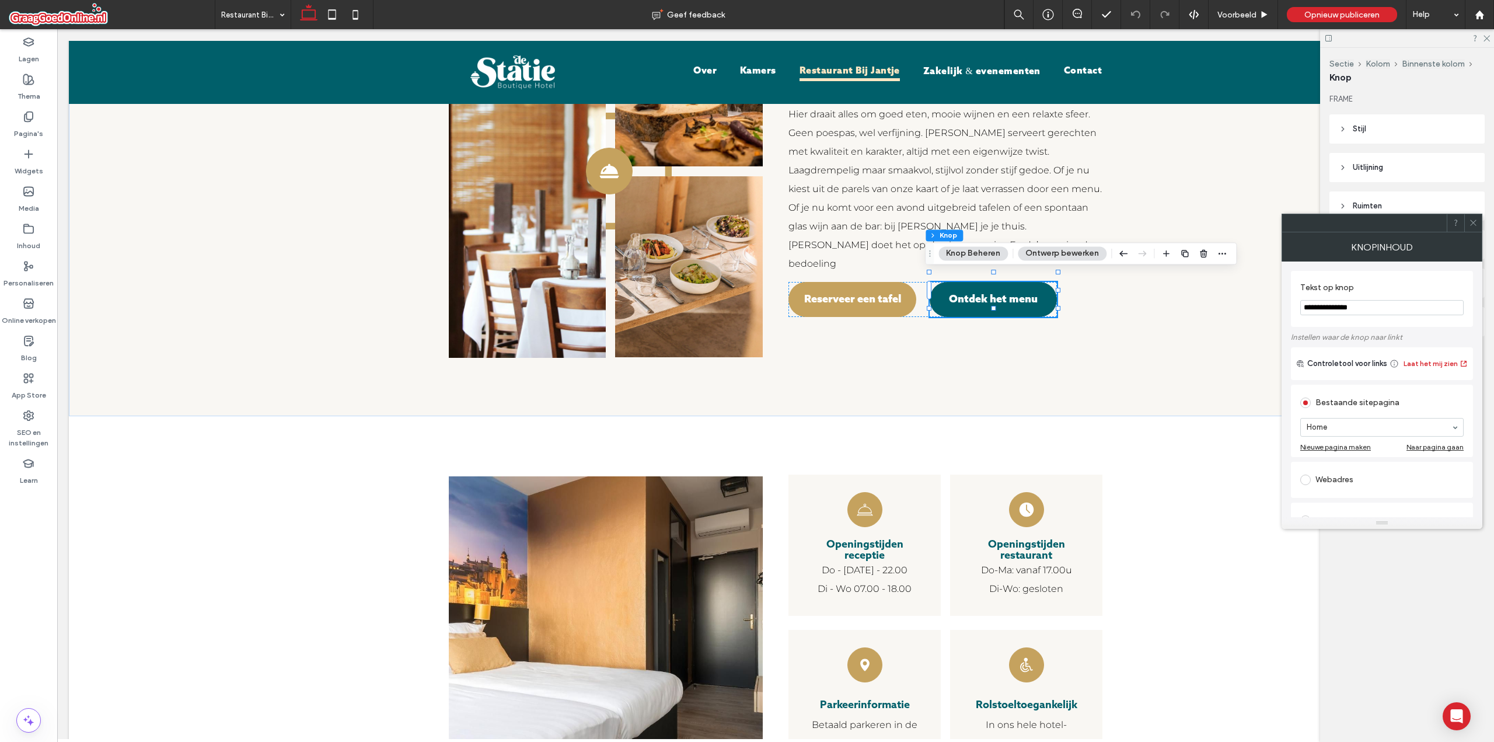
click at [1479, 219] on div at bounding box center [1474, 223] width 18 height 18
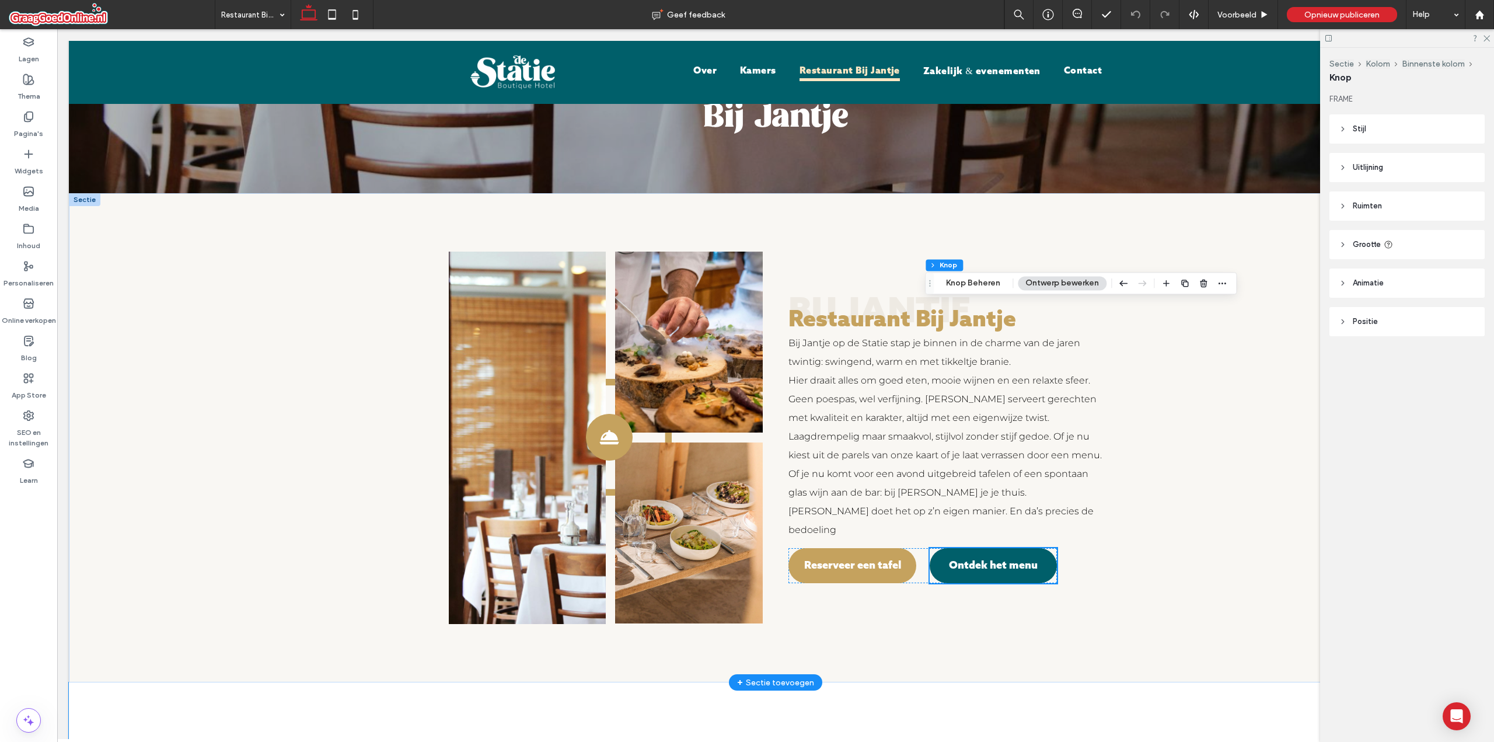
scroll to position [51, 0]
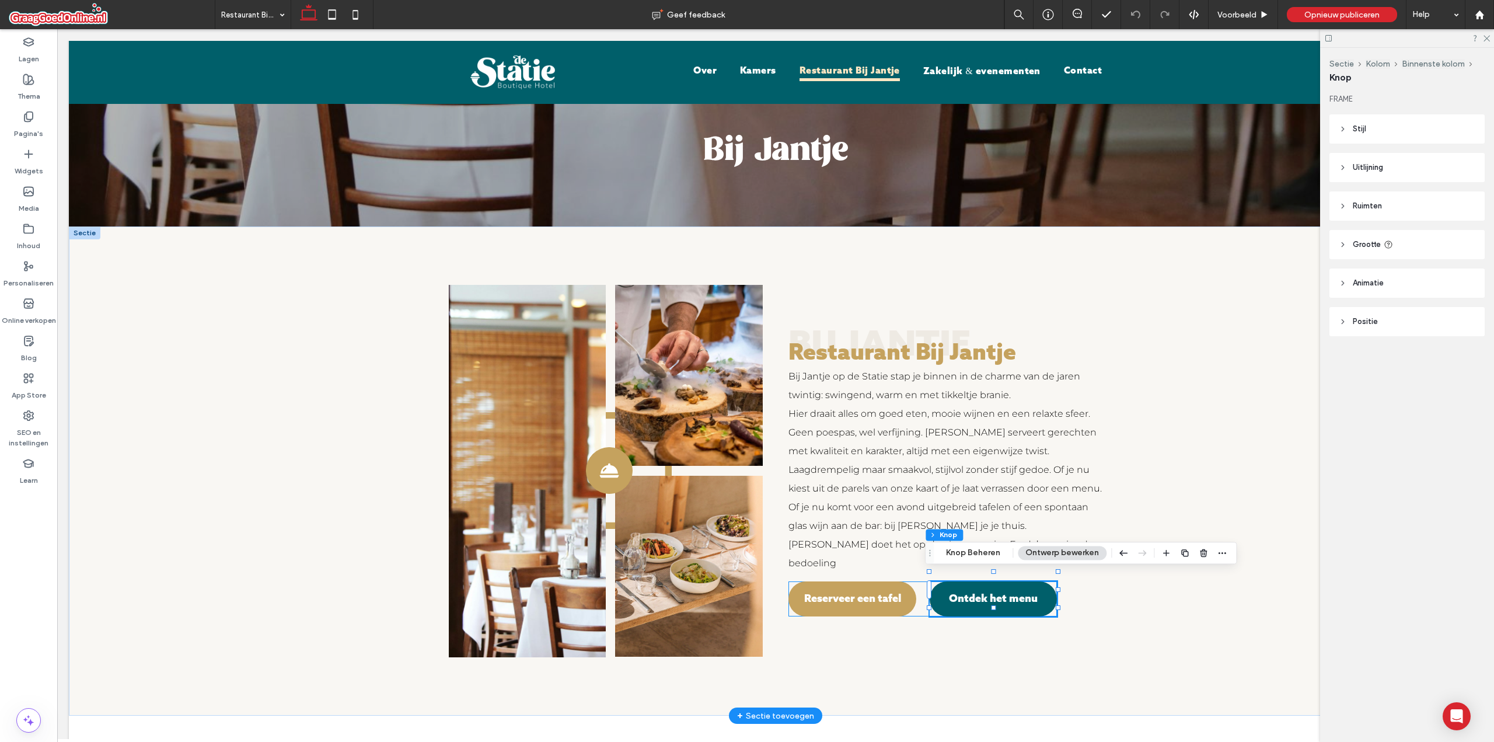
click at [919, 582] on div "Reserveer een tafel Ontdek het menu" at bounding box center [923, 598] width 269 height 35
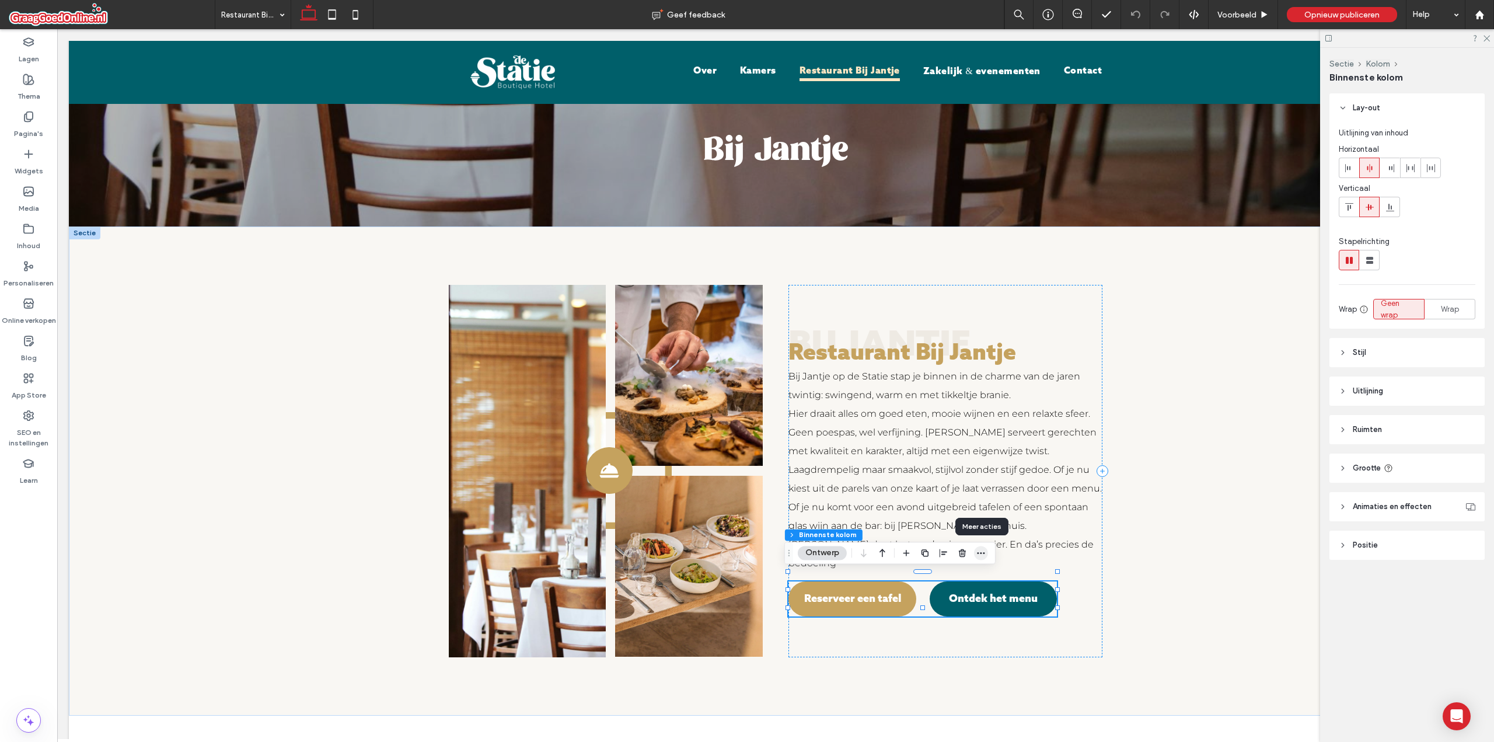
click at [982, 557] on icon "button" at bounding box center [981, 552] width 9 height 9
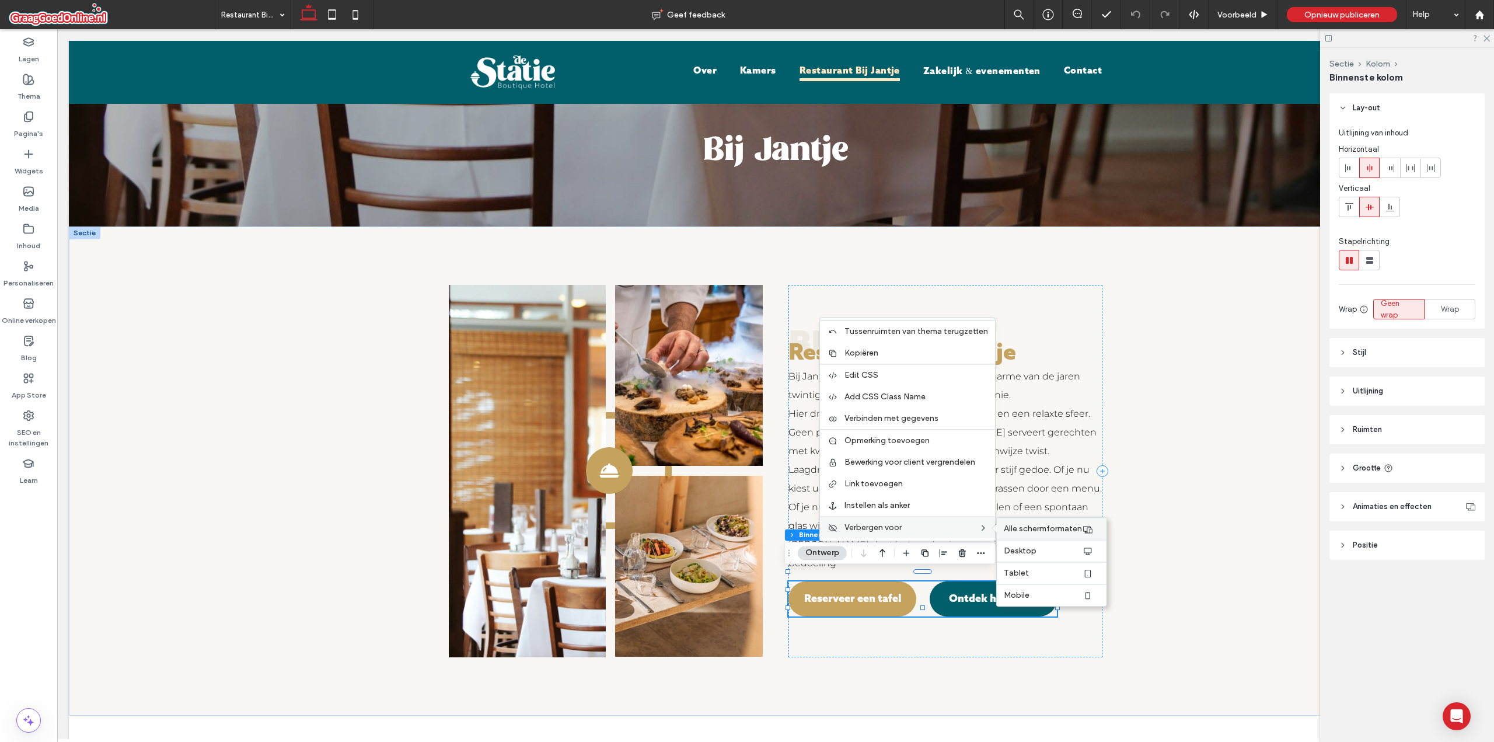
click at [1021, 526] on span "Alle schermformaten" at bounding box center [1043, 529] width 78 height 10
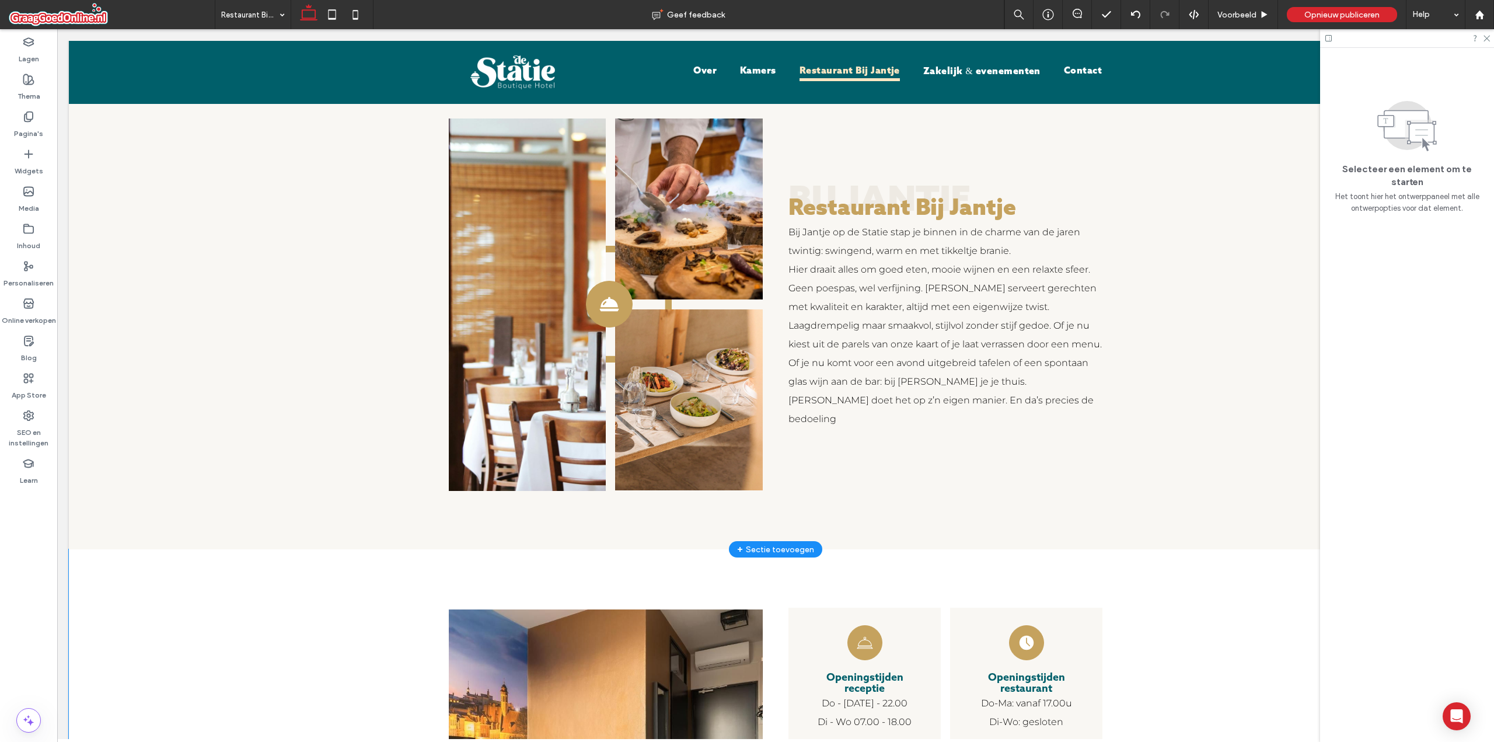
scroll to position [168, 0]
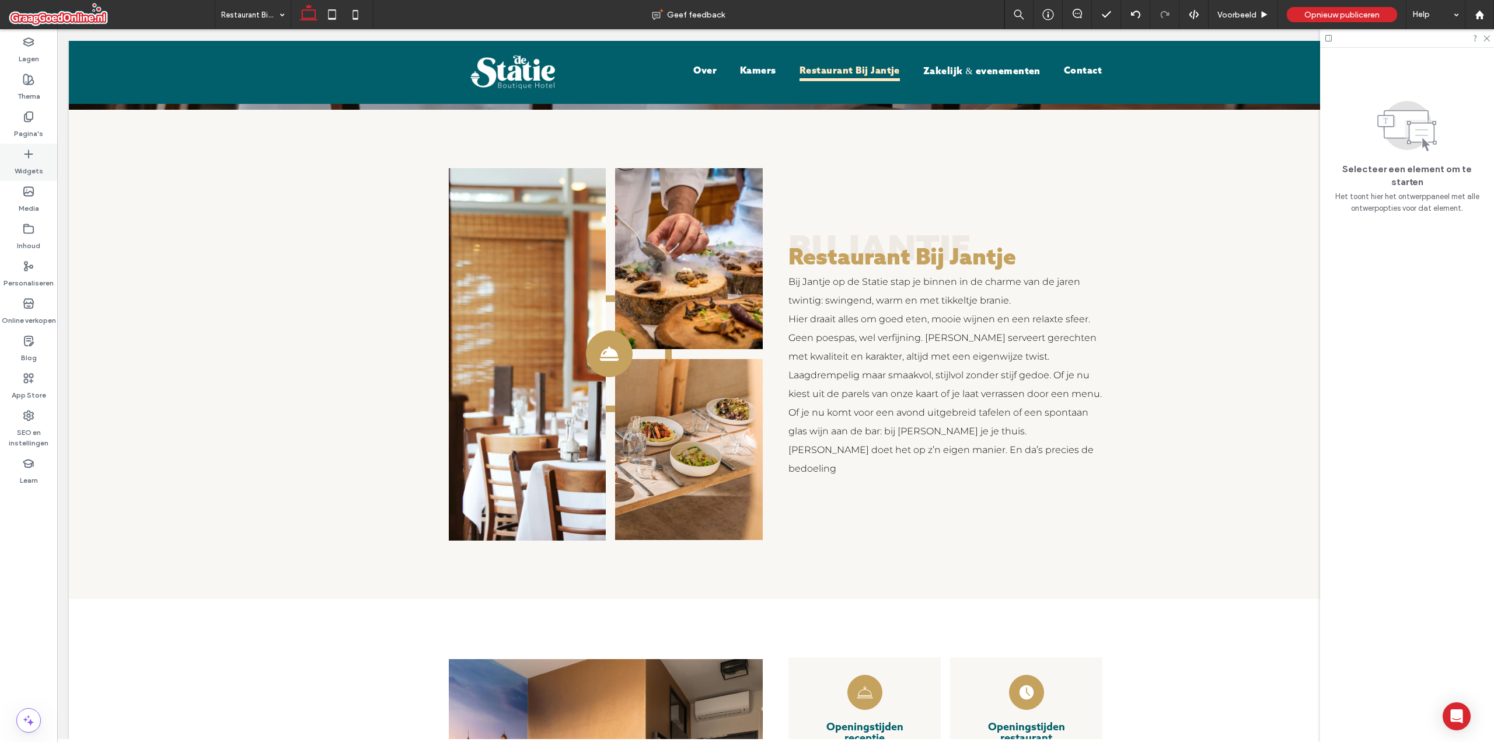
click at [27, 170] on label "Widgets" at bounding box center [29, 168] width 29 height 16
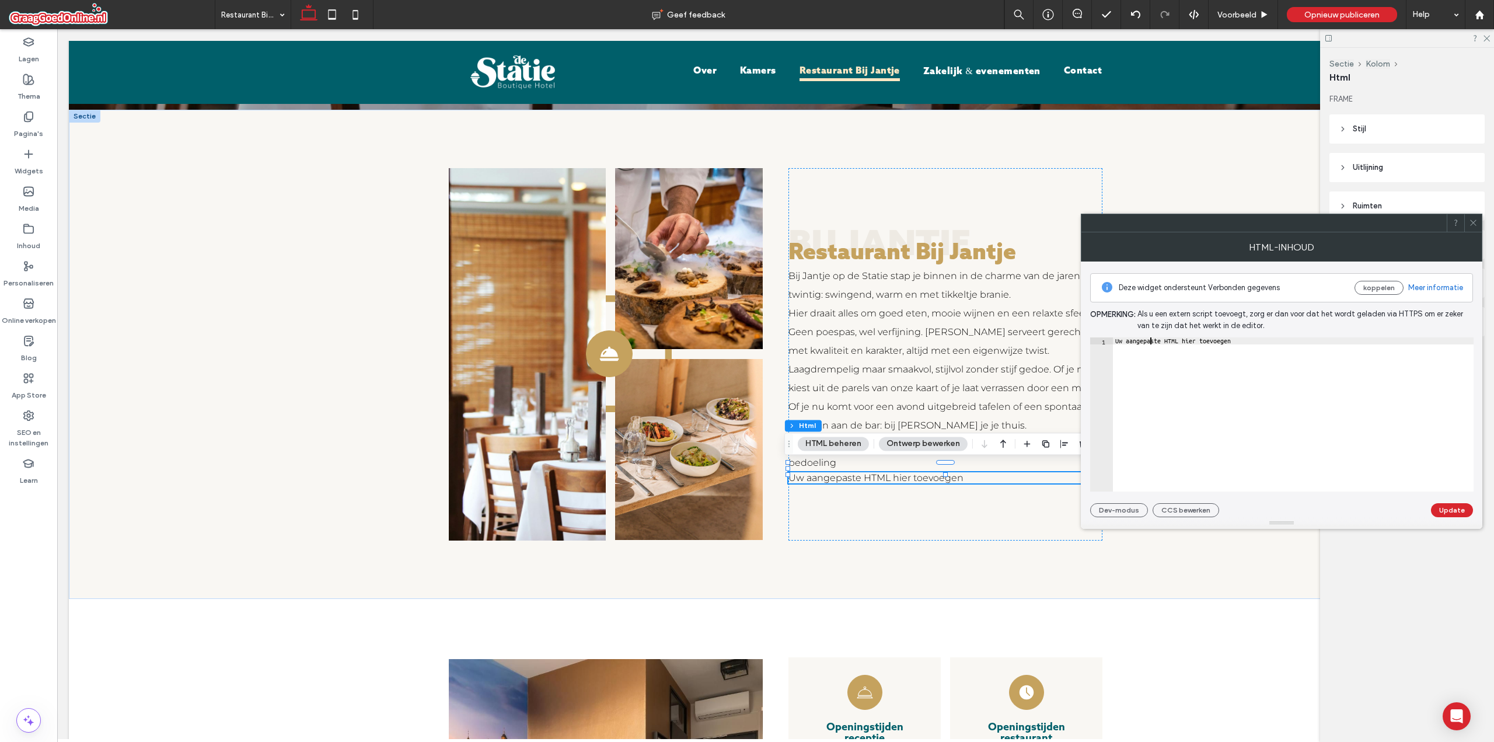
click at [1152, 343] on div "Uw aangepaste HTML hier toevoegen" at bounding box center [1293, 421] width 361 height 168
paste textarea "Cursor at row 1"
type textarea "*********"
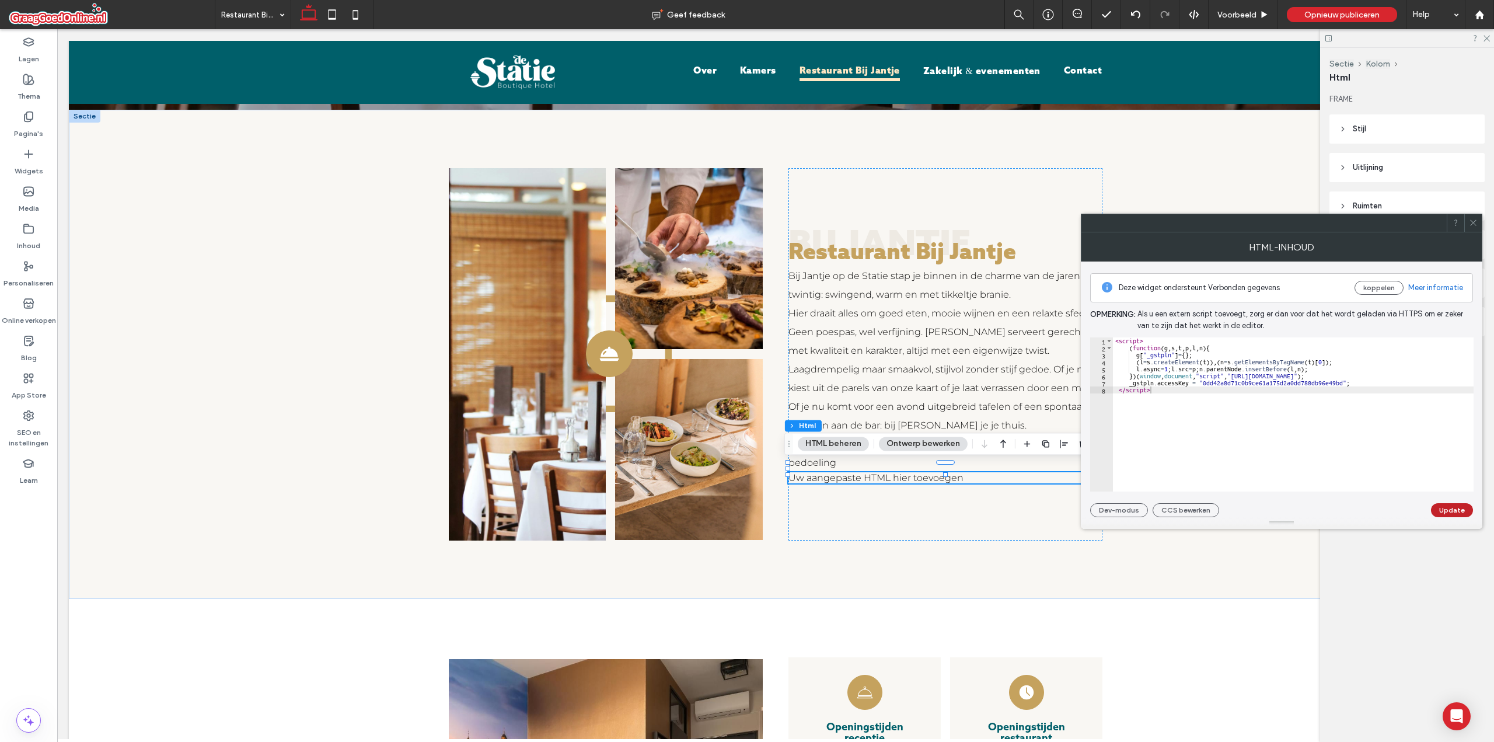
click at [1441, 508] on button "Update" at bounding box center [1452, 510] width 42 height 14
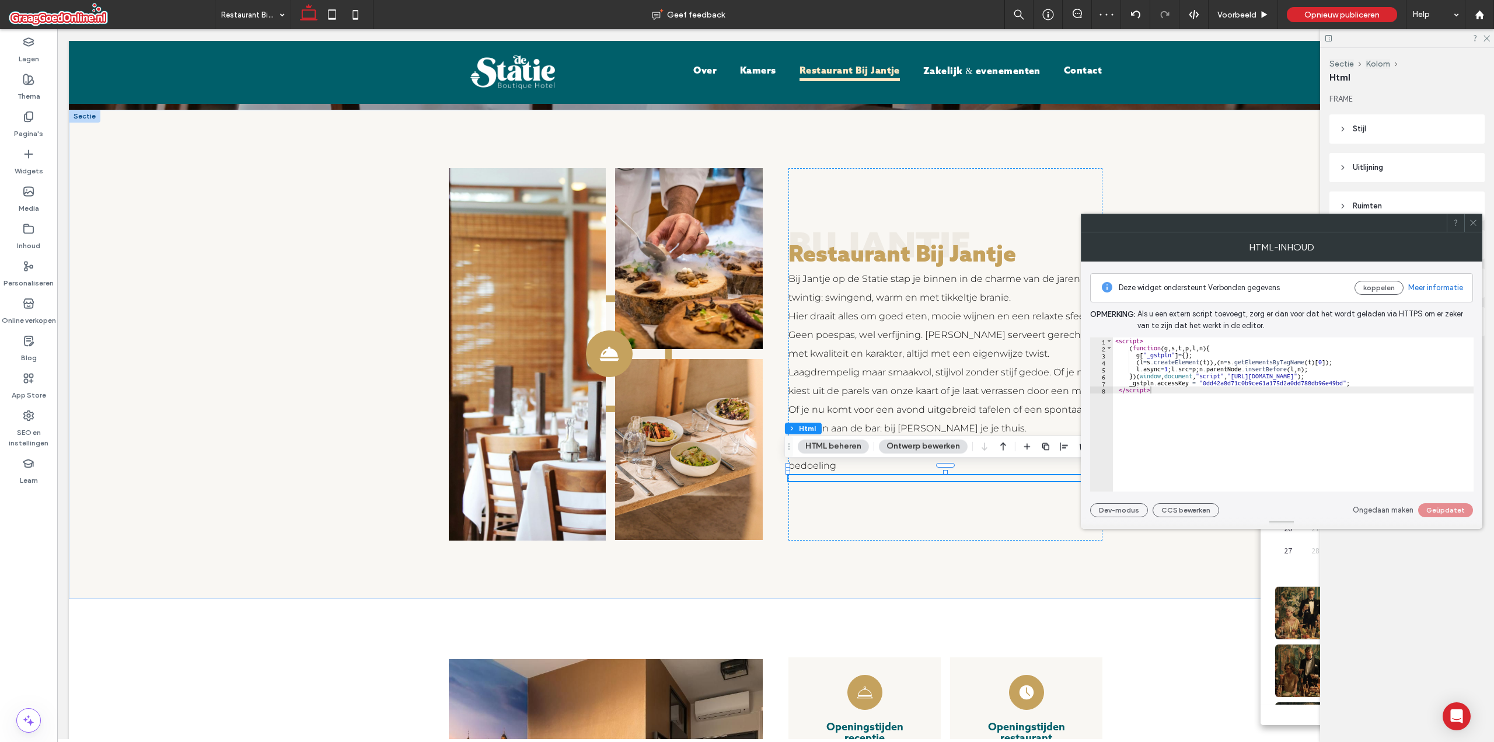
click at [1477, 220] on icon at bounding box center [1473, 222] width 9 height 9
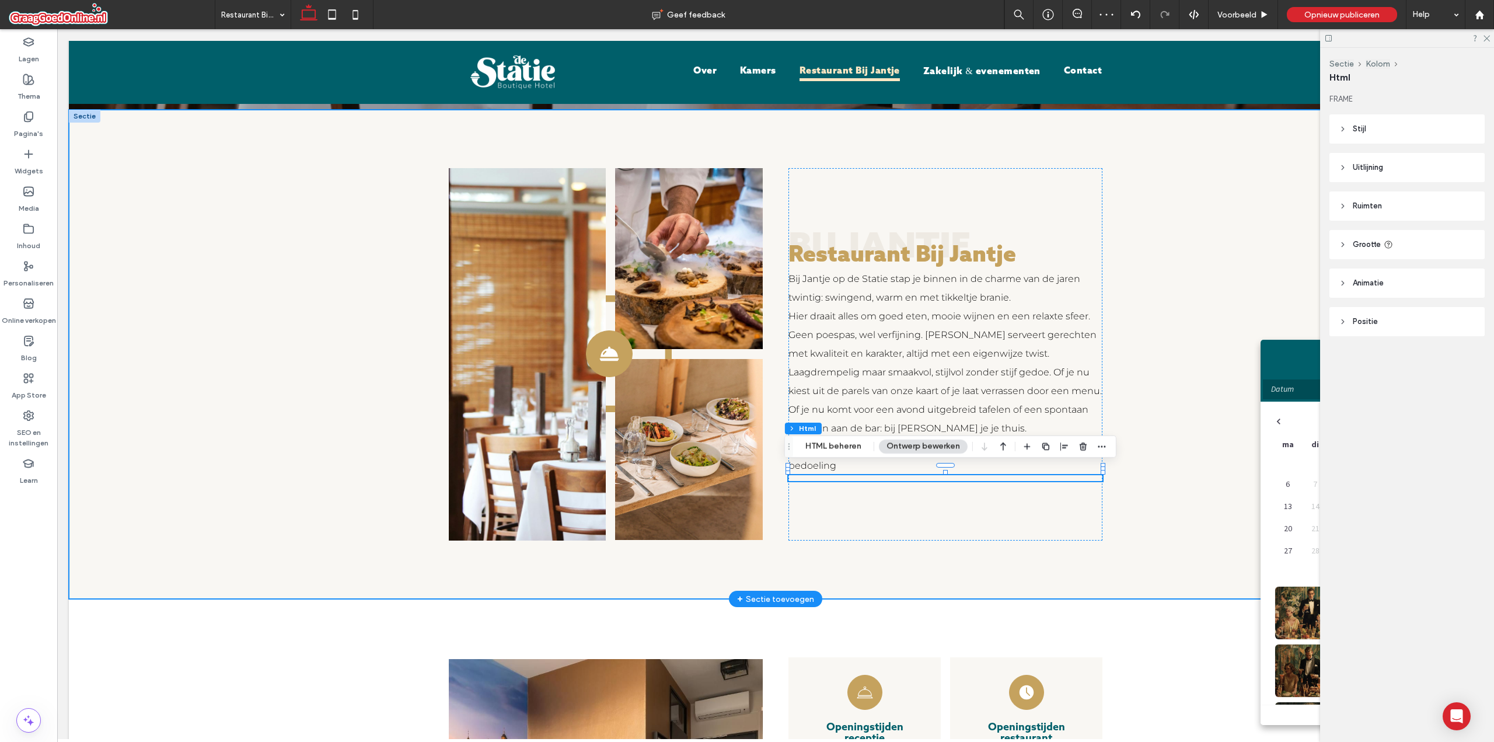
click at [1145, 528] on div "Een zwart-wit silhouet van een dienblad met deksel op een witte achtergrond. Bi…" at bounding box center [776, 354] width 1414 height 489
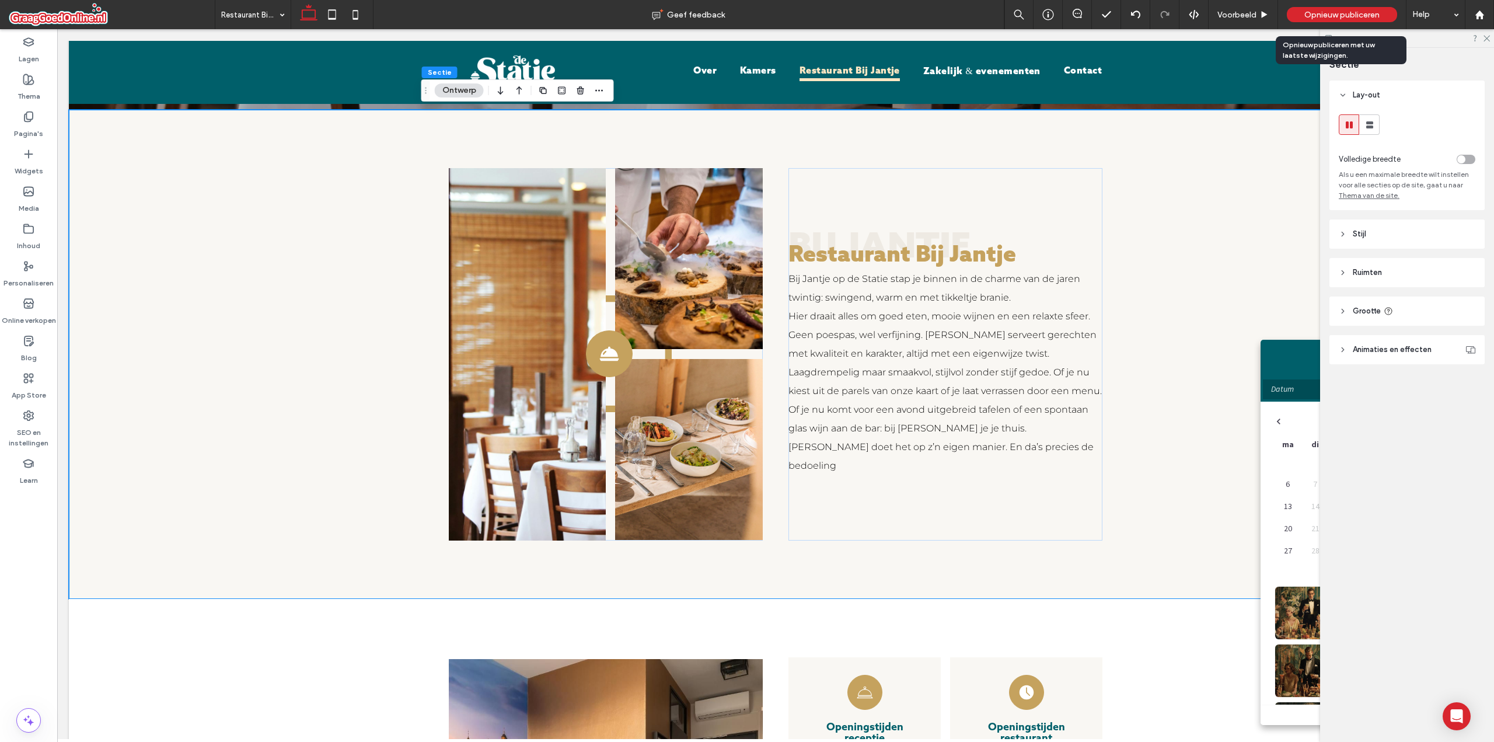
click at [1316, 8] on div "Opnieuw publiceren" at bounding box center [1342, 14] width 110 height 15
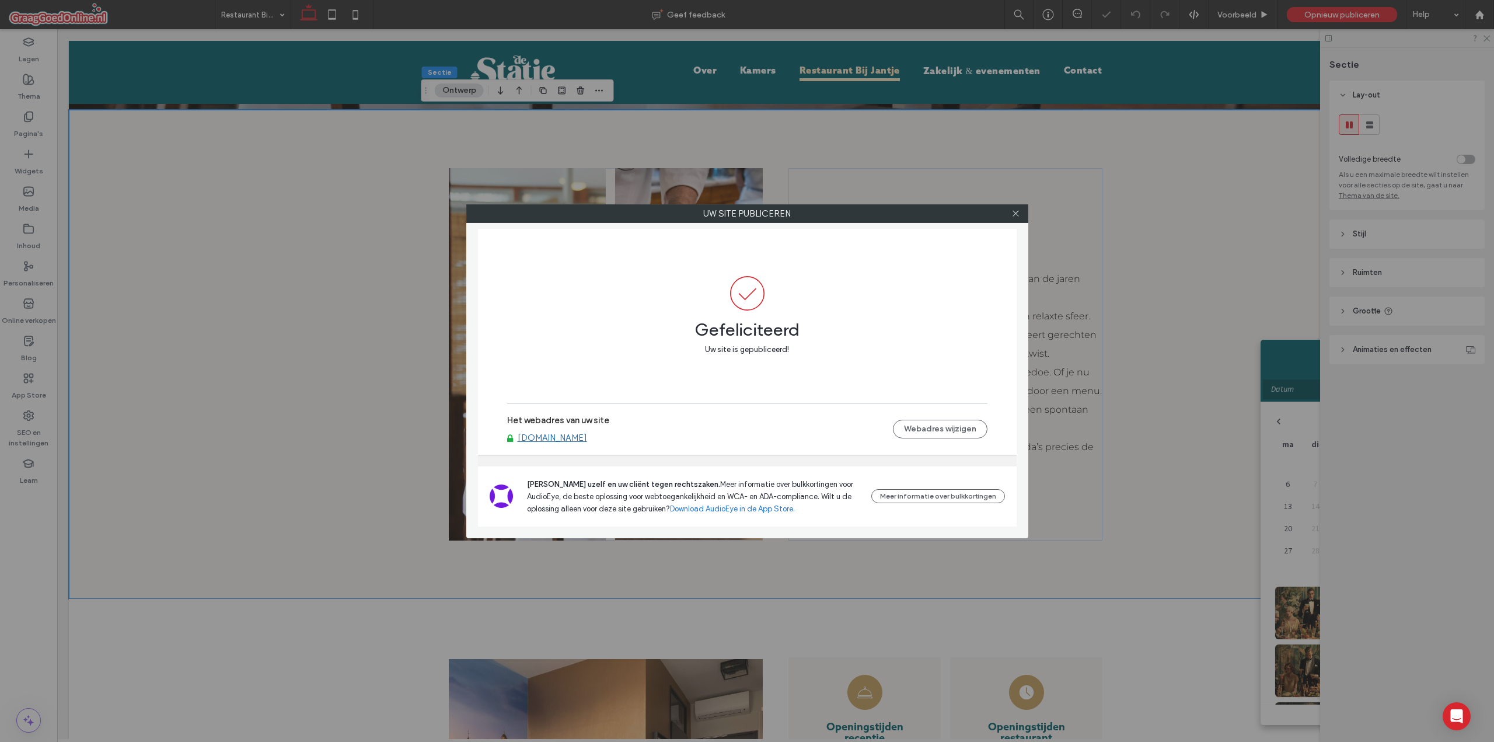
click at [569, 437] on link "[DOMAIN_NAME]" at bounding box center [552, 438] width 69 height 11
click at [1020, 215] on icon at bounding box center [1016, 213] width 9 height 9
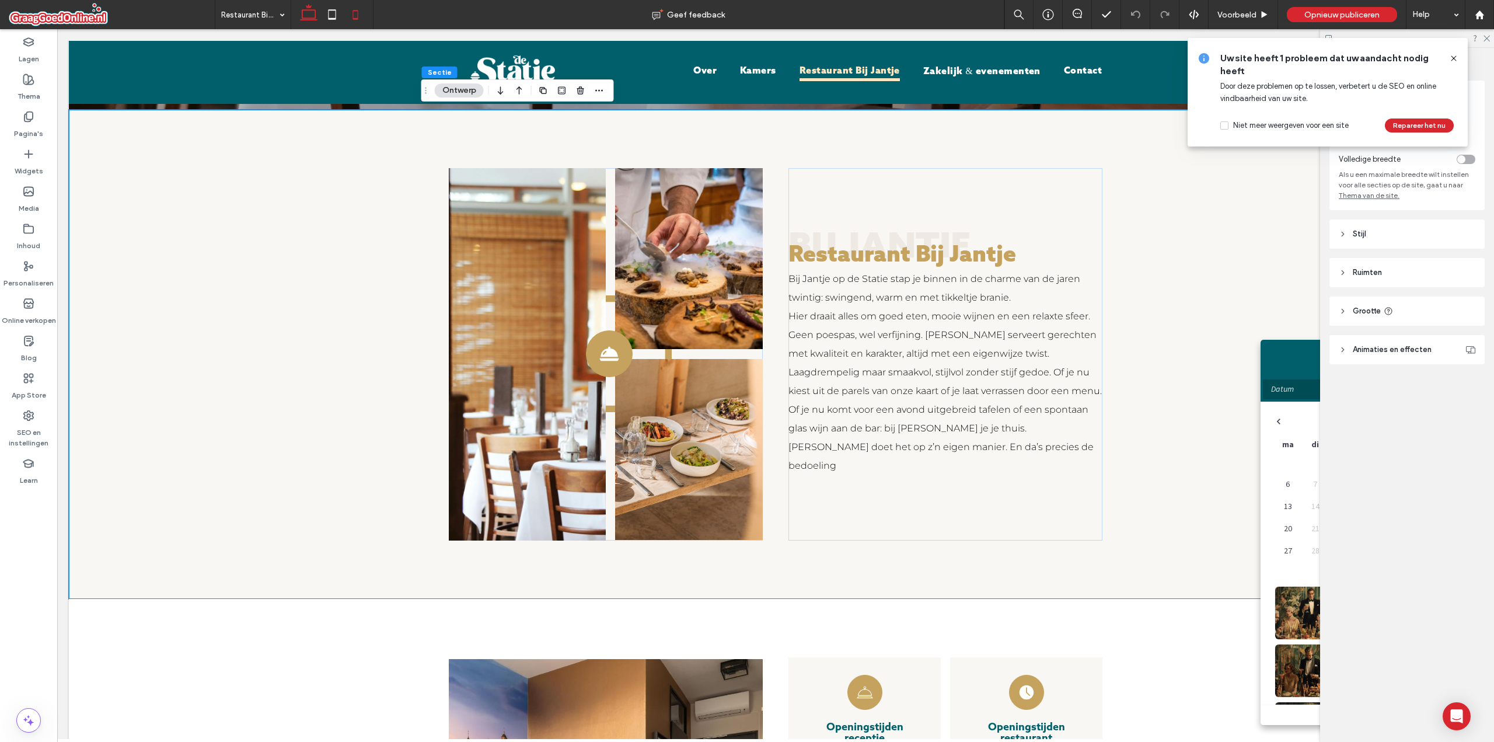
click at [355, 19] on use at bounding box center [355, 14] width 5 height 9
type input "**"
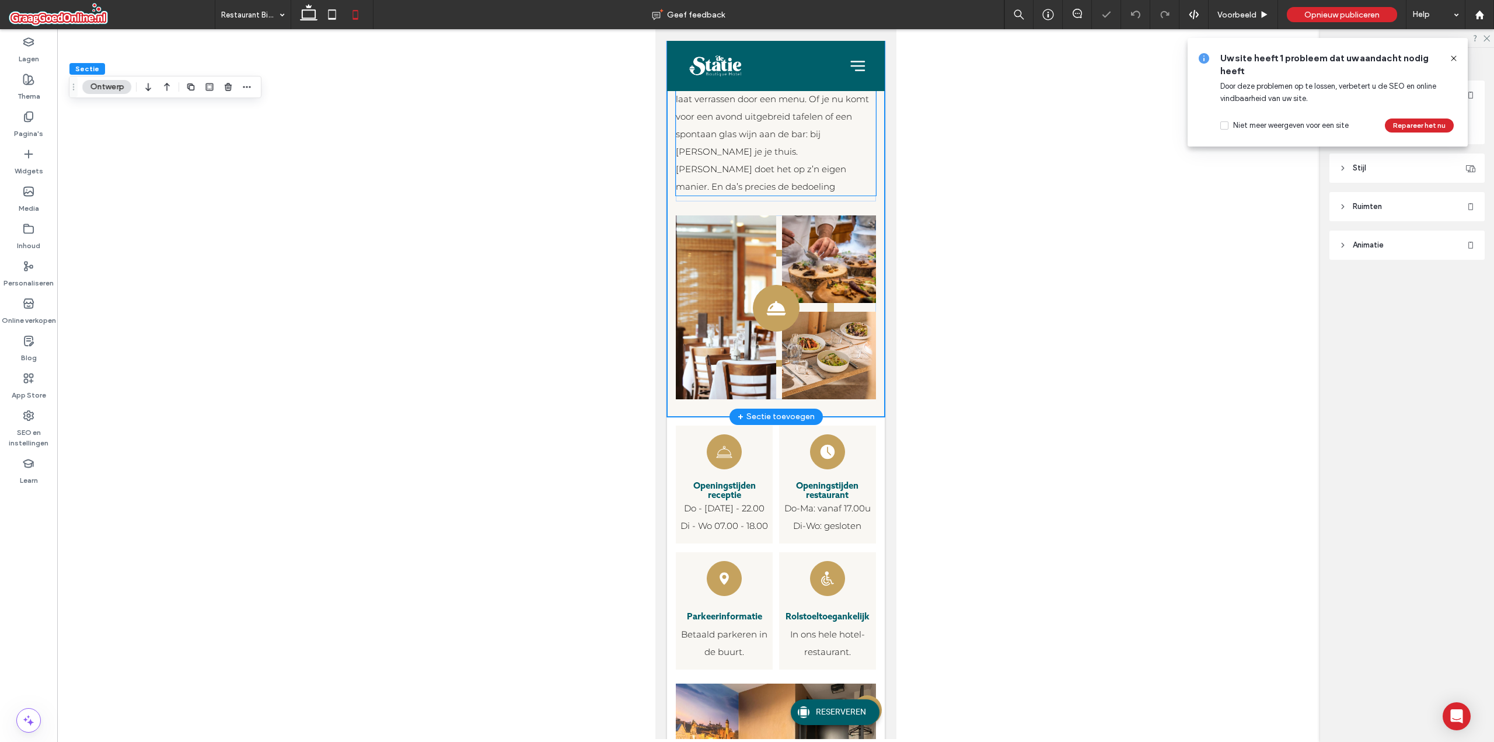
scroll to position [292, 0]
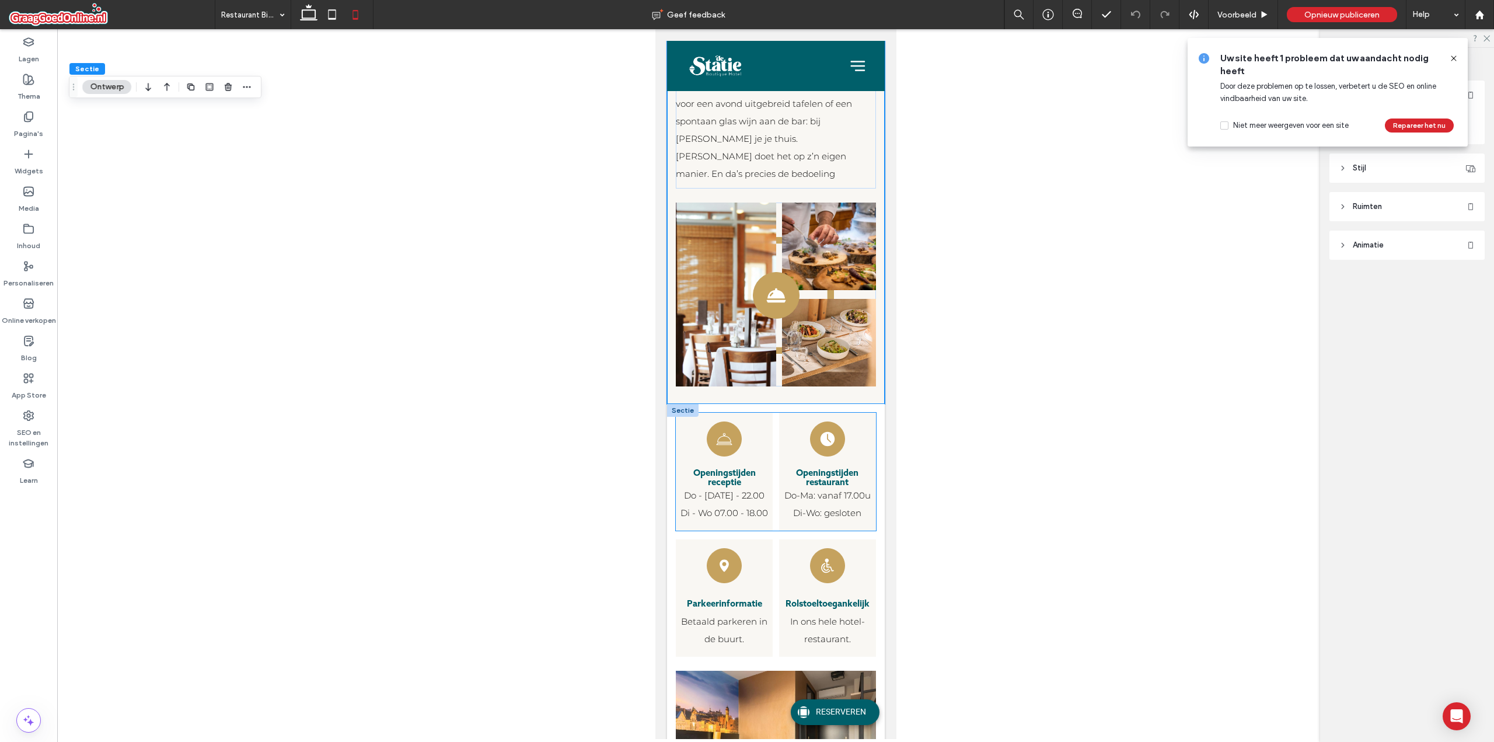
click at [730, 490] on span "Do - [DATE] - 22.00 Di - Wo 07.00 - 18.00" at bounding box center [724, 504] width 88 height 29
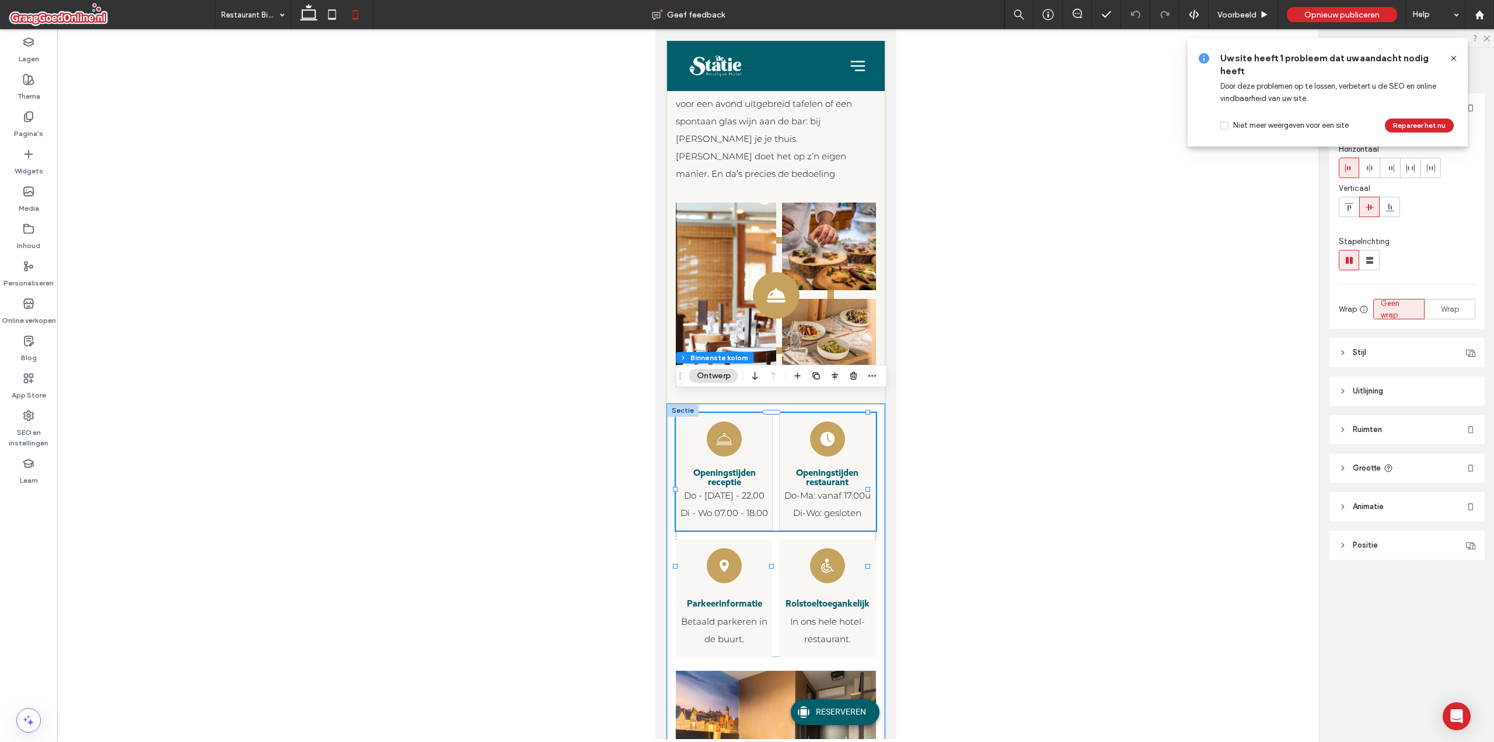
click at [717, 490] on span "Do - [DATE] - 22.00 Di - Wo 07.00 - 18.00" at bounding box center [724, 504] width 88 height 29
click at [707, 490] on span "Do - [DATE] - 22.00 Di - Wo 07.00 - 18.00" at bounding box center [724, 504] width 88 height 29
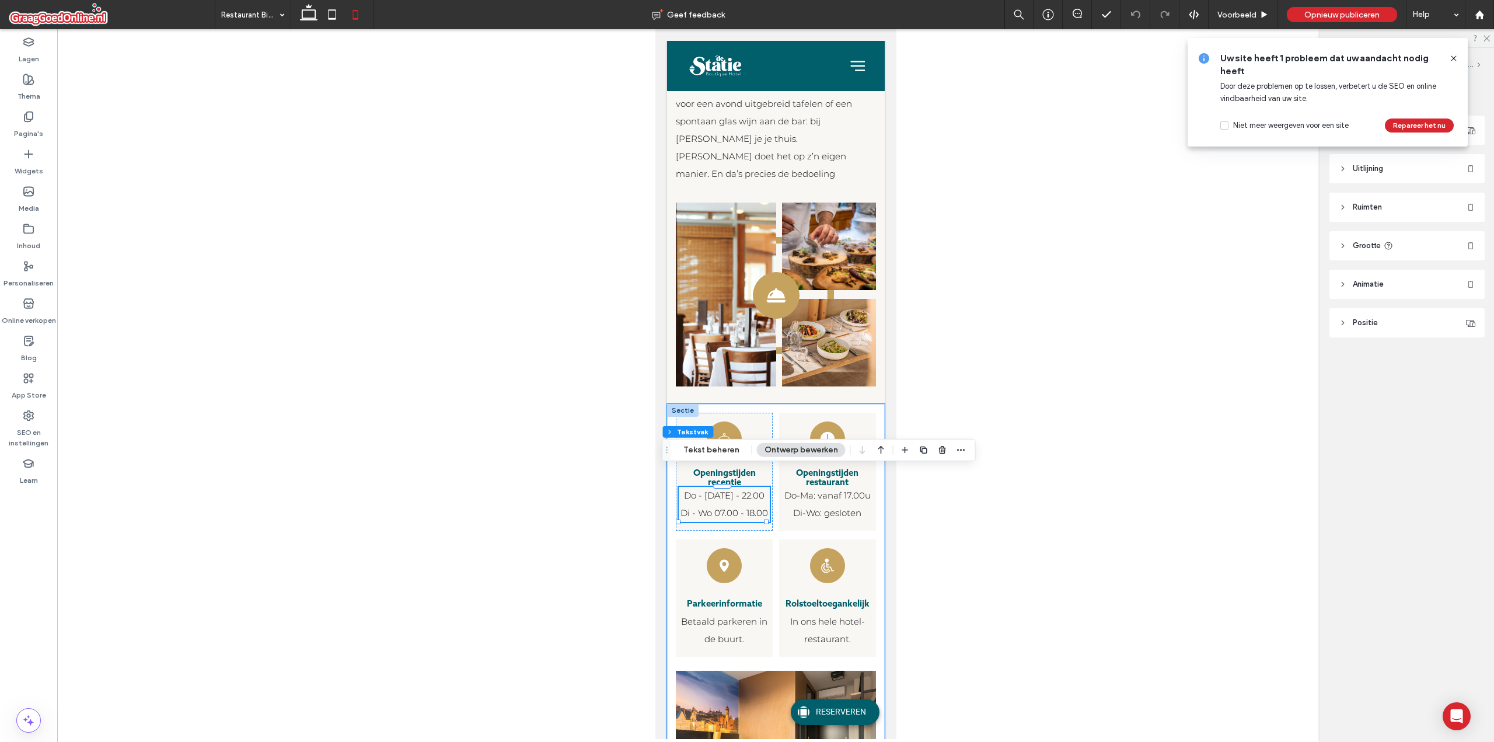
click at [709, 490] on span "Do - [DATE] - 22.00 Di - Wo 07.00 - 18.00" at bounding box center [724, 504] width 88 height 29
type input "**********"
type input "**"
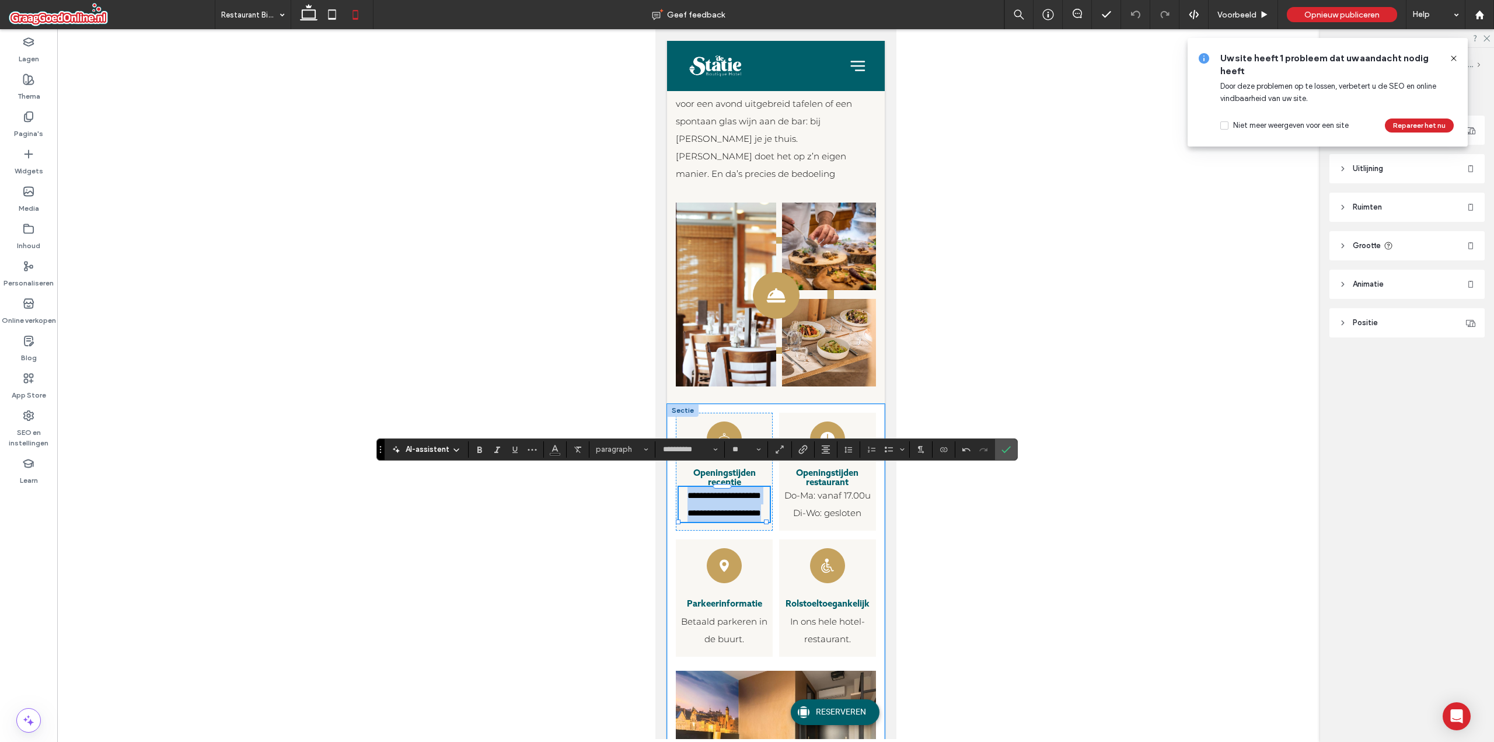
click at [710, 491] on span "**********" at bounding box center [724, 504] width 74 height 26
click at [703, 491] on span "**********" at bounding box center [724, 504] width 74 height 26
click at [705, 491] on span "**********" at bounding box center [724, 504] width 74 height 26
click at [709, 494] on span "**********" at bounding box center [724, 504] width 74 height 26
click at [690, 494] on span "**********" at bounding box center [724, 504] width 70 height 26
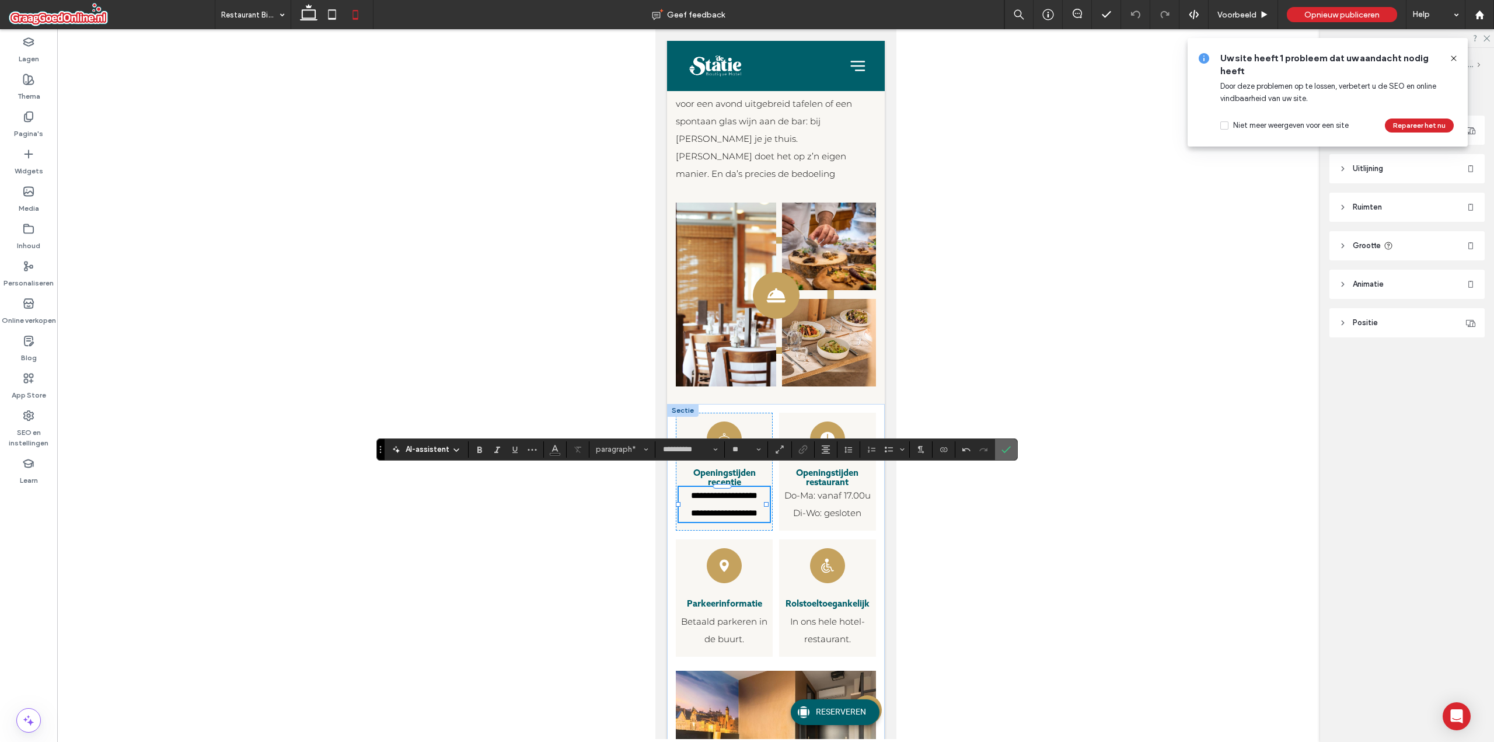
click at [1005, 455] on span "Bevestigen" at bounding box center [1004, 449] width 5 height 21
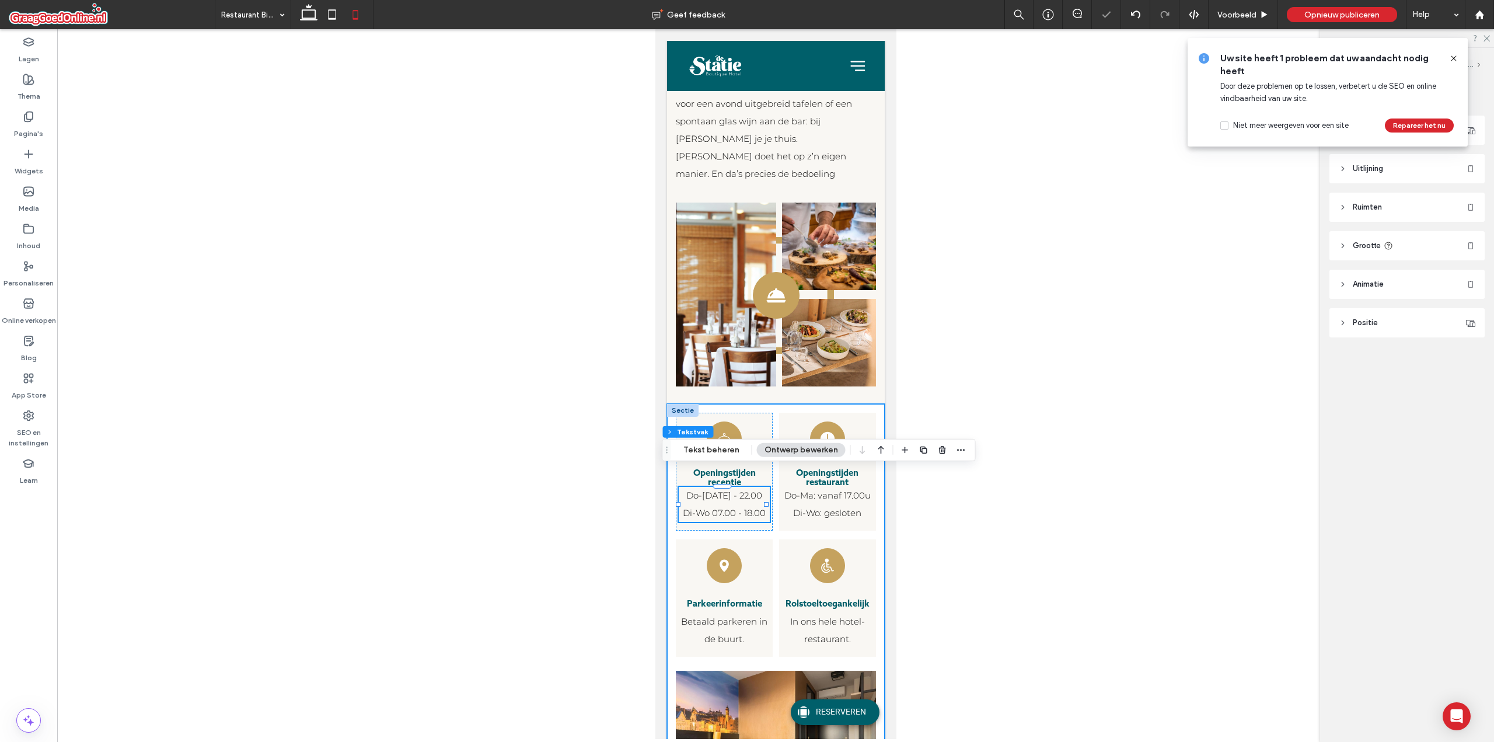
click at [871, 404] on div "Een zwart-wit tekening van een bel op een witte achtergrond. Openingstijden rec…" at bounding box center [776, 616] width 218 height 424
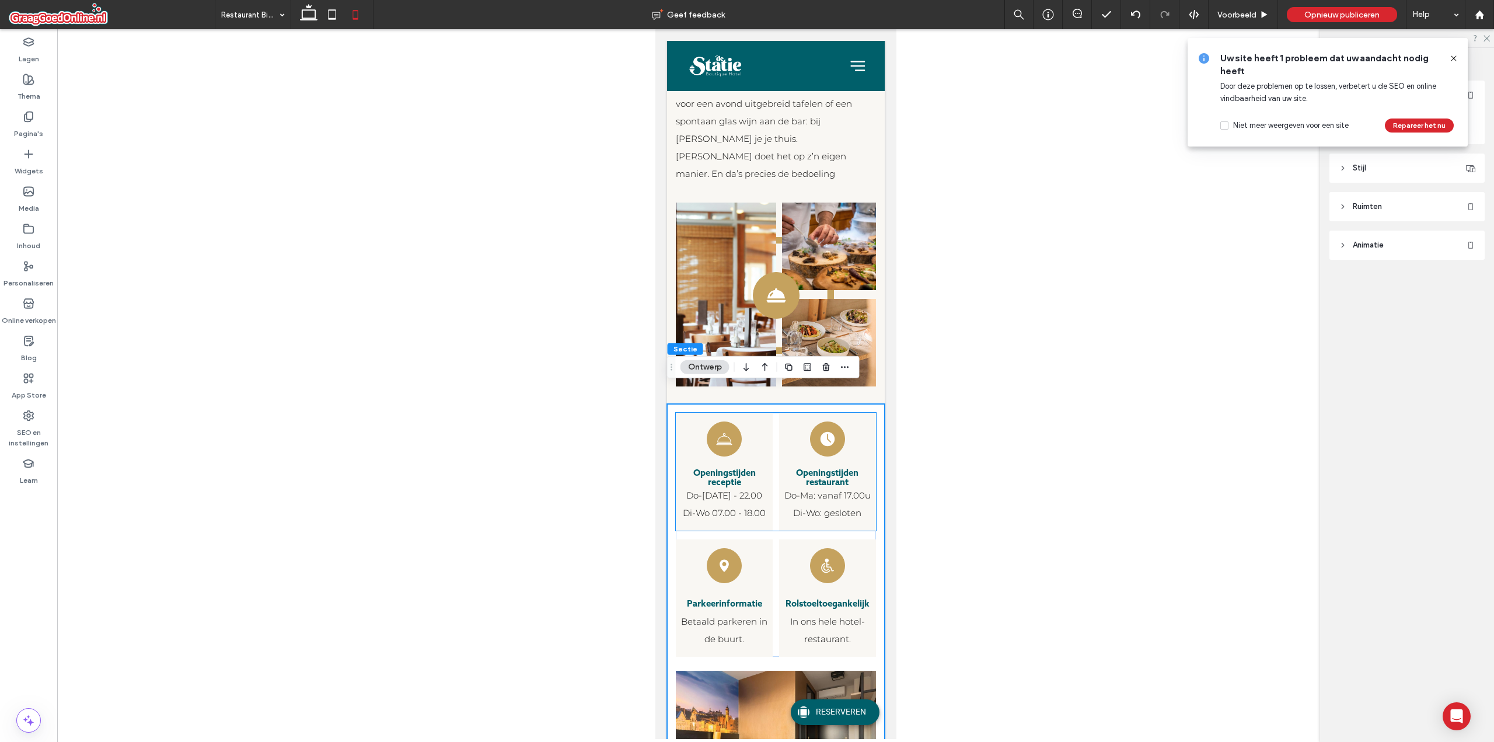
click at [726, 490] on span "Do-[DATE] - 22.00 Di-Wo 07.00 - 18.00" at bounding box center [723, 504] width 83 height 29
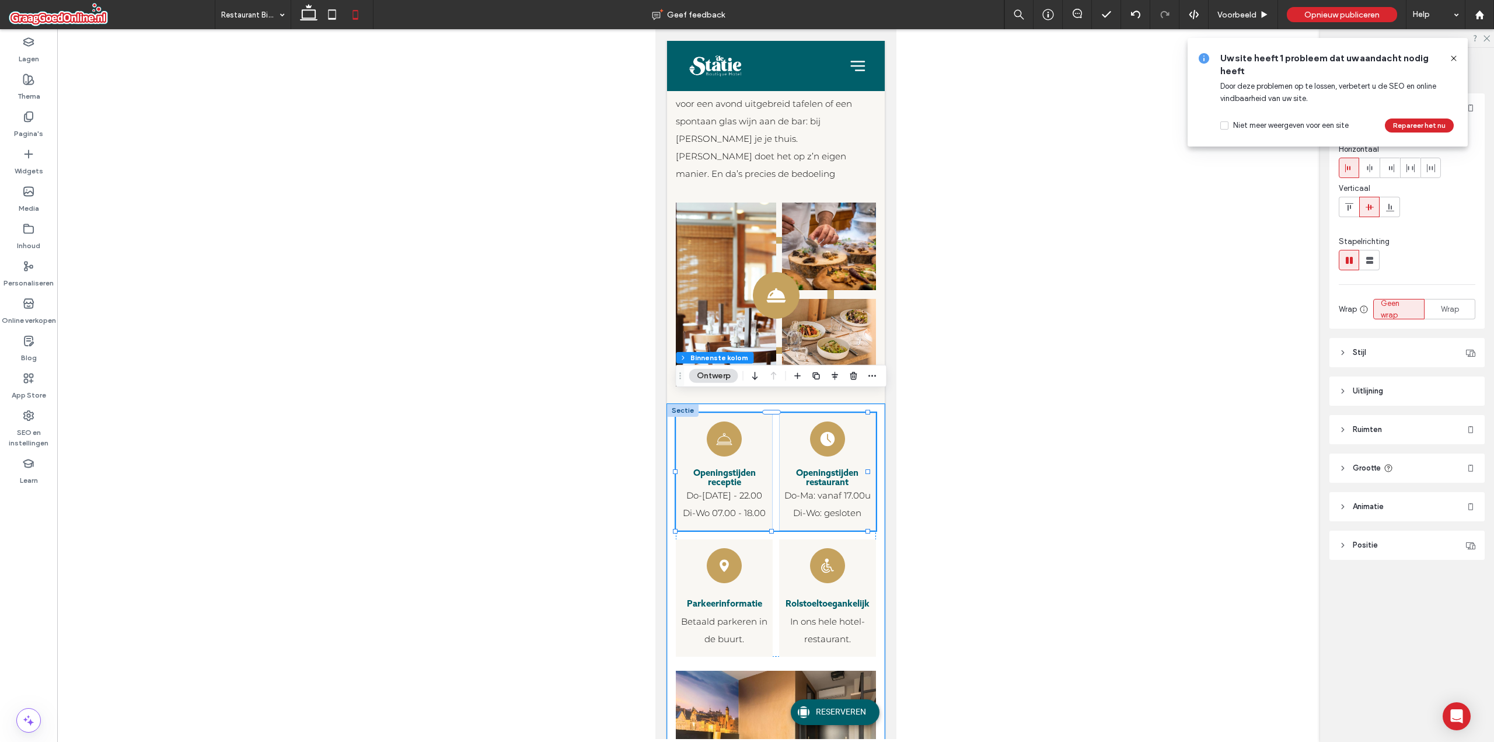
click at [726, 490] on span "Do-[DATE] - 22.00 Di-Wo 07.00 - 18.00" at bounding box center [723, 504] width 83 height 29
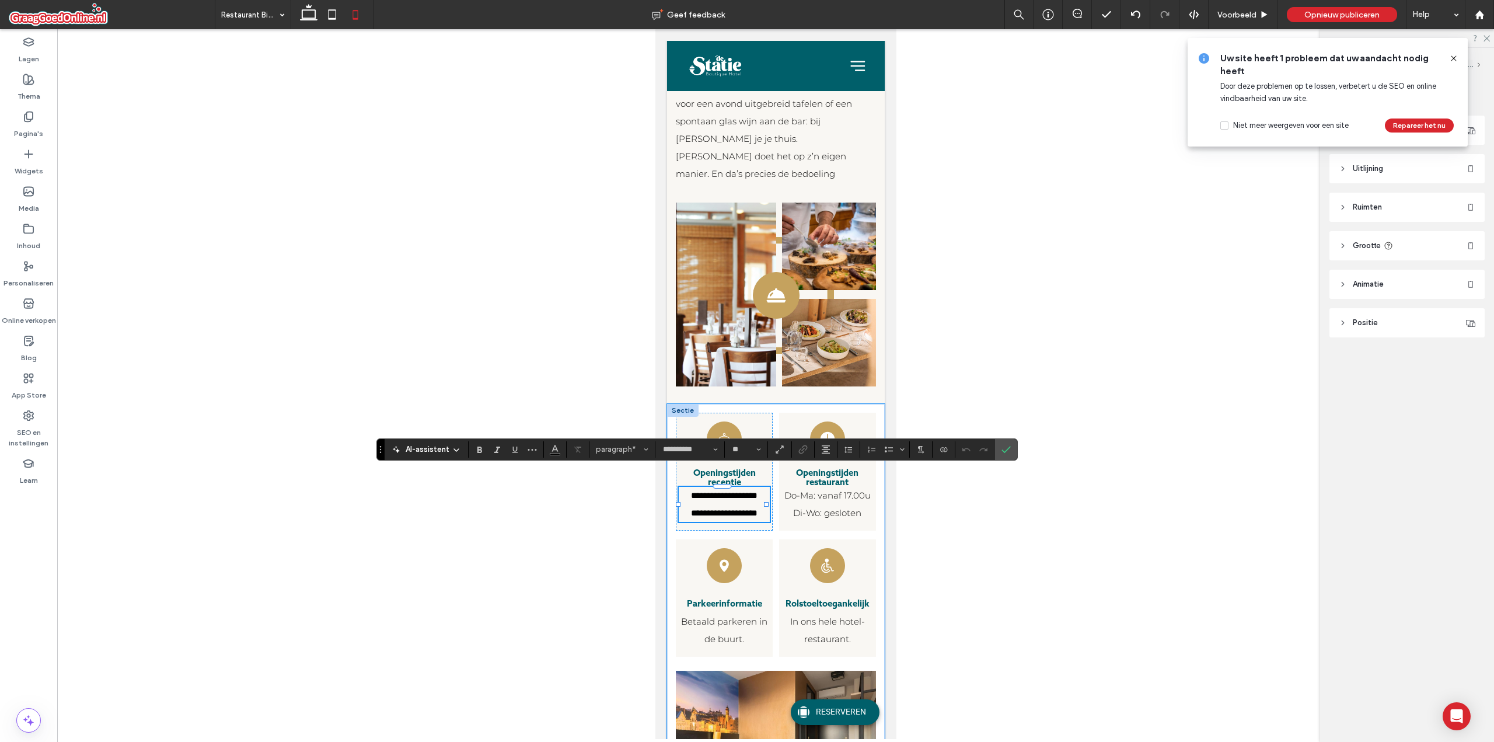
click at [726, 491] on span "**********" at bounding box center [724, 504] width 67 height 26
click at [748, 451] on input "**" at bounding box center [742, 449] width 23 height 9
click at [745, 452] on input "Grootte-input" at bounding box center [742, 449] width 23 height 9
type input "**"
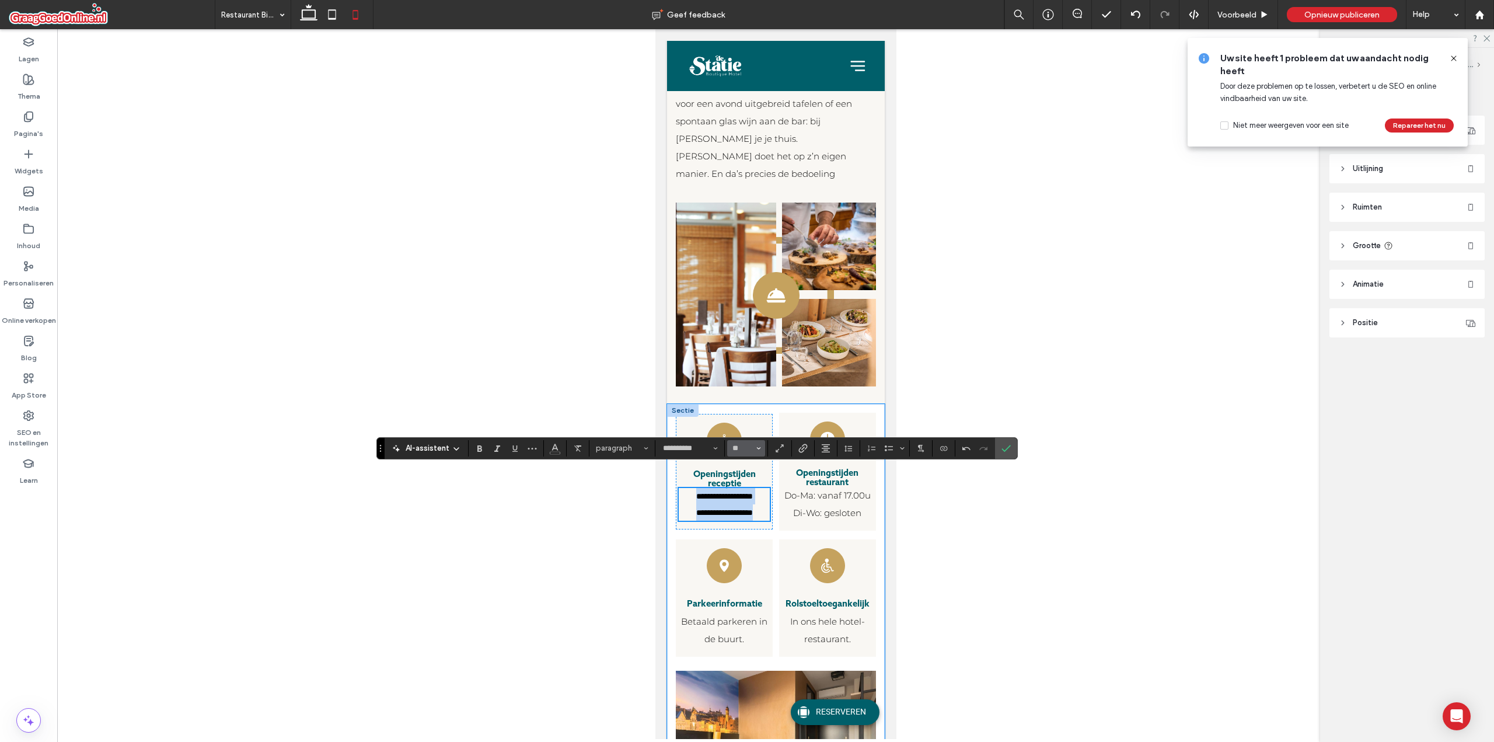
scroll to position [293, 0]
click at [1000, 448] on label "Bevestigen" at bounding box center [1007, 448] width 18 height 21
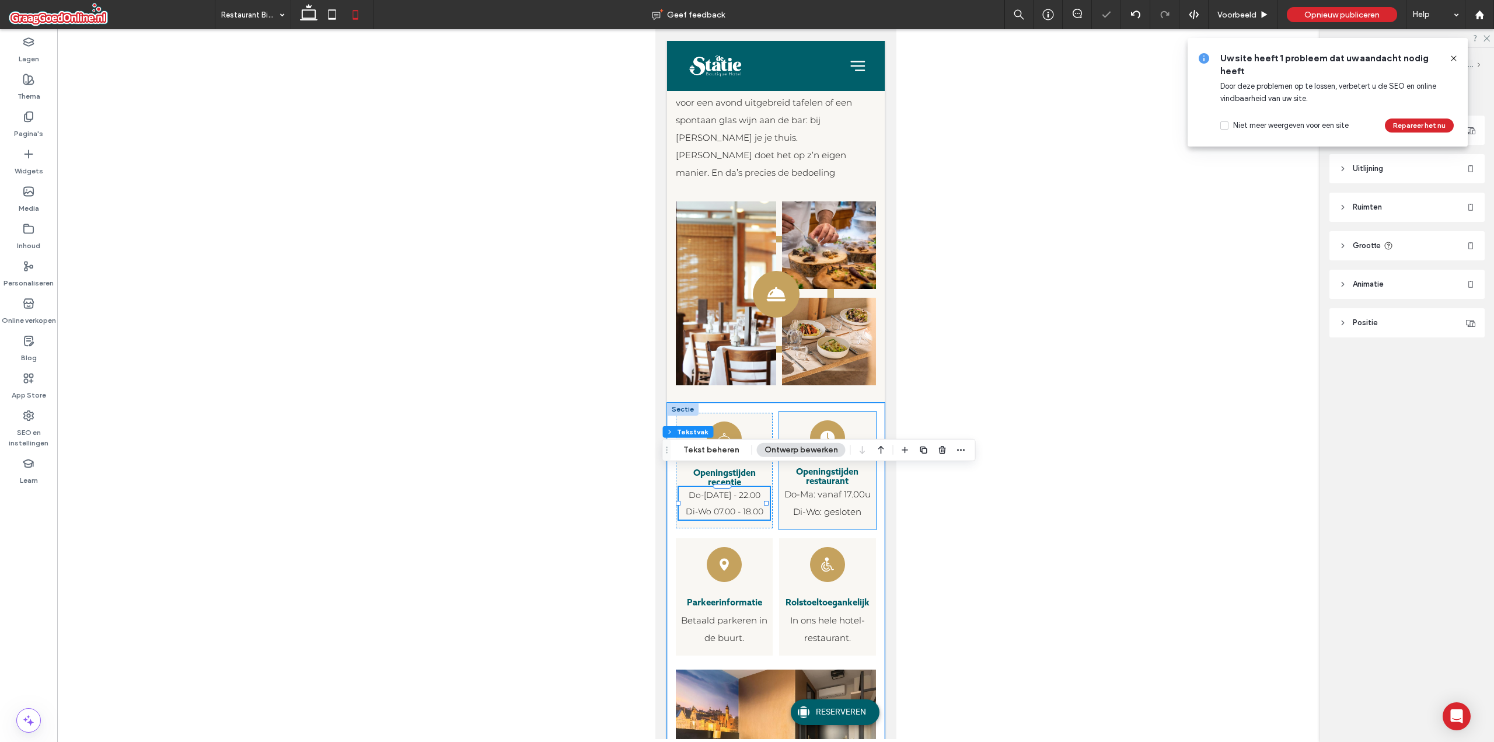
click at [839, 489] on span "Do-Ma: vanaf 17.00u Di-Wo: gesloten" at bounding box center [827, 503] width 86 height 29
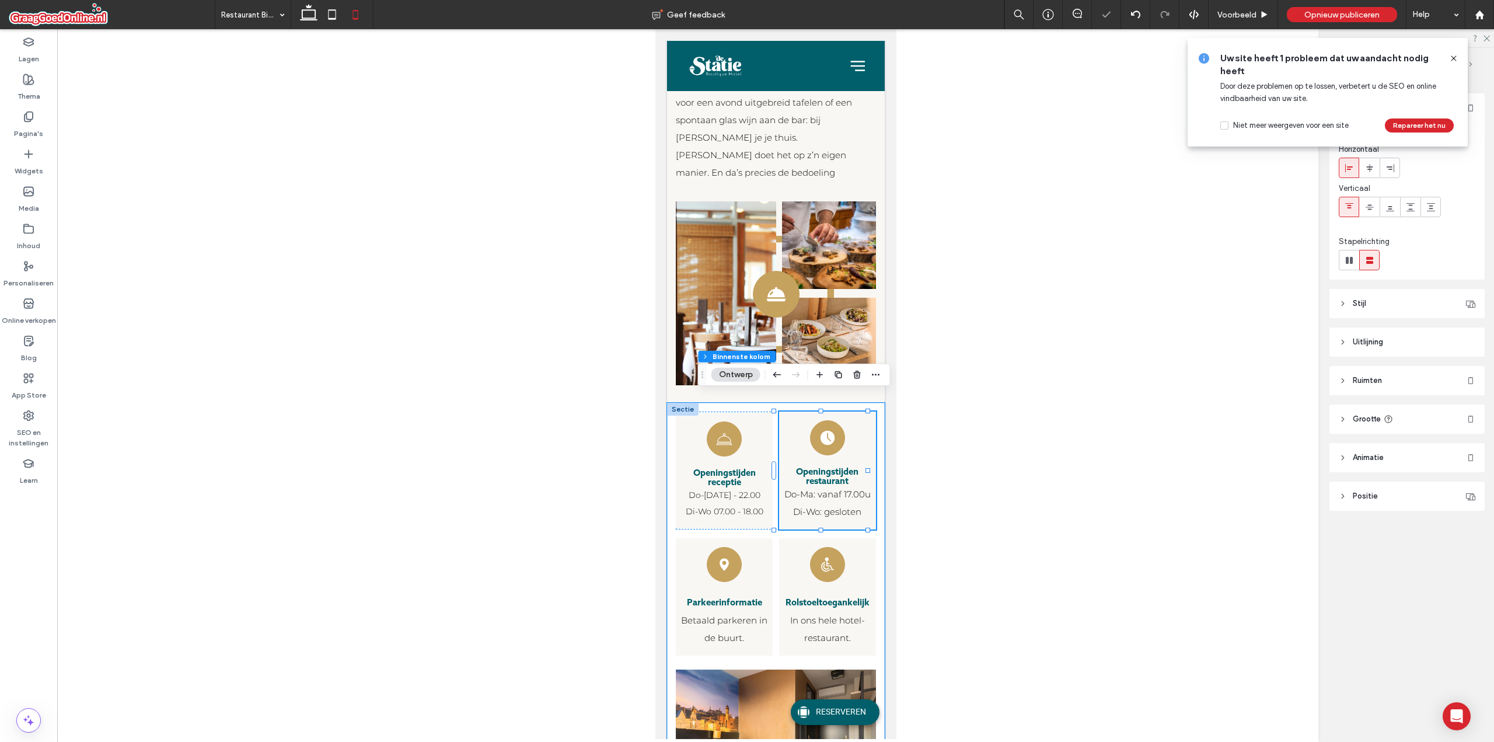
click at [839, 489] on span "Do-Ma: vanaf 17.00u Di-Wo: gesloten" at bounding box center [827, 503] width 86 height 29
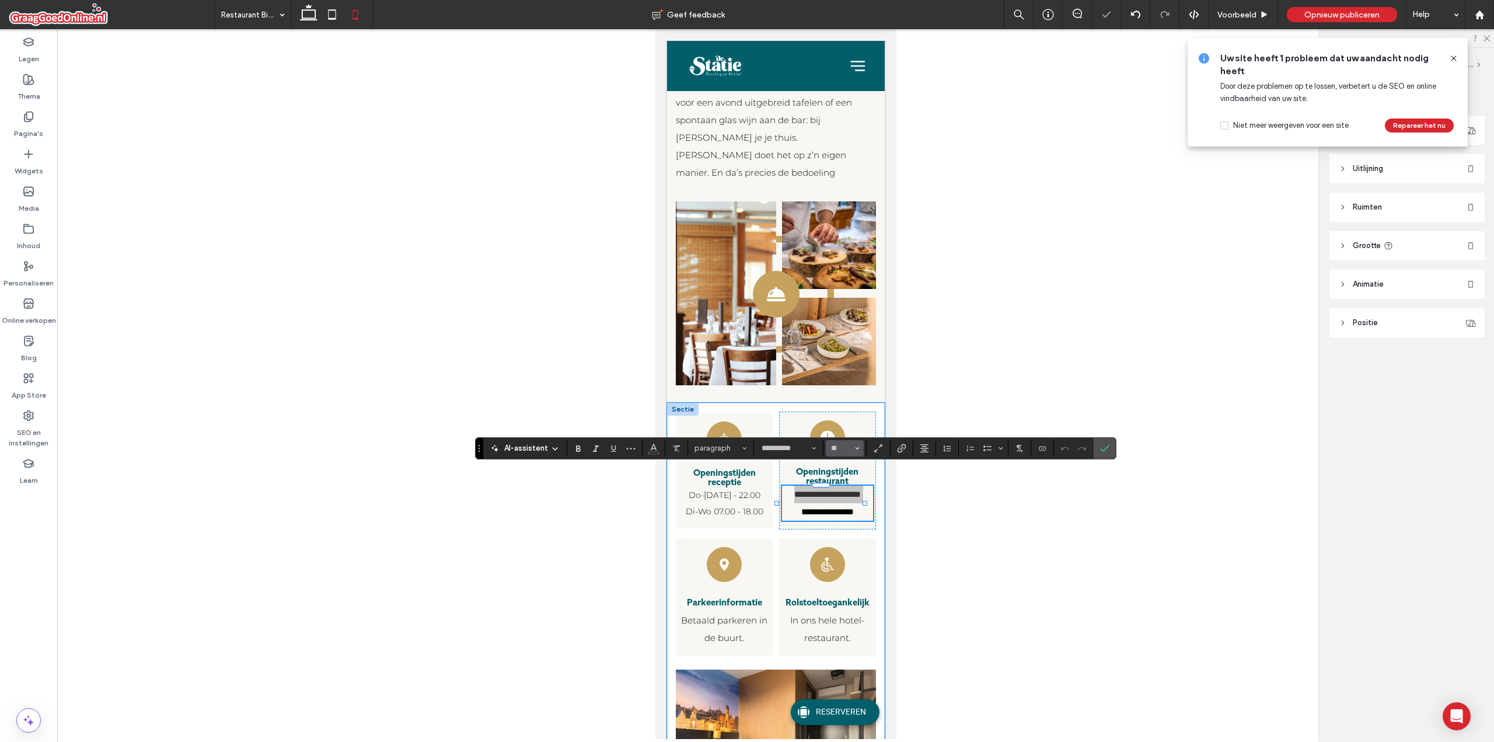
click at [839, 456] on button "**" at bounding box center [845, 448] width 38 height 16
click at [840, 451] on input "Grootte-input" at bounding box center [841, 448] width 23 height 9
type input "**"
click at [740, 609] on p "Betaald parkeren in de buurt." at bounding box center [723, 626] width 91 height 35
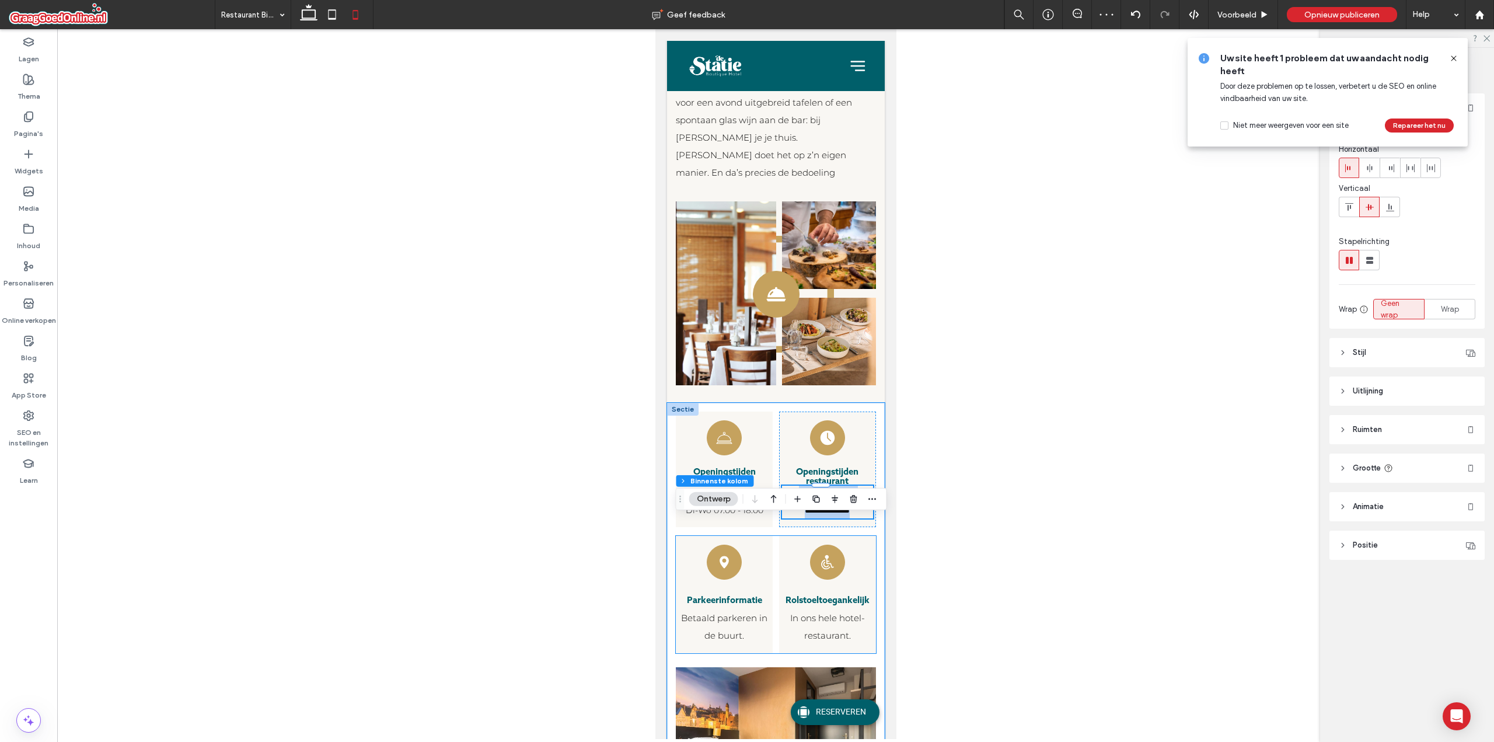
click at [740, 609] on p "Betaald parkeren in de buurt." at bounding box center [723, 626] width 91 height 35
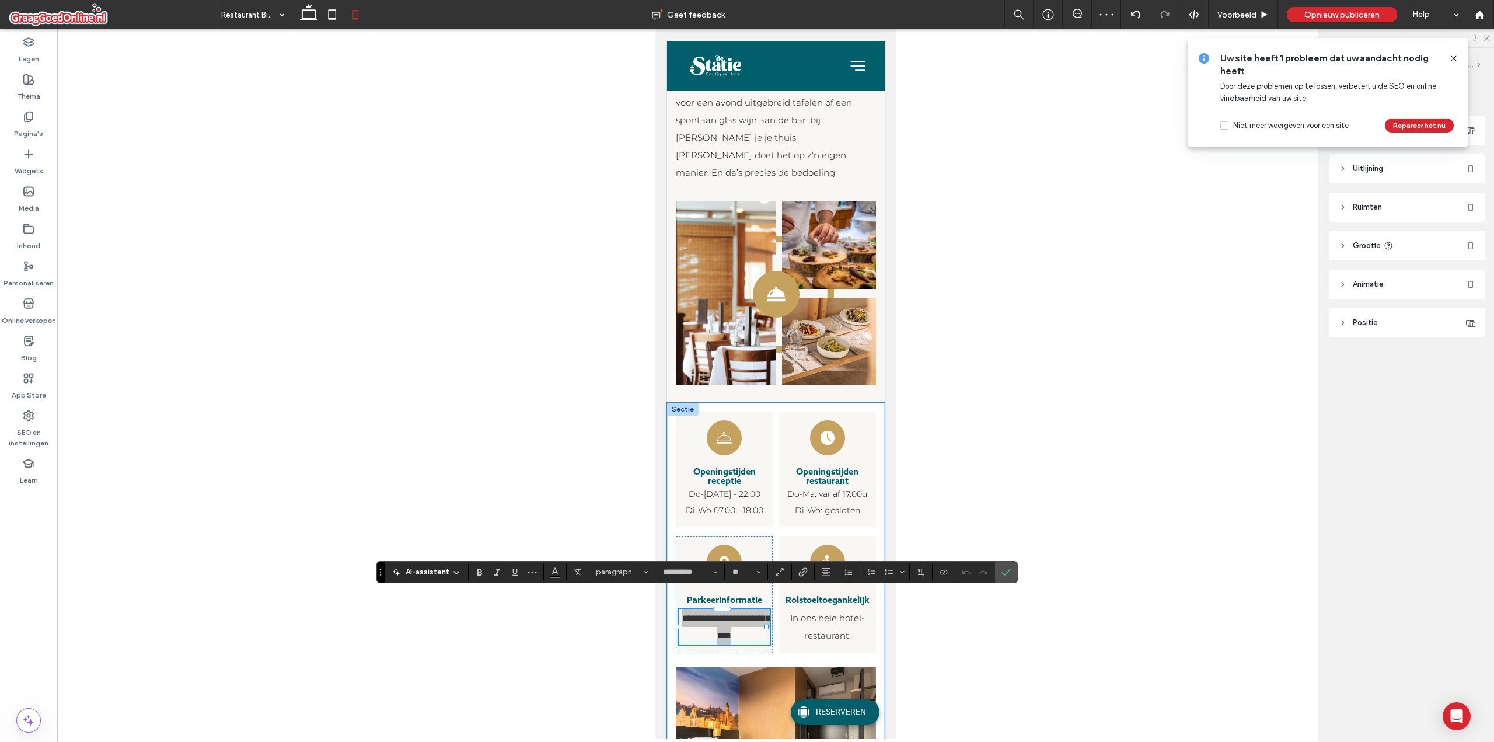
click at [750, 580] on div "**********" at bounding box center [696, 572] width 641 height 22
click at [748, 577] on button "**" at bounding box center [746, 572] width 38 height 16
click at [747, 574] on input "Grootte-input" at bounding box center [742, 571] width 23 height 9
type input "**"
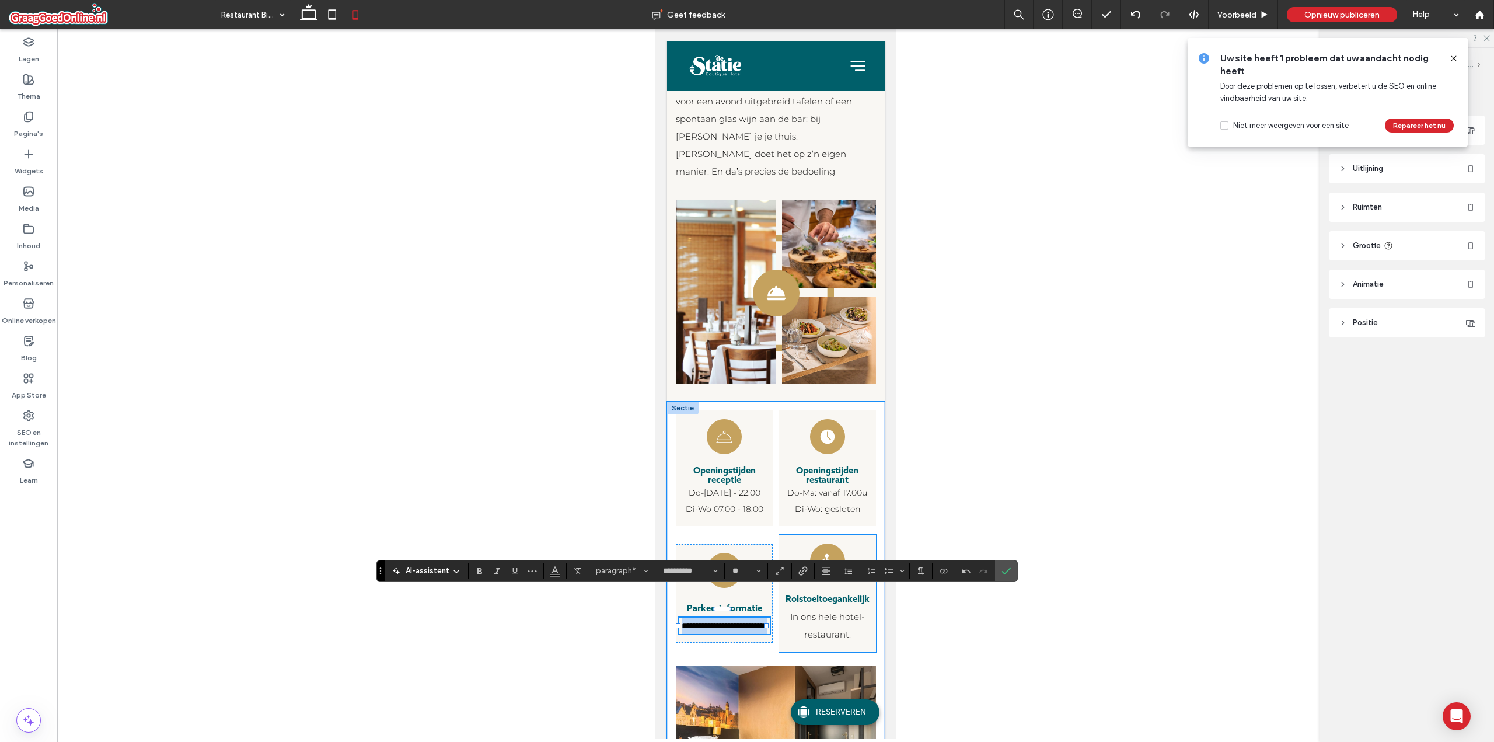
click at [814, 611] on span "In ons hele hotel-restaurant." at bounding box center [827, 625] width 75 height 29
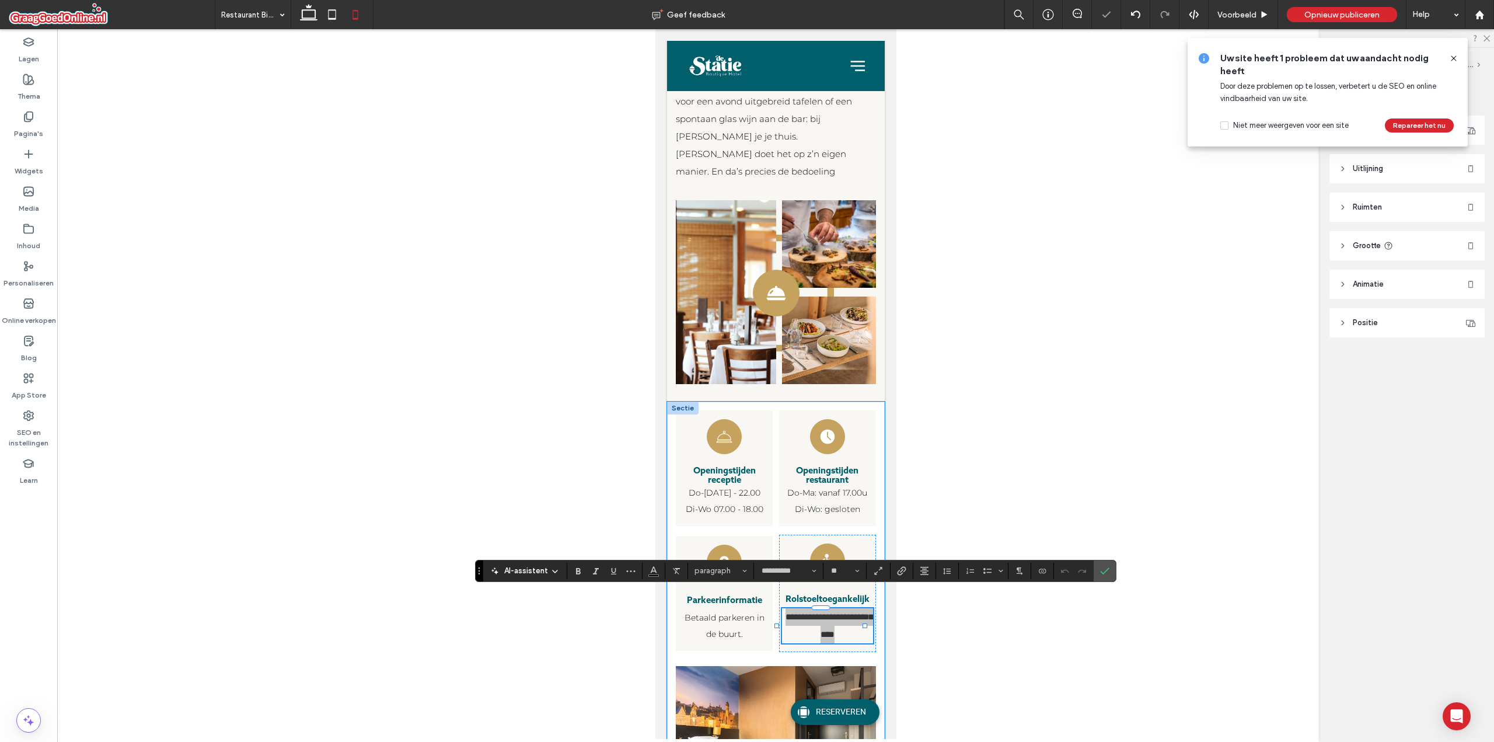
click at [848, 581] on div "**********" at bounding box center [795, 571] width 641 height 22
click at [847, 576] on button "**" at bounding box center [845, 571] width 38 height 16
click at [844, 572] on input "Grootte-input" at bounding box center [841, 570] width 23 height 9
type input "**"
click at [1097, 573] on label "Bevestigen" at bounding box center [1105, 570] width 18 height 21
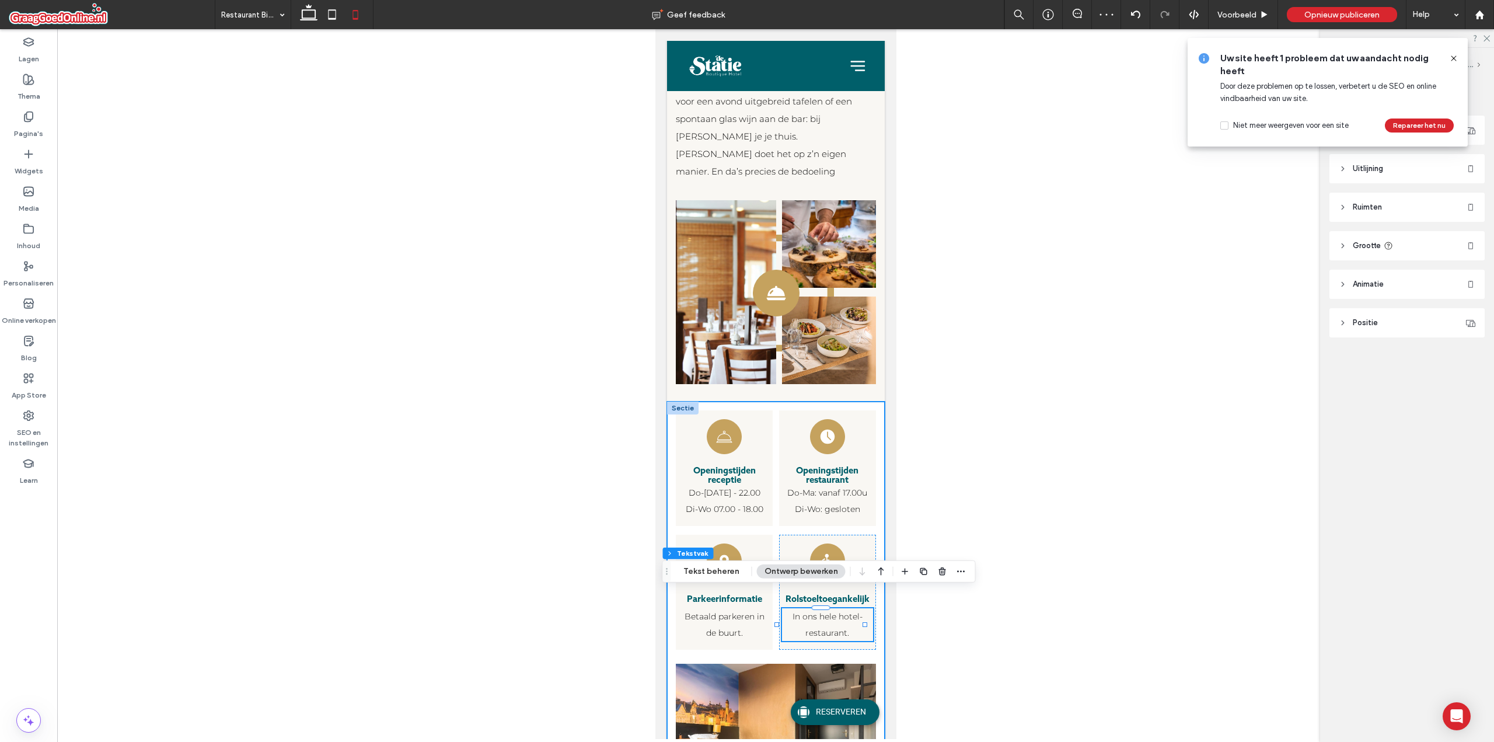
click at [873, 402] on div "Een zwart-wit tekening van een bel op een witte achtergrond. Openingstijden rec…" at bounding box center [776, 612] width 218 height 420
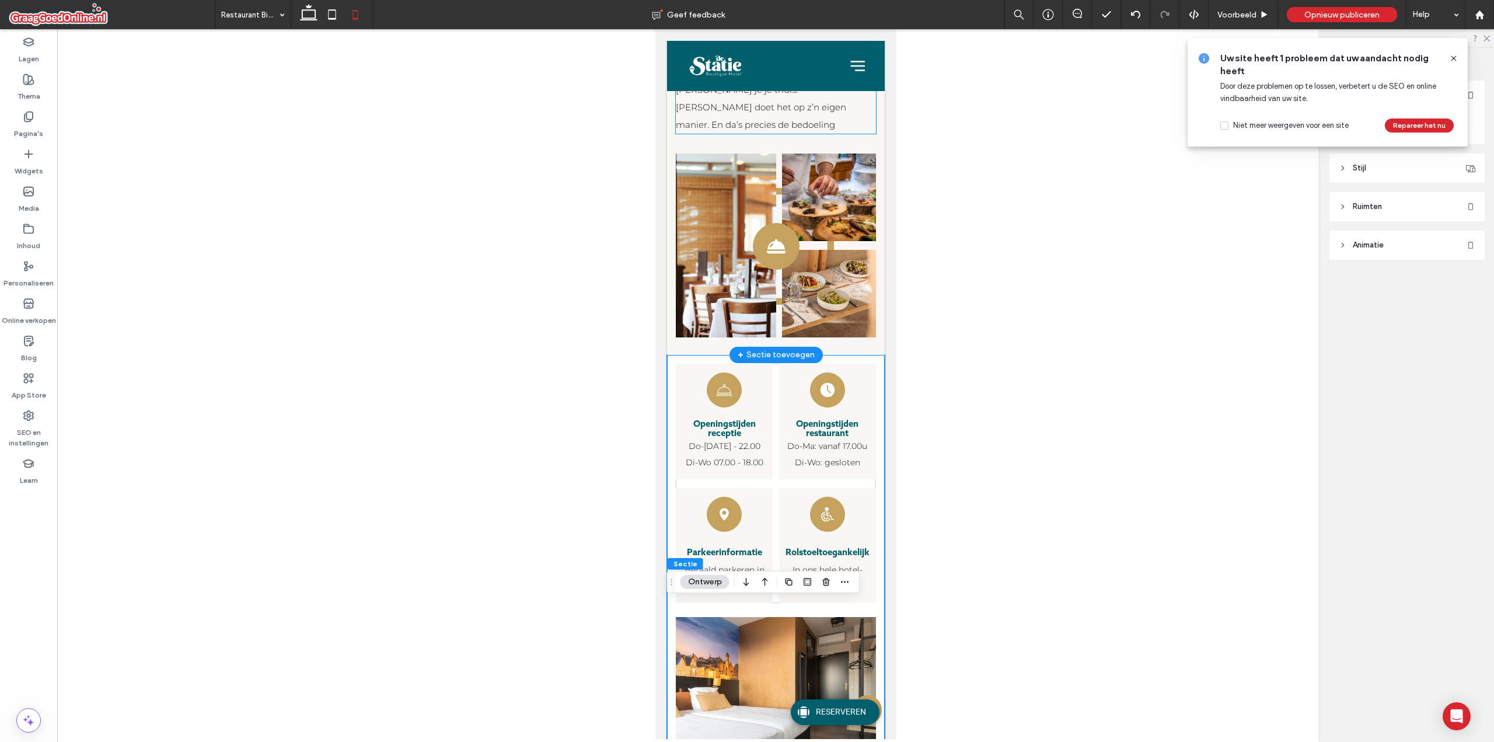
scroll to position [350, 0]
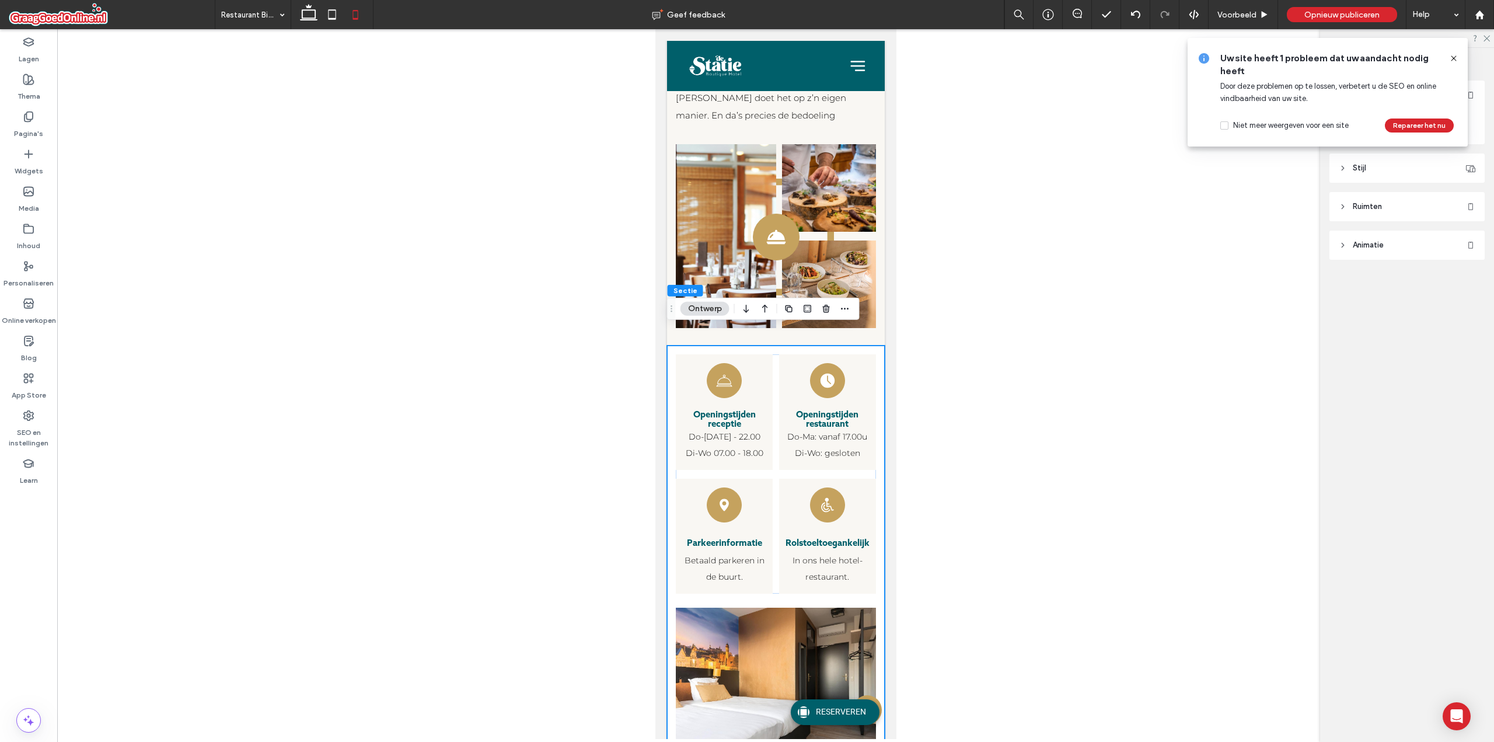
click at [1450, 62] on icon at bounding box center [1453, 58] width 9 height 9
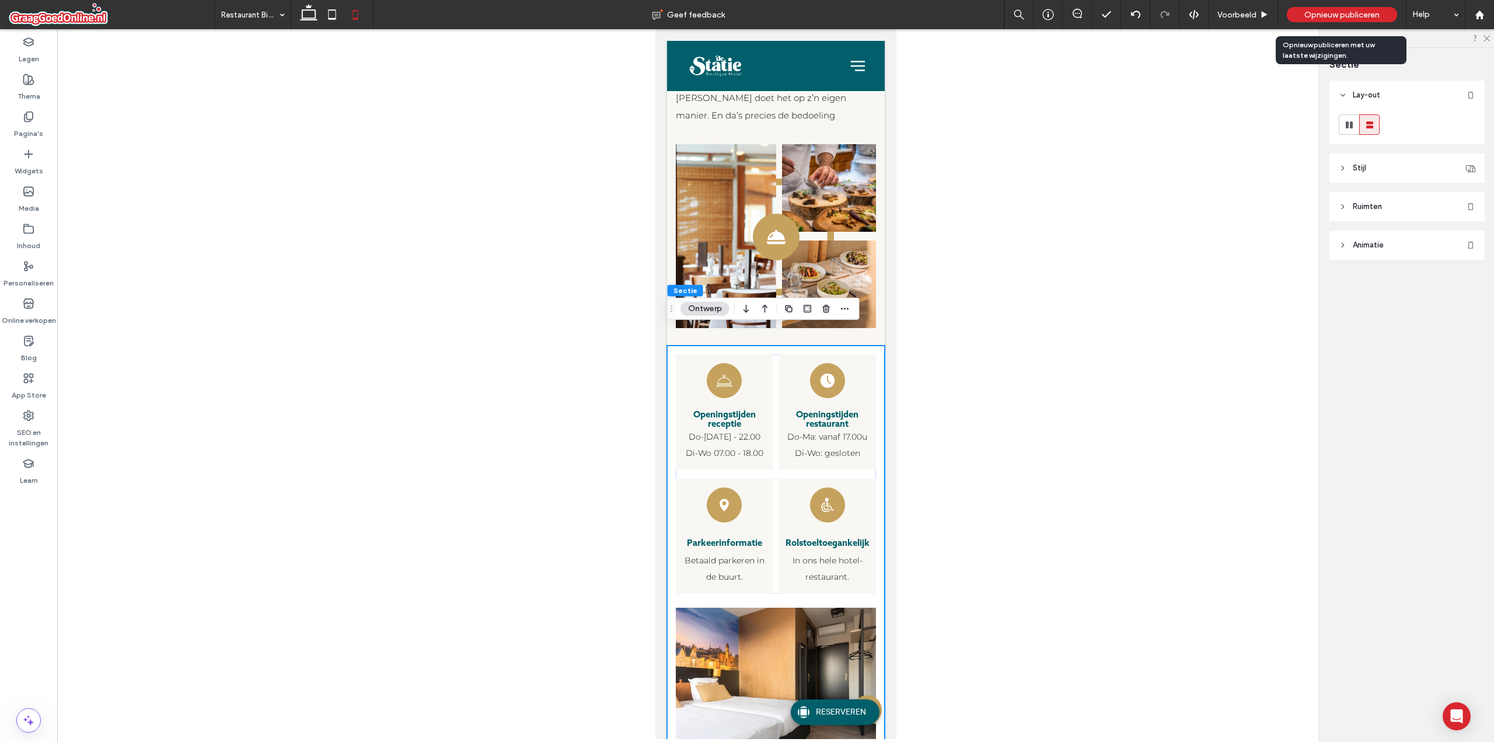
click at [1349, 18] on span "Opnieuw publiceren" at bounding box center [1342, 15] width 75 height 10
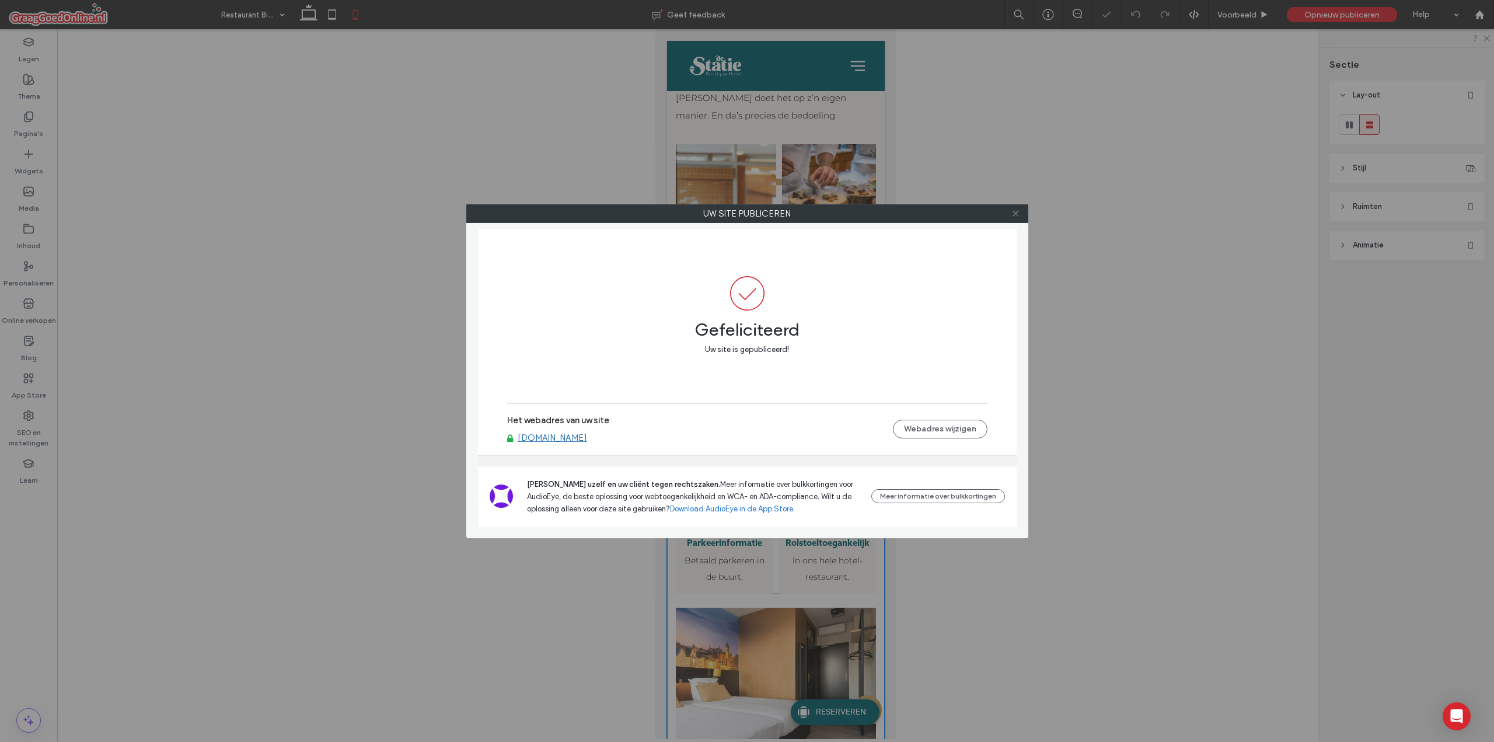
click at [1016, 211] on icon at bounding box center [1016, 213] width 9 height 9
